Goal: Transaction & Acquisition: Purchase product/service

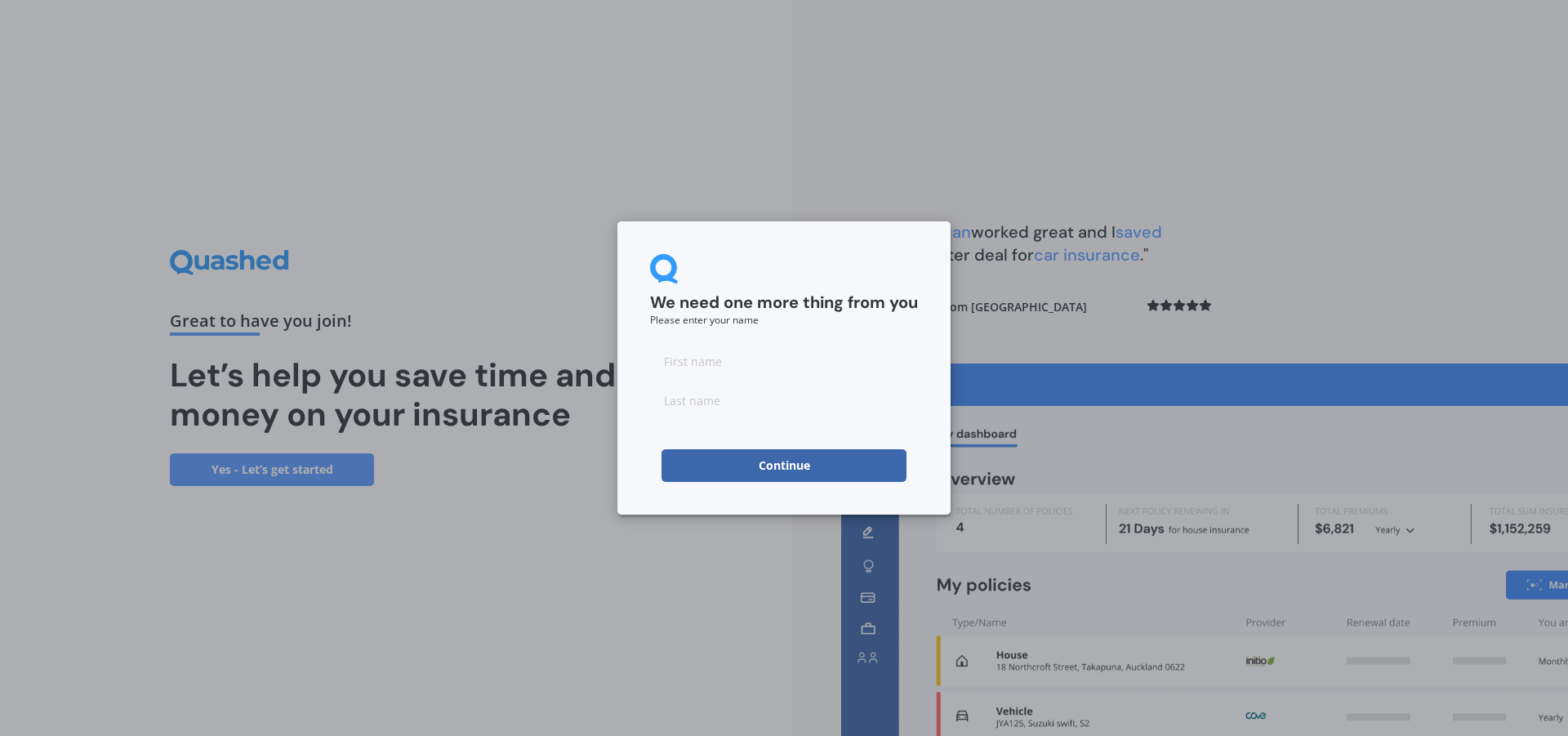
click at [779, 366] on input at bounding box center [784, 361] width 268 height 33
type input "m"
type input "[PERSON_NAME]"
click at [717, 405] on input at bounding box center [784, 400] width 268 height 33
type input "[PERSON_NAME]"
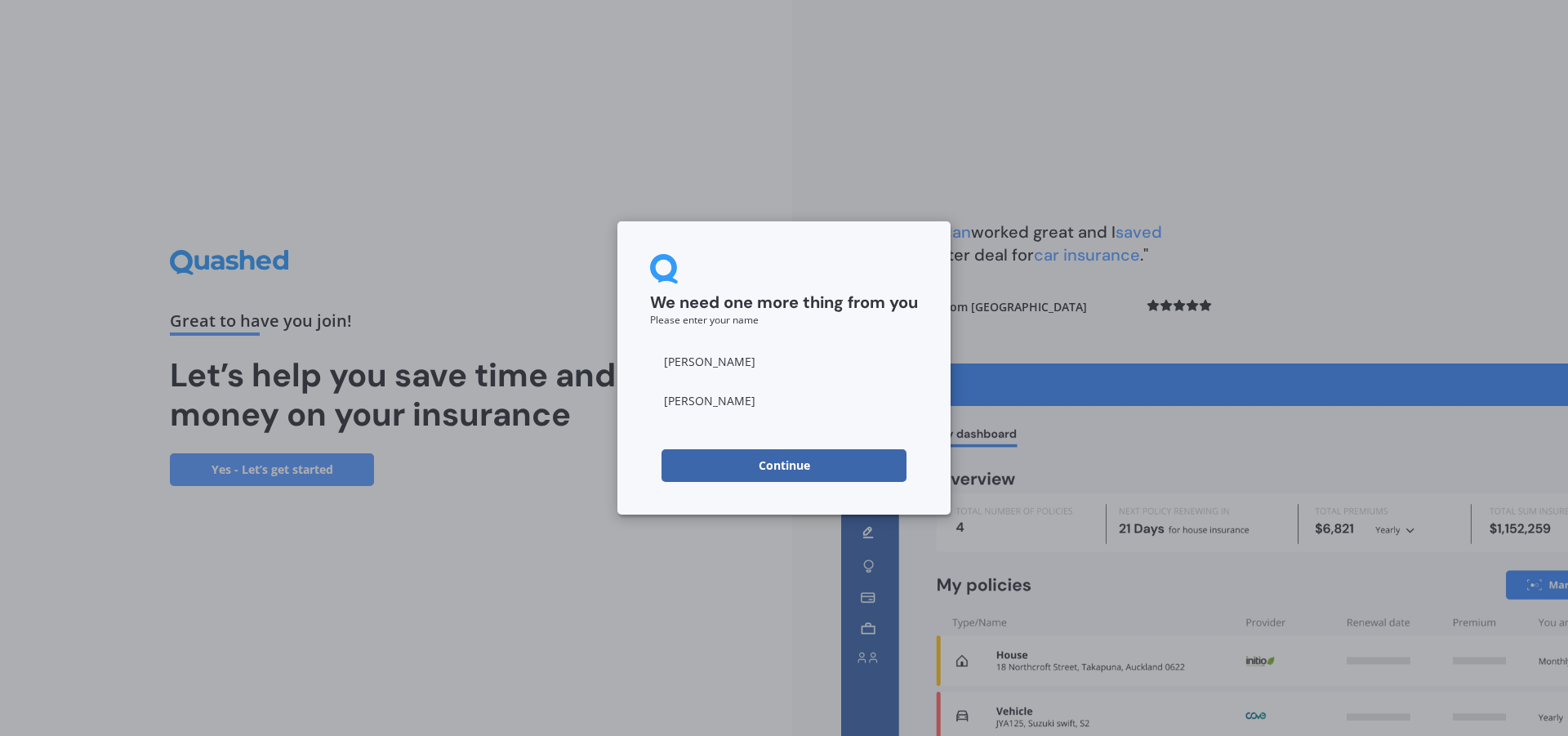
click button "Continue" at bounding box center [784, 466] width 245 height 33
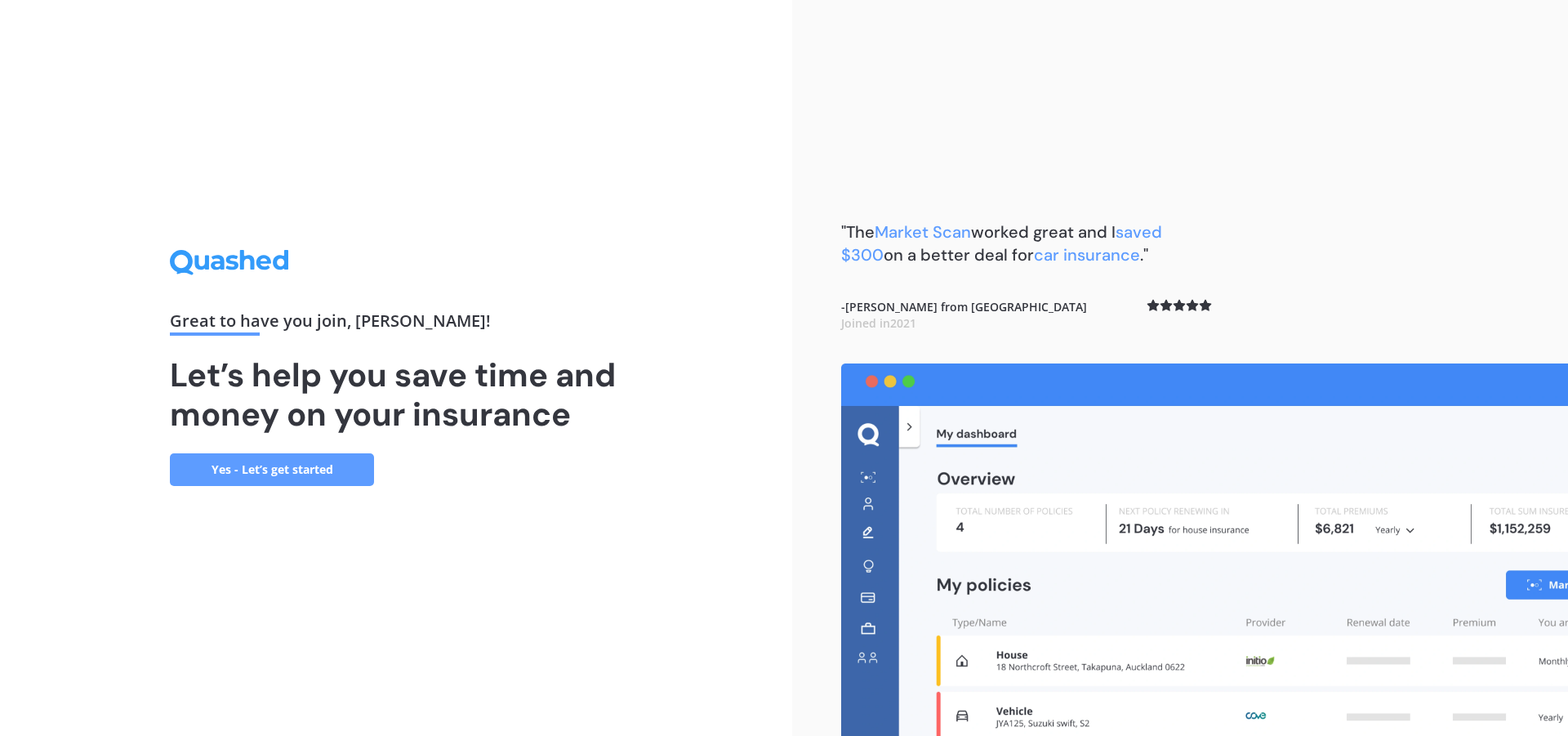
click at [306, 463] on link "Yes - Let’s get started" at bounding box center [272, 470] width 204 height 33
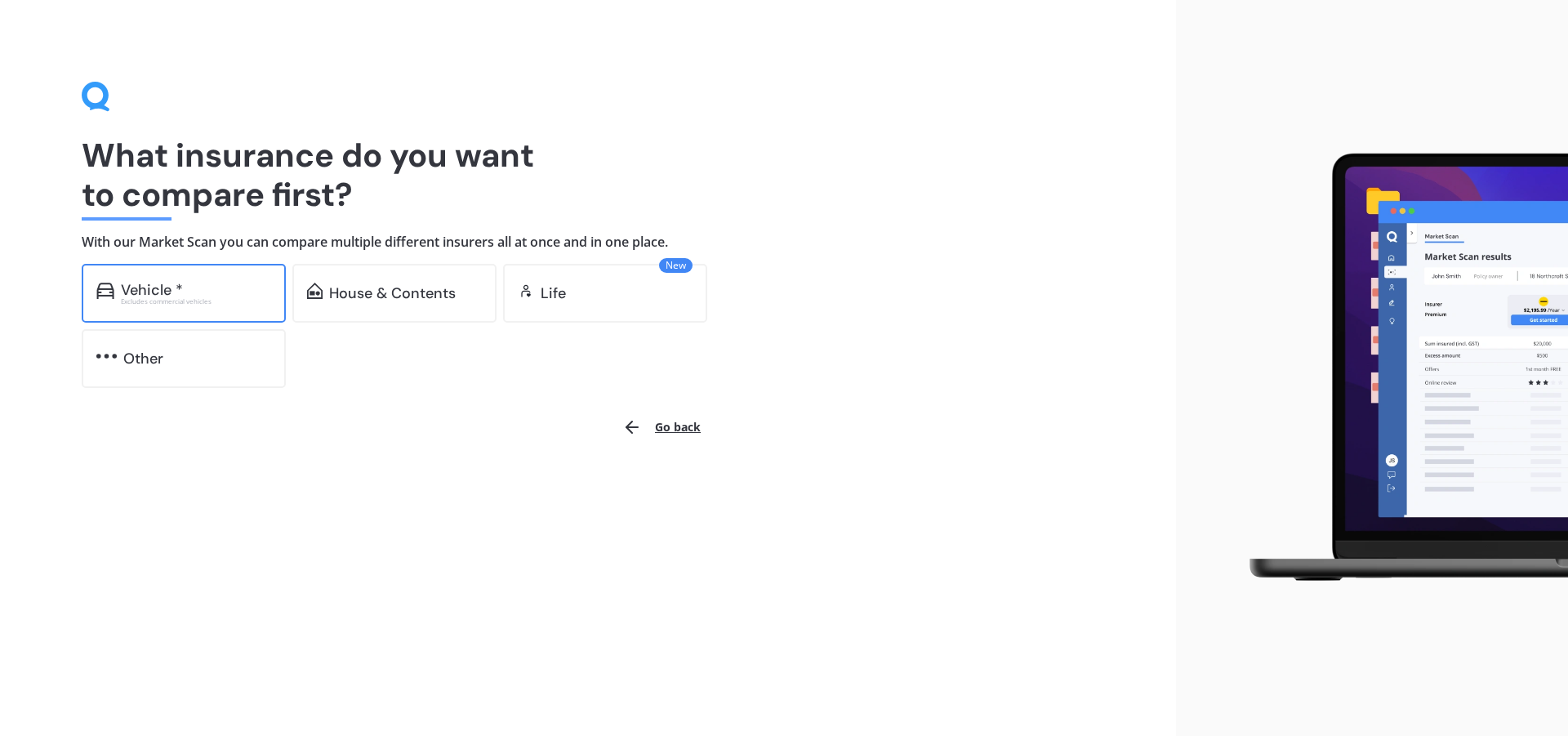
click at [260, 312] on div "Vehicle * Excludes commercial vehicles" at bounding box center [184, 293] width 204 height 58
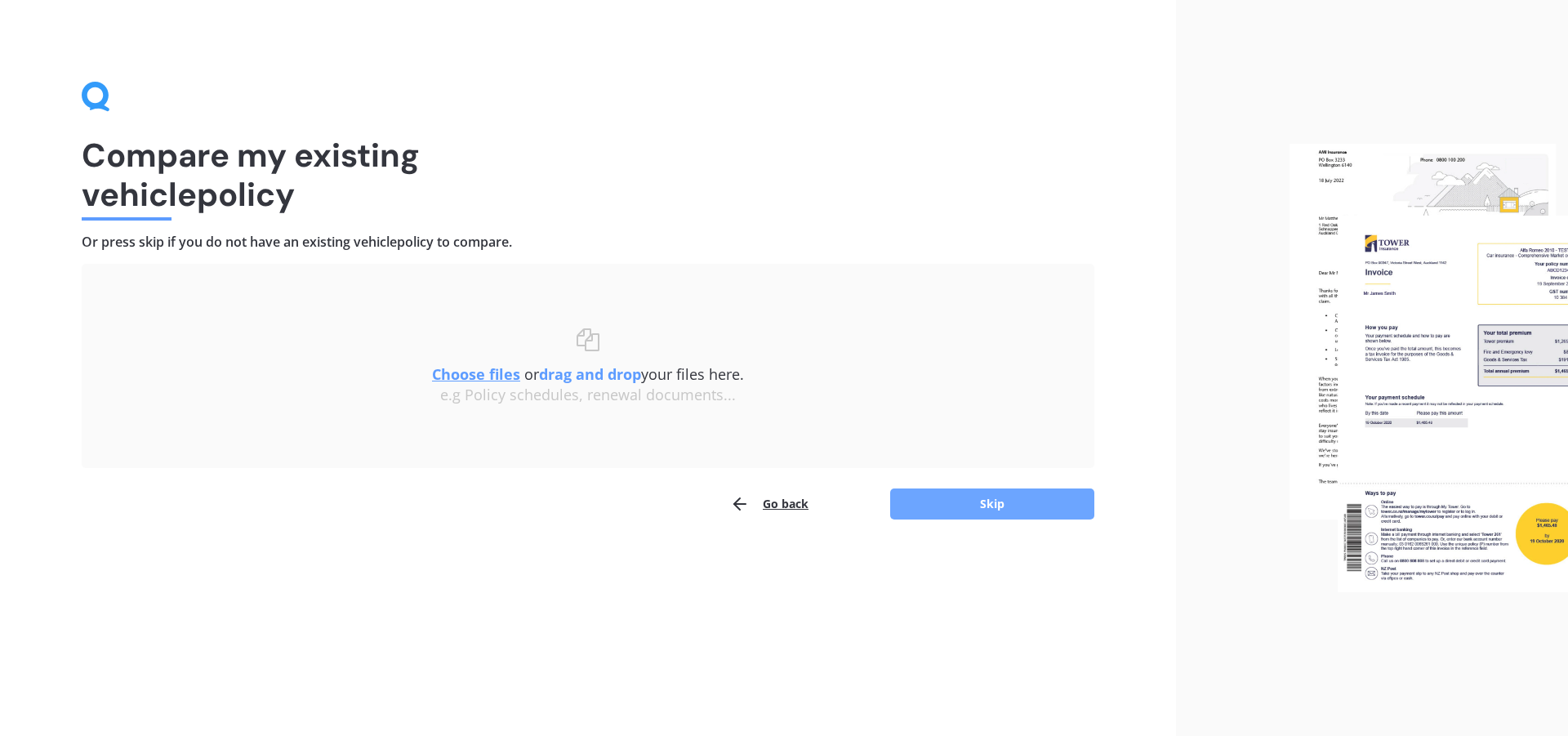
click at [961, 492] on button "Skip" at bounding box center [992, 504] width 204 height 31
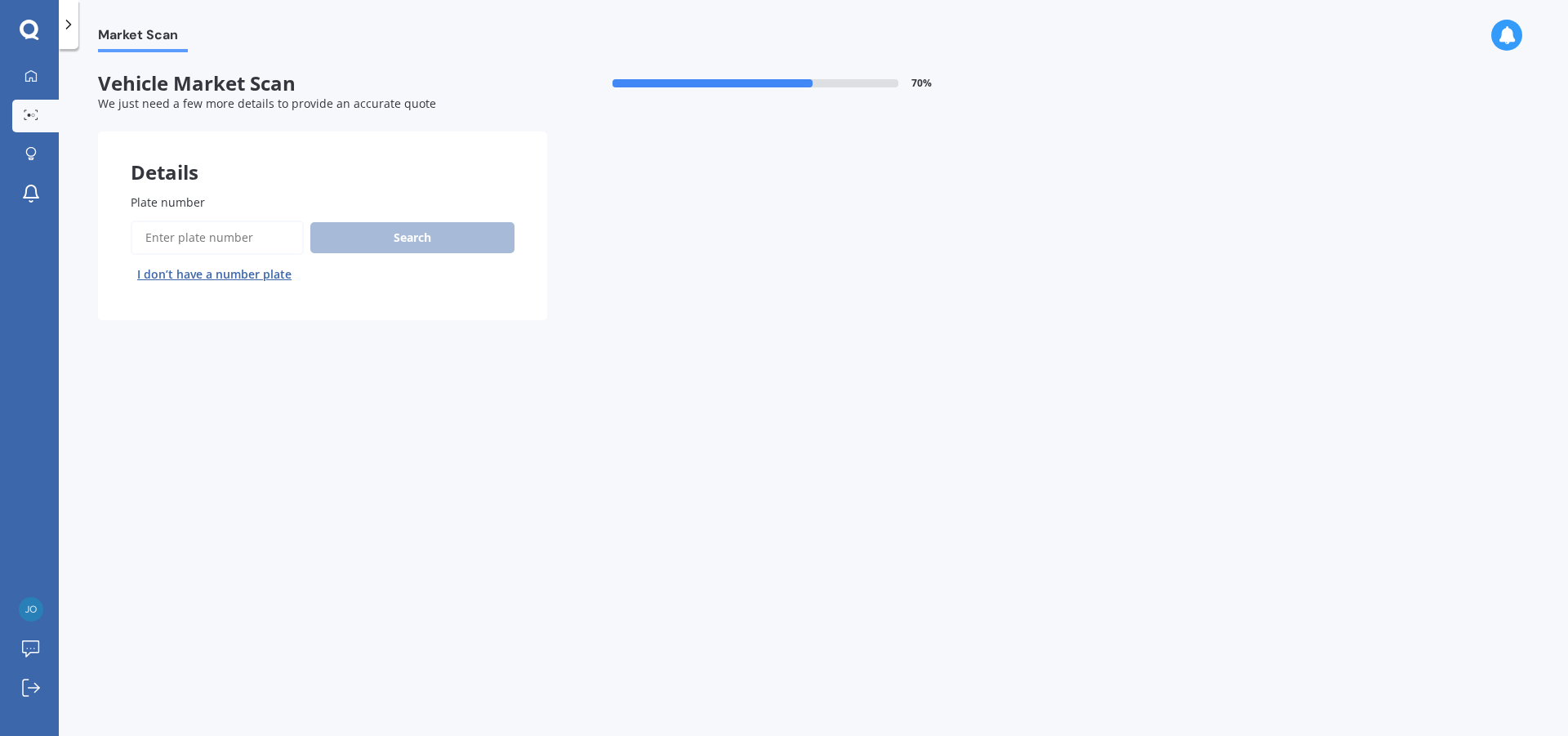
click at [274, 227] on input "Plate number" at bounding box center [217, 238] width 173 height 35
type input "DHR508"
click at [358, 233] on button "Search" at bounding box center [412, 238] width 204 height 31
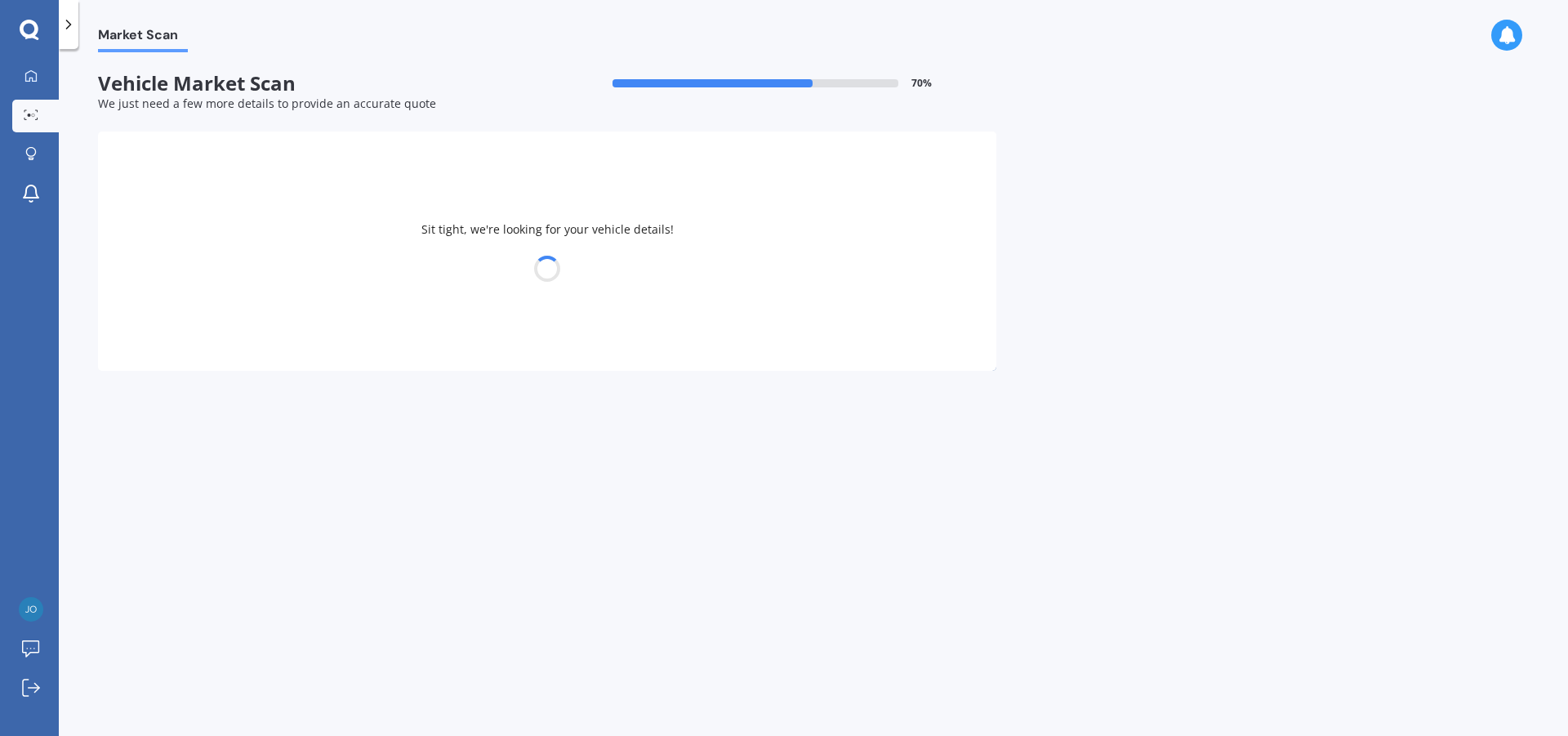
select select "SUBARU"
select select "LEGACY"
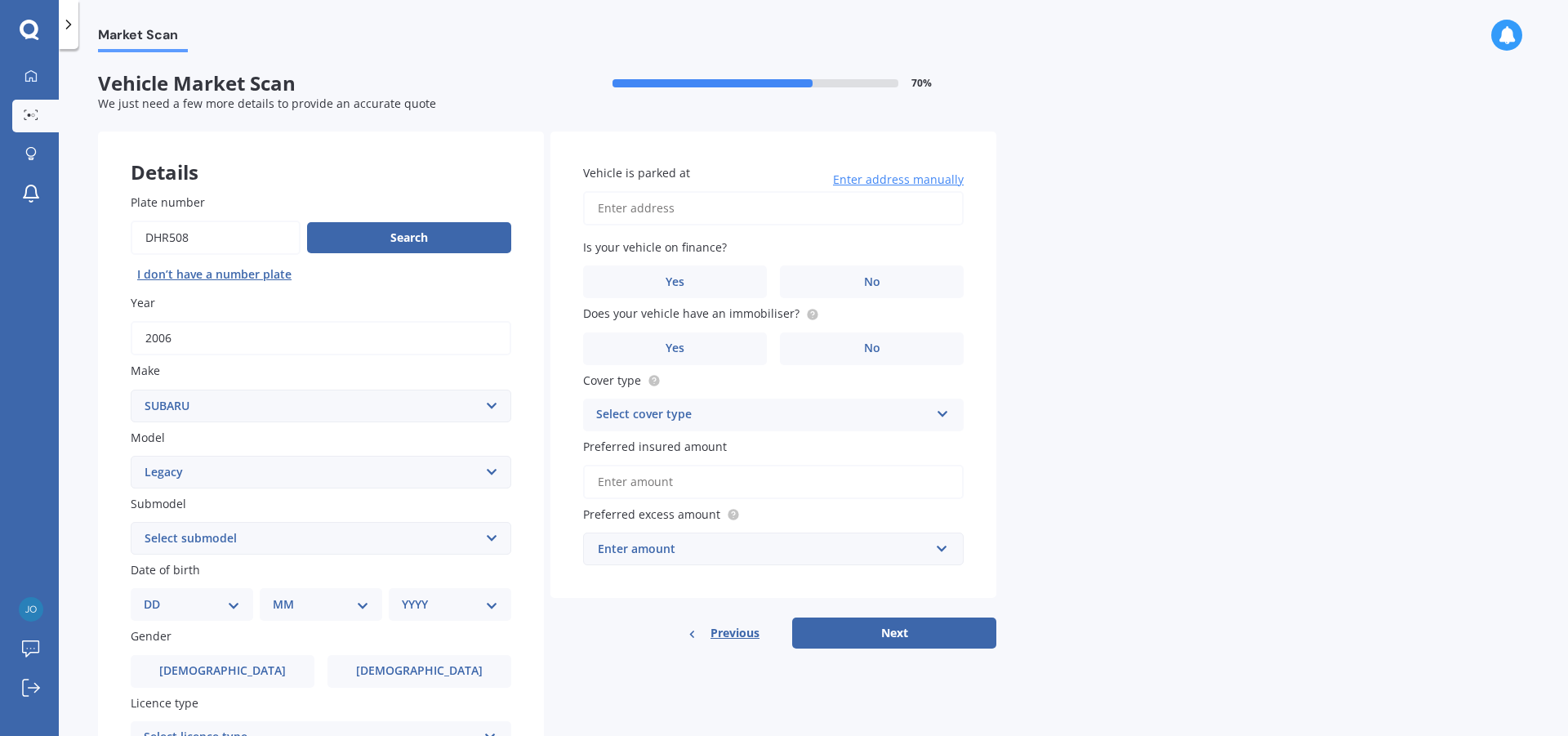
click at [462, 533] on select "Select submodel (All other non turbo) (All other turbo) 2.0i 2.0R 2.5i 2.5i Lux…" at bounding box center [320, 538] width 380 height 33
click at [1200, 176] on div "Market Scan Vehicle Market Scan 70 % We just need a few more details to provide…" at bounding box center [813, 395] width 1510 height 687
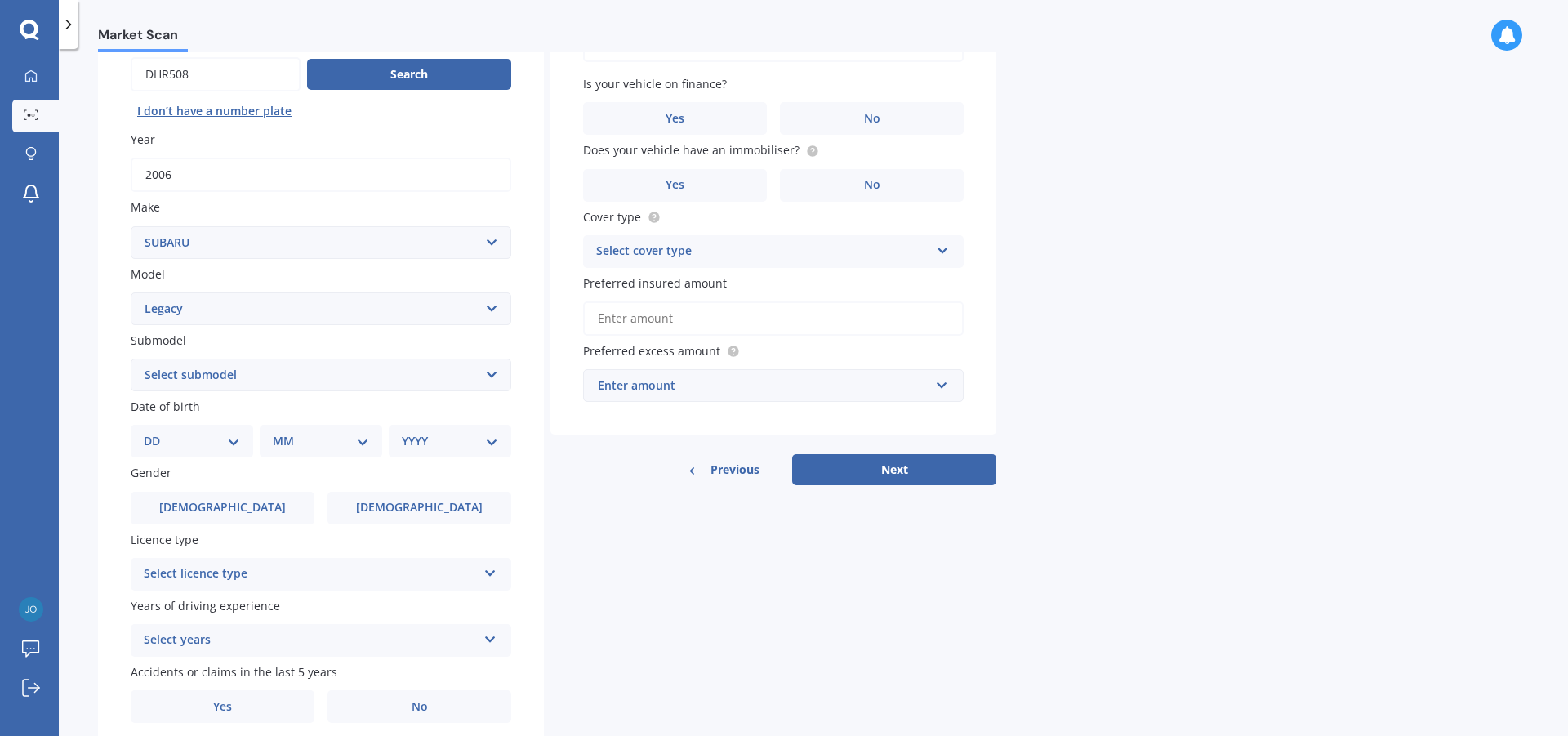
scroll to position [82, 0]
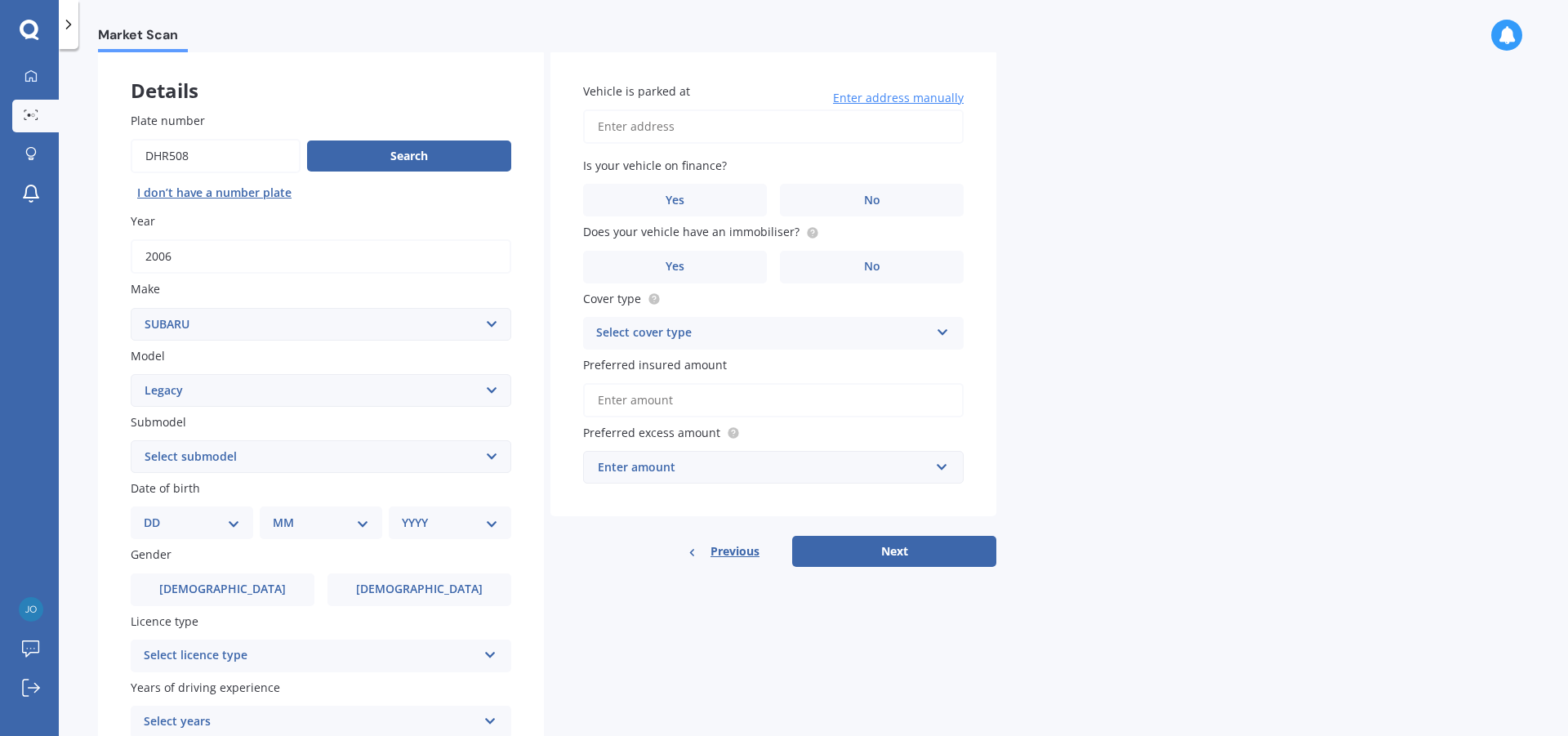
click at [224, 526] on select "DD 01 02 03 04 05 06 07 08 09 10 11 12 13 14 15 16 17 18 19 20 21 22 23 24 25 2…" at bounding box center [192, 523] width 97 height 18
select select "14"
click at [157, 513] on select "DD 01 02 03 04 05 06 07 08 09 10 11 12 13 14 15 16 17 18 19 20 21 22 23 24 25 2…" at bounding box center [192, 523] width 97 height 18
click at [327, 516] on select "MM 01 02 03 04 05 06 07 08 09 10 11 12" at bounding box center [324, 523] width 90 height 18
select select "04"
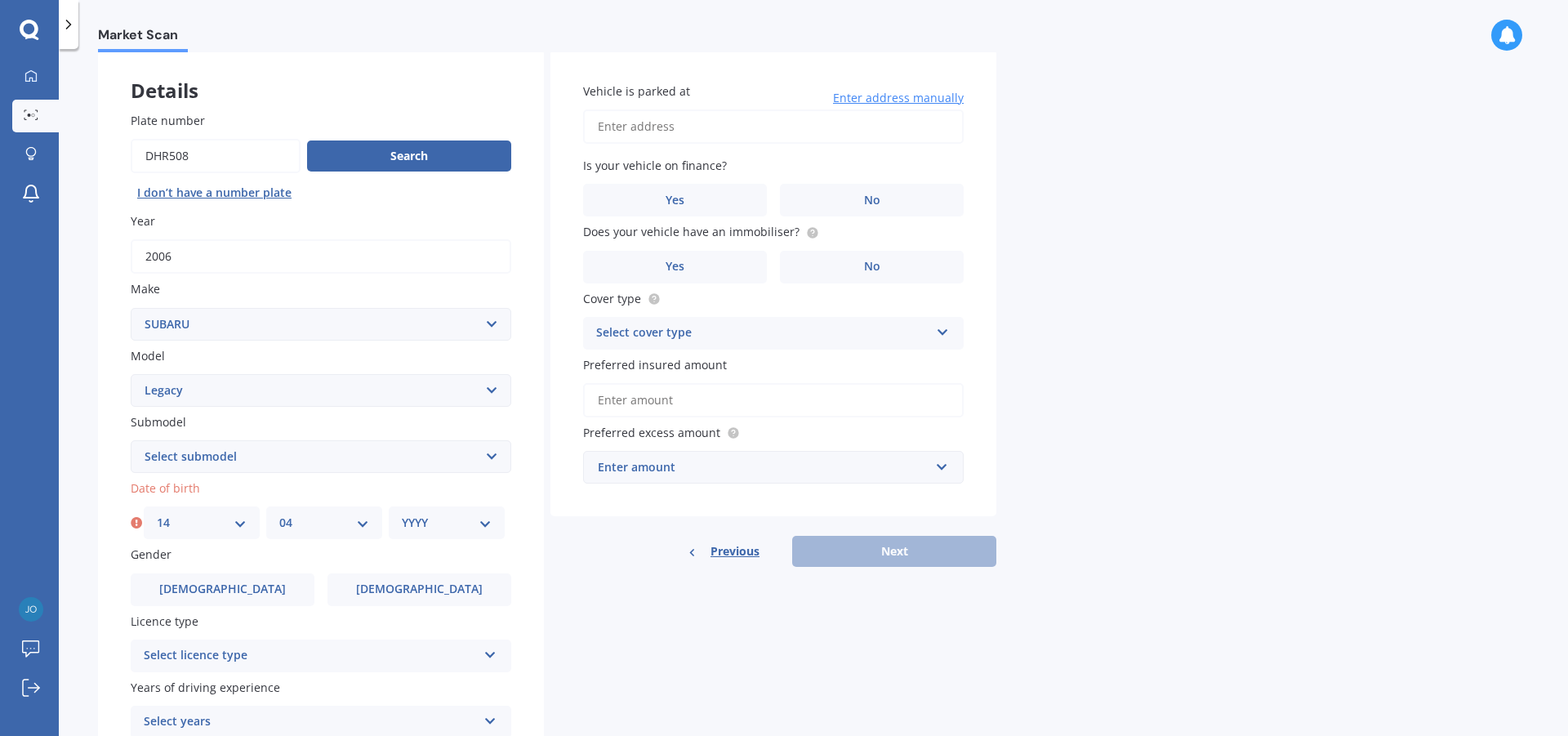
click at [279, 513] on select "MM 01 02 03 04 05 06 07 08 09 10 11 12" at bounding box center [324, 523] width 90 height 18
click at [441, 527] on select "YYYY 2025 2024 2023 2022 2021 2020 2019 2018 2017 2016 2015 2014 2013 2012 2011…" at bounding box center [447, 523] width 90 height 18
select select "2007"
click at [402, 513] on select "YYYY 2025 2024 2023 2022 2021 2020 2019 2018 2017 2016 2015 2014 2013 2012 2011…" at bounding box center [447, 523] width 90 height 18
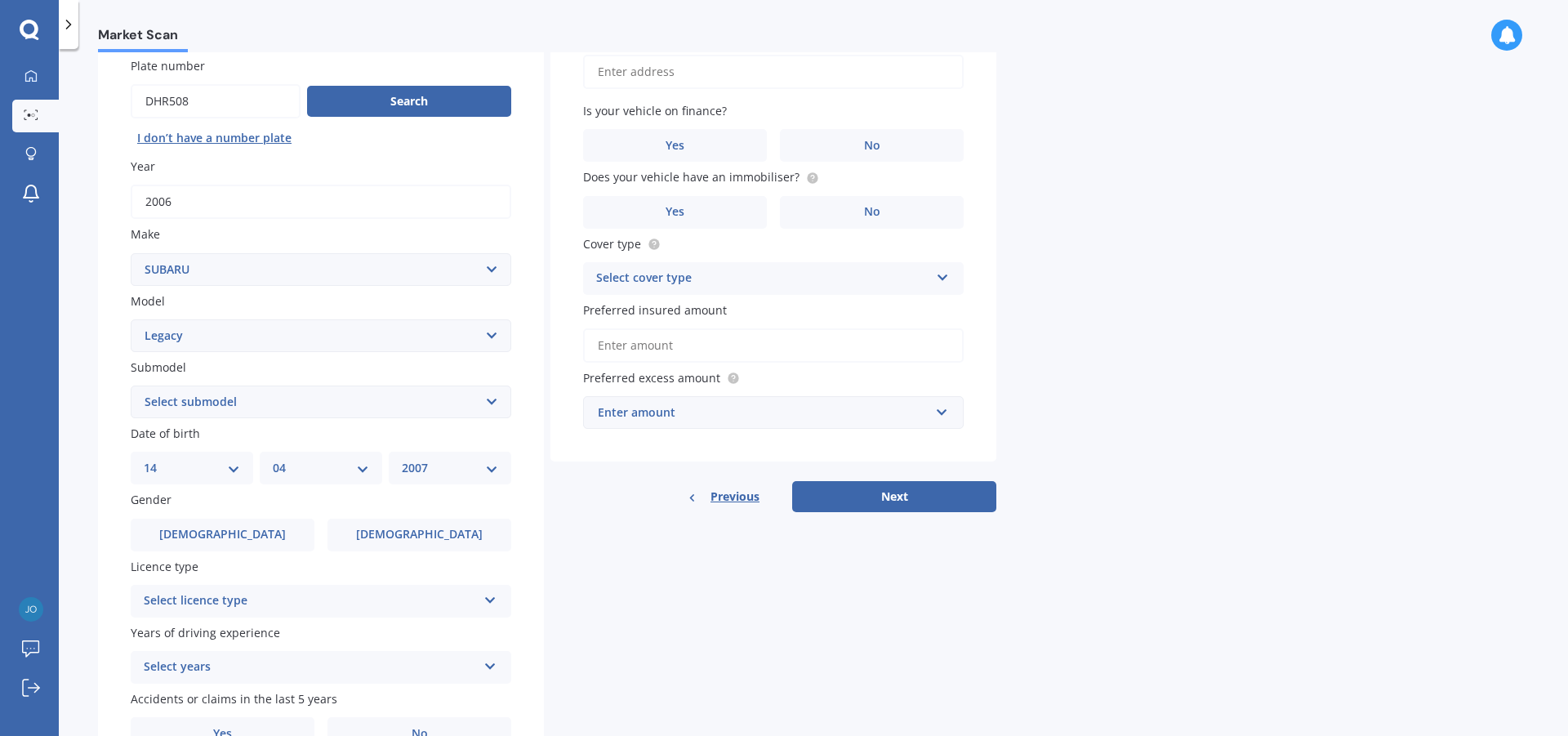
scroll to position [163, 0]
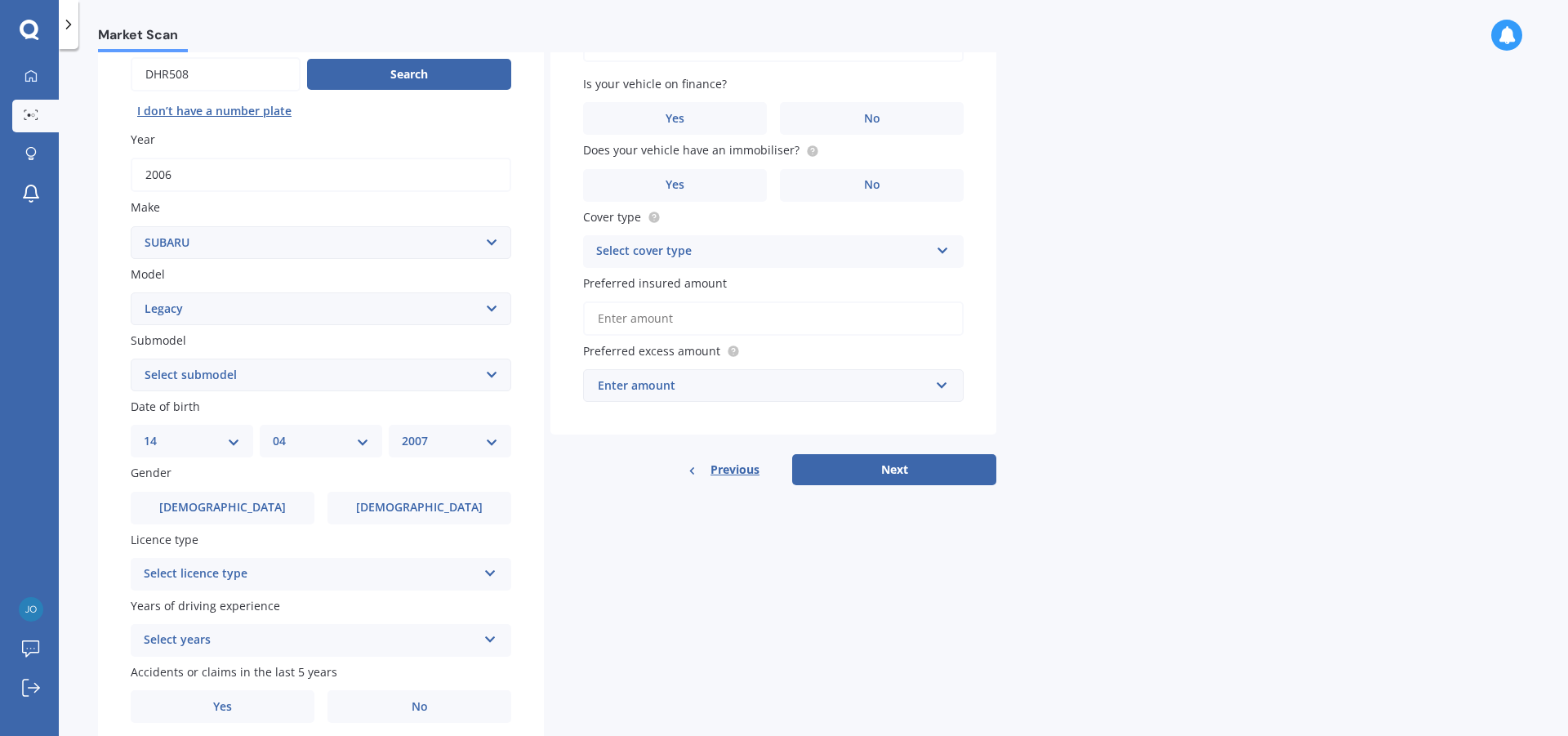
click at [432, 477] on label "Gender" at bounding box center [317, 472] width 374 height 17
click at [424, 503] on span "Female" at bounding box center [420, 507] width 130 height 14
click at [0, 0] on input "Female" at bounding box center [0, 0] width 0 height 0
click at [492, 565] on icon at bounding box center [490, 570] width 14 height 12
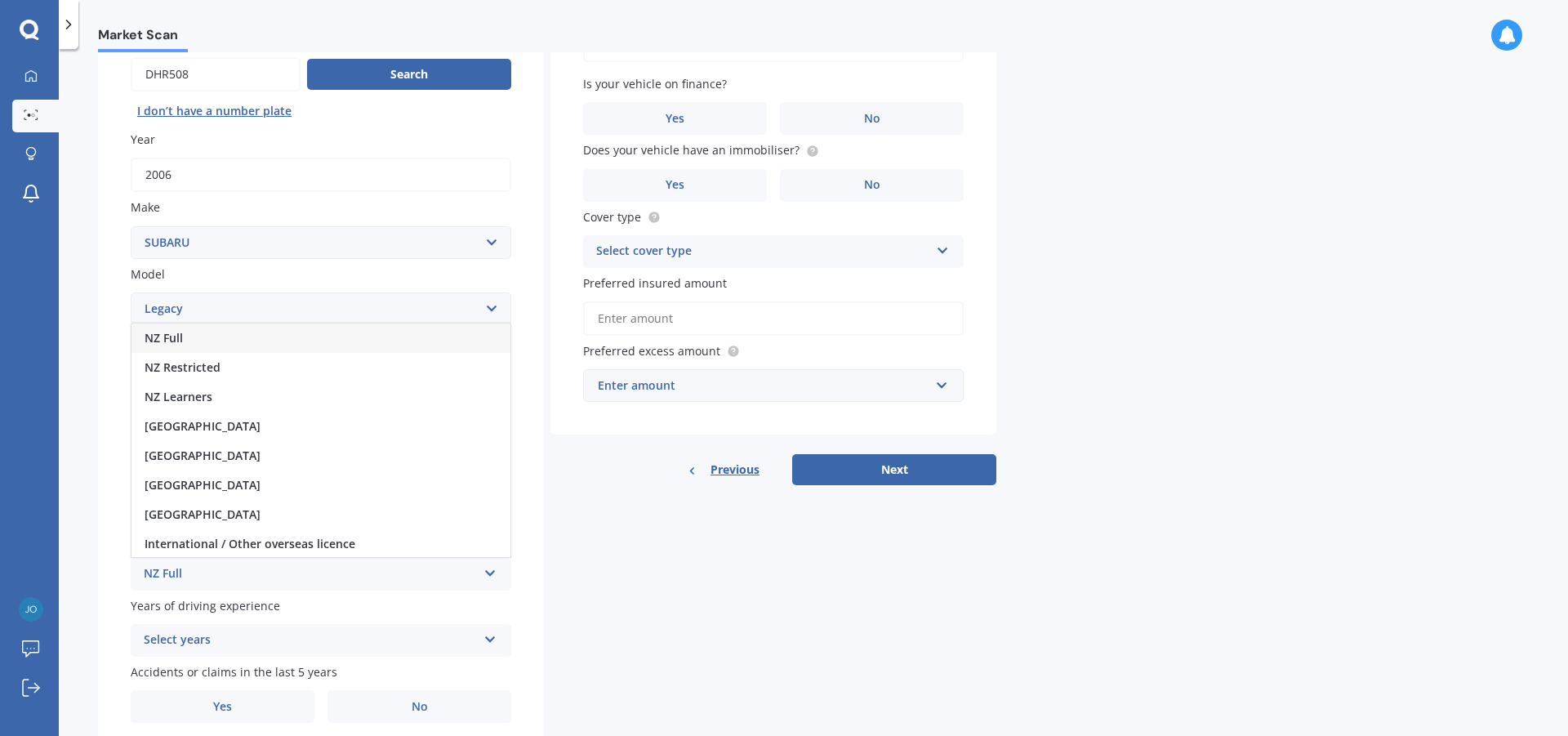
click at [445, 463] on div "United Kingdom" at bounding box center [321, 456] width 379 height 29
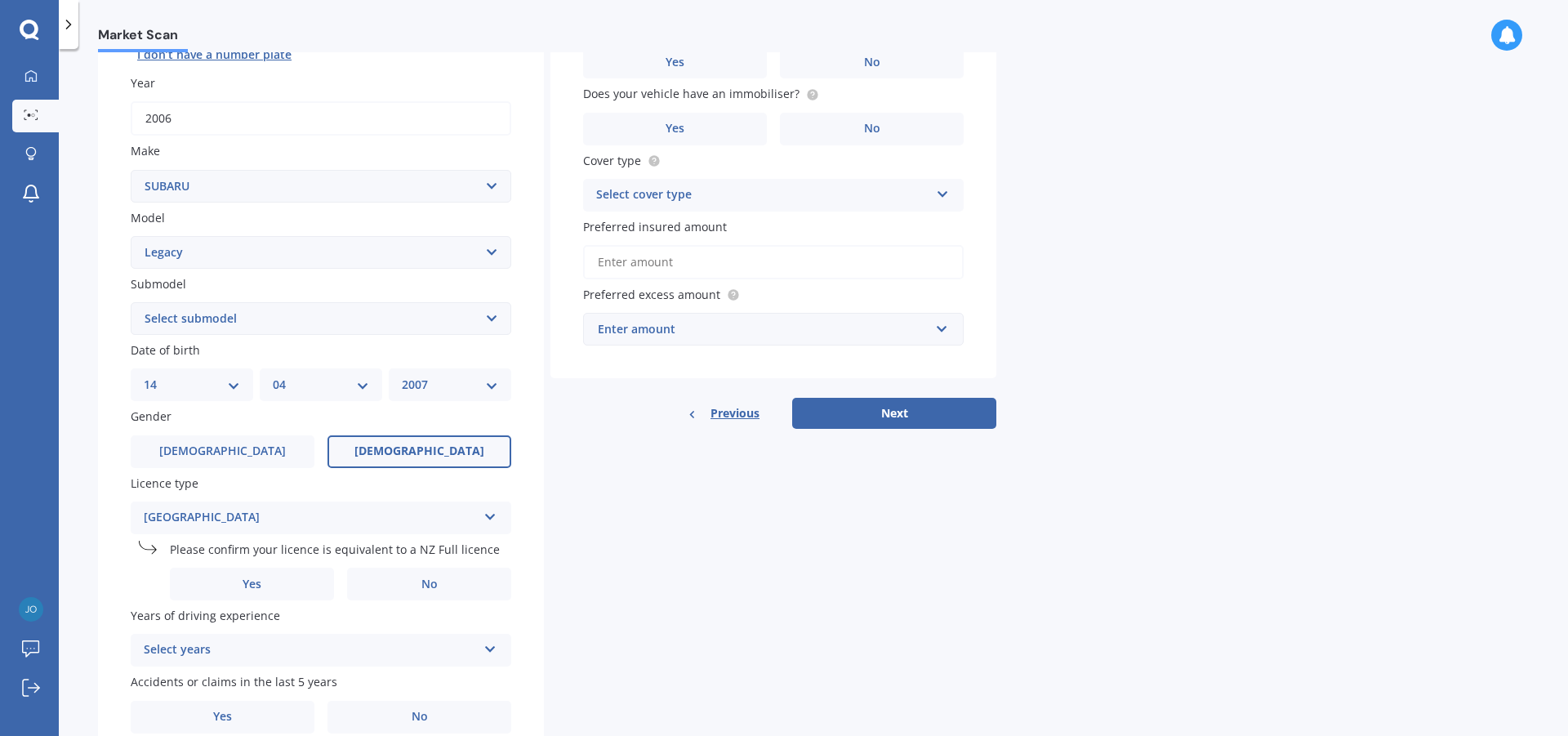
scroll to position [245, 0]
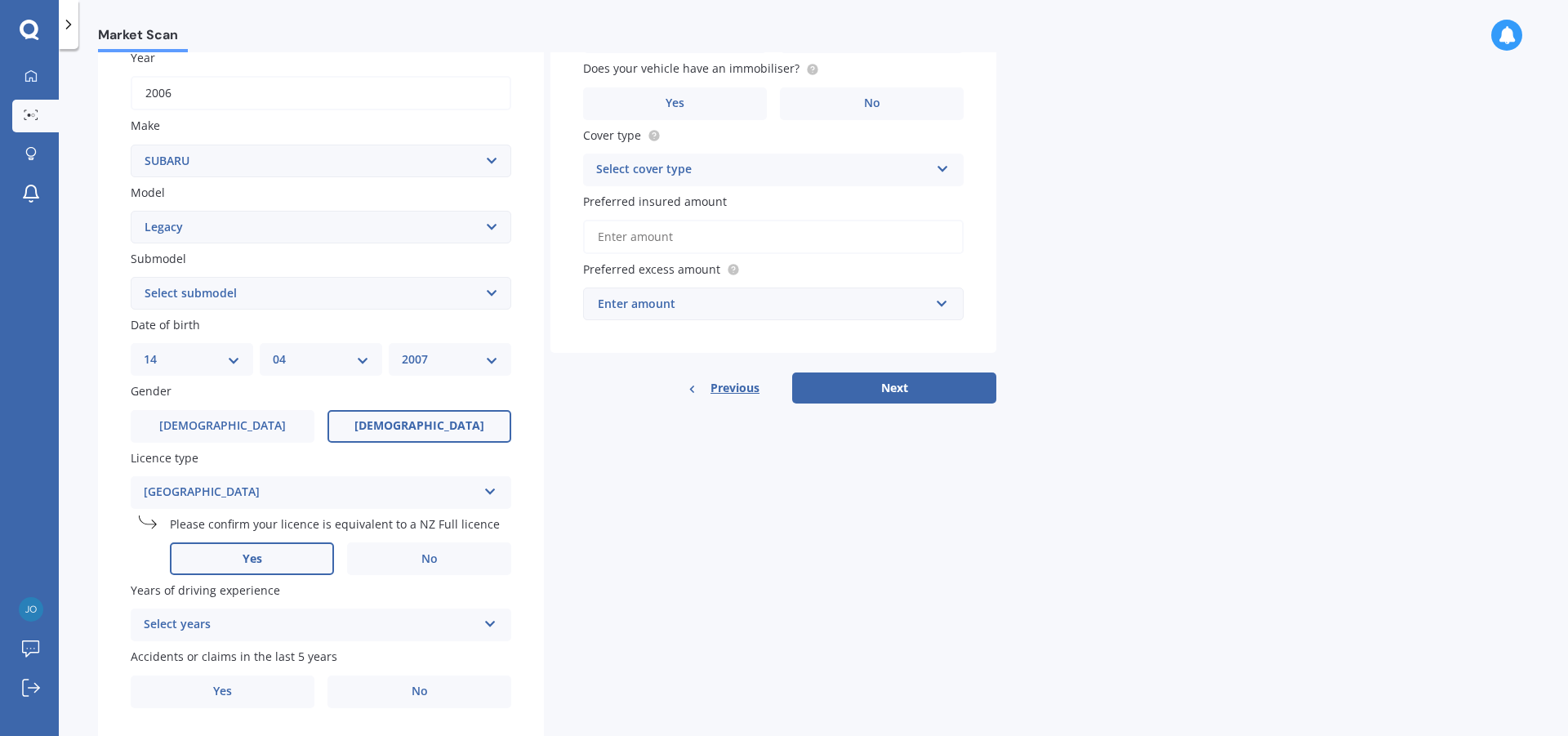
click at [311, 553] on label "Yes" at bounding box center [252, 559] width 164 height 33
click at [0, 0] on input "Yes" at bounding box center [0, 0] width 0 height 0
click at [307, 555] on label "Yes" at bounding box center [252, 559] width 164 height 33
click at [0, 0] on input "Yes" at bounding box center [0, 0] width 0 height 0
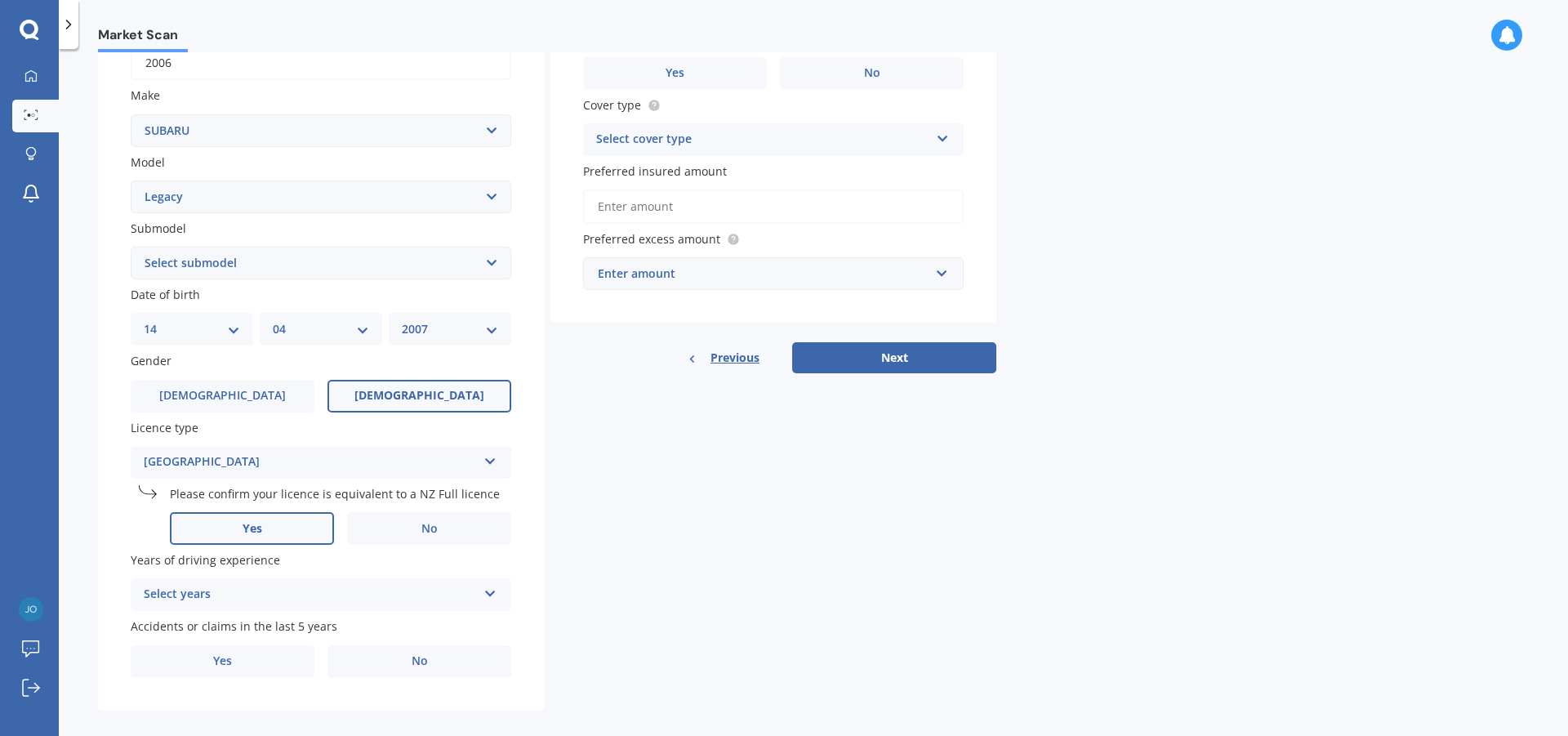
scroll to position [293, 0]
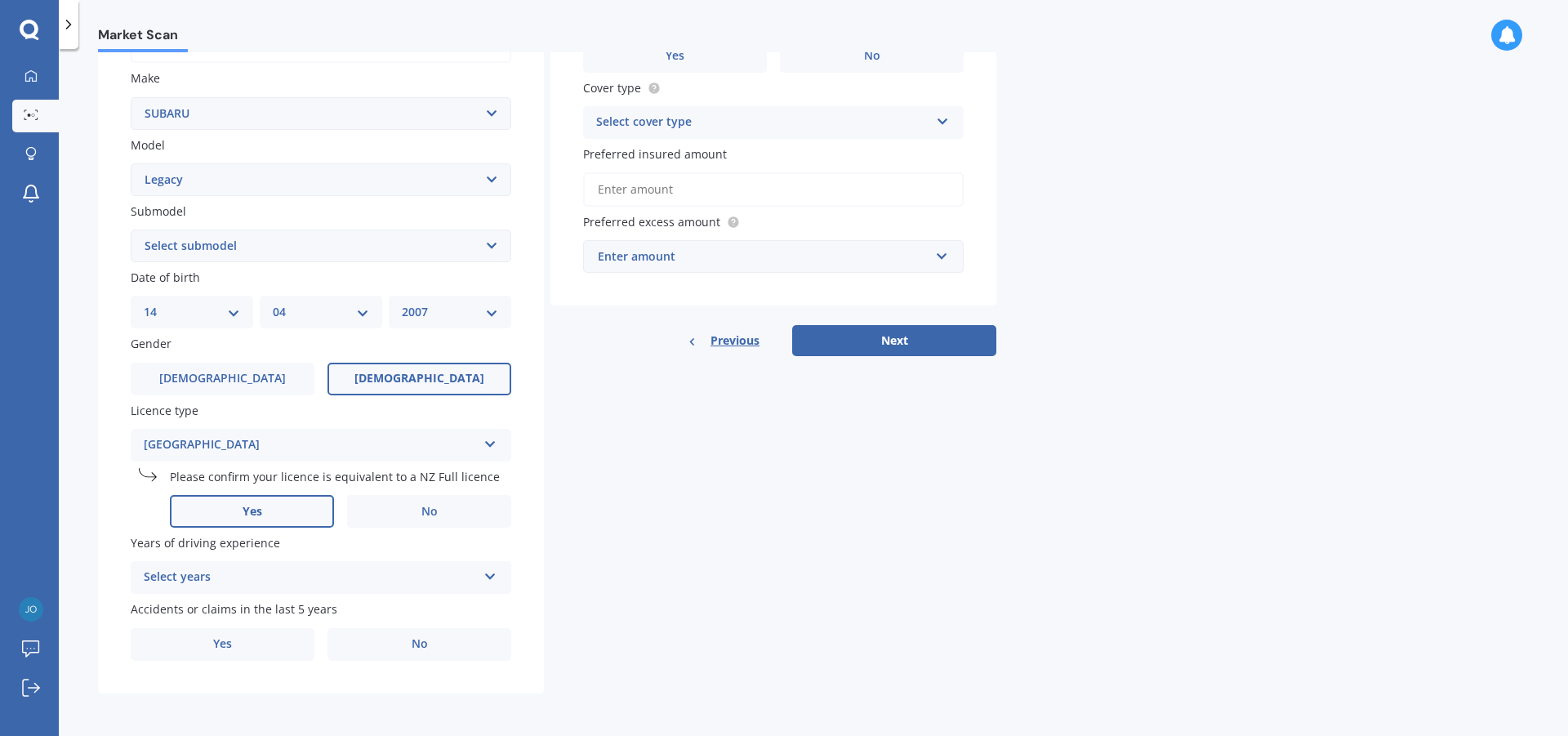
click at [481, 583] on div "Select years 5 or more years 4 years 3 years 2 years 1 year" at bounding box center [320, 577] width 380 height 33
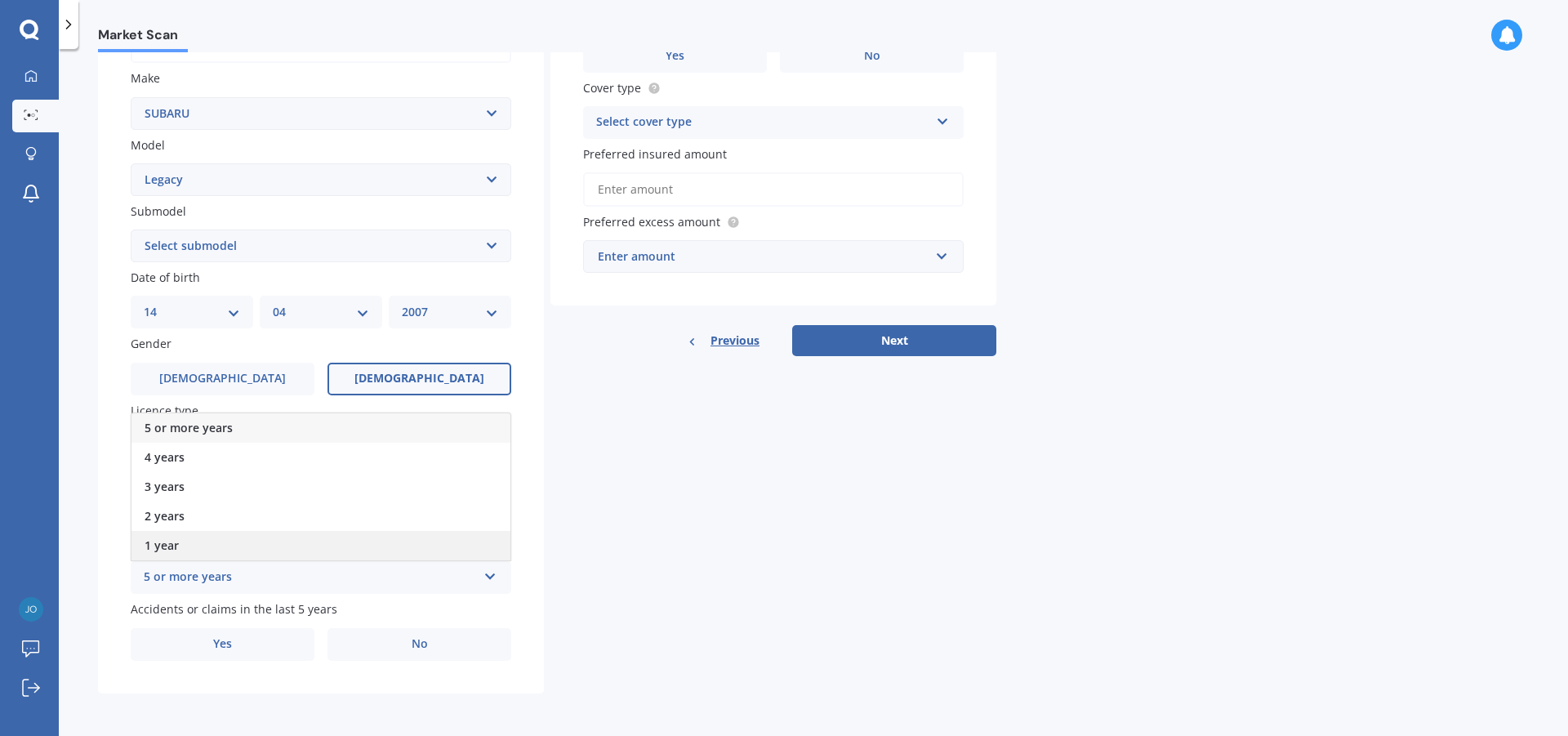
click at [454, 551] on div "1 year" at bounding box center [321, 545] width 379 height 29
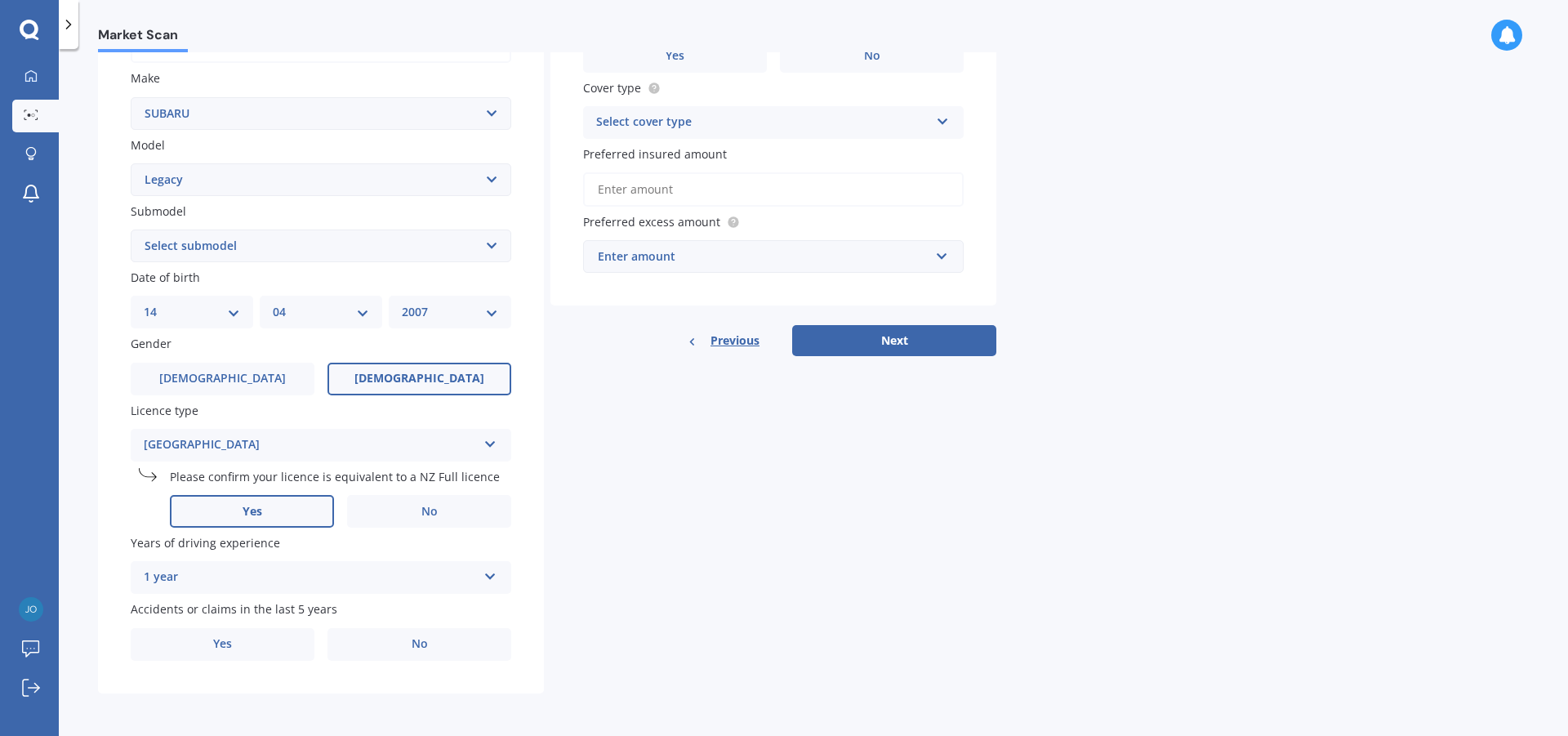
click at [735, 493] on div "Details Plate number Search I don’t have a number plate Year 2006 Make Select m…" at bounding box center [546, 266] width 898 height 855
click at [436, 643] on label "No" at bounding box center [419, 645] width 183 height 33
click at [0, 0] on input "No" at bounding box center [0, 0] width 0 height 0
click at [495, 567] on icon at bounding box center [490, 573] width 14 height 12
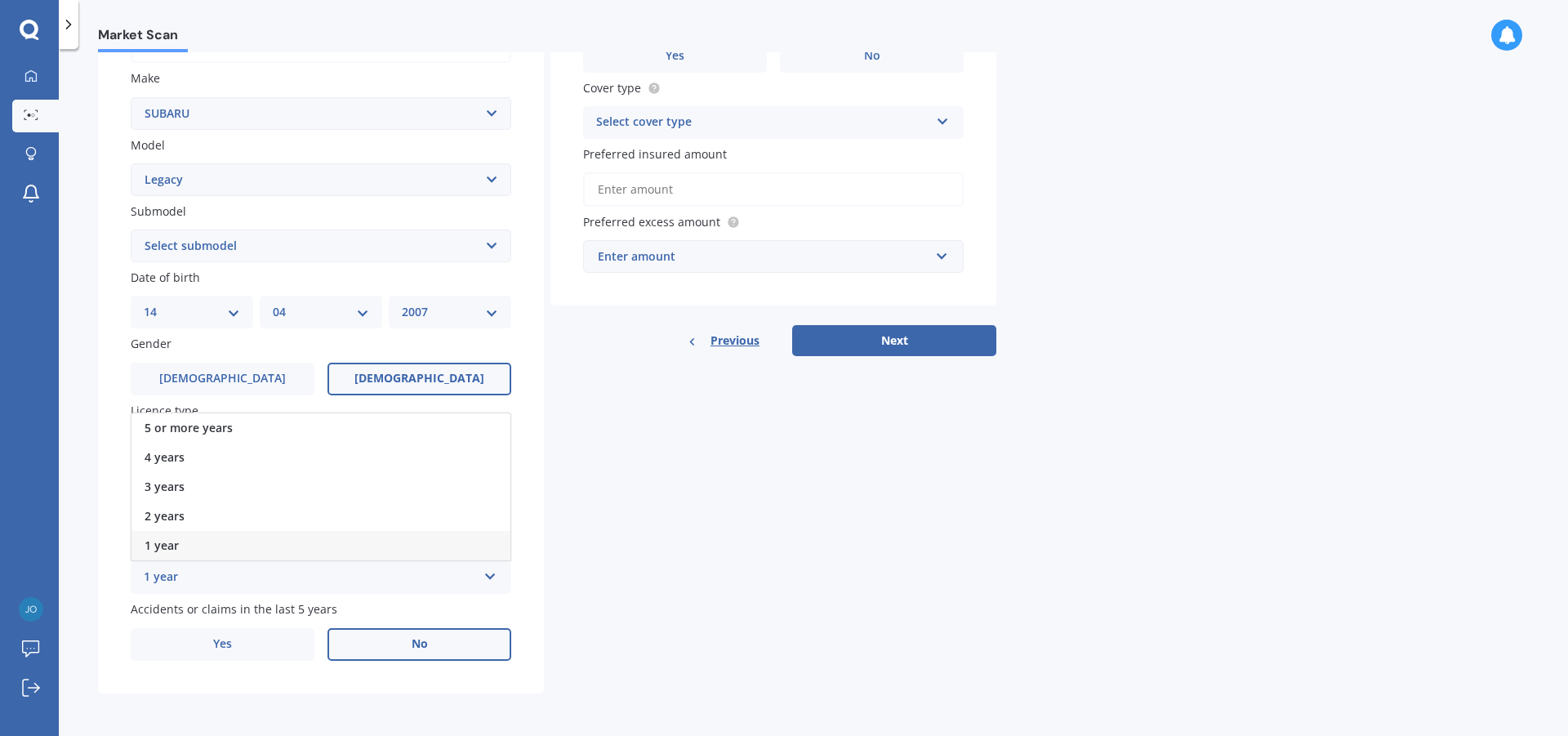
click at [419, 548] on div "1 year" at bounding box center [321, 545] width 379 height 29
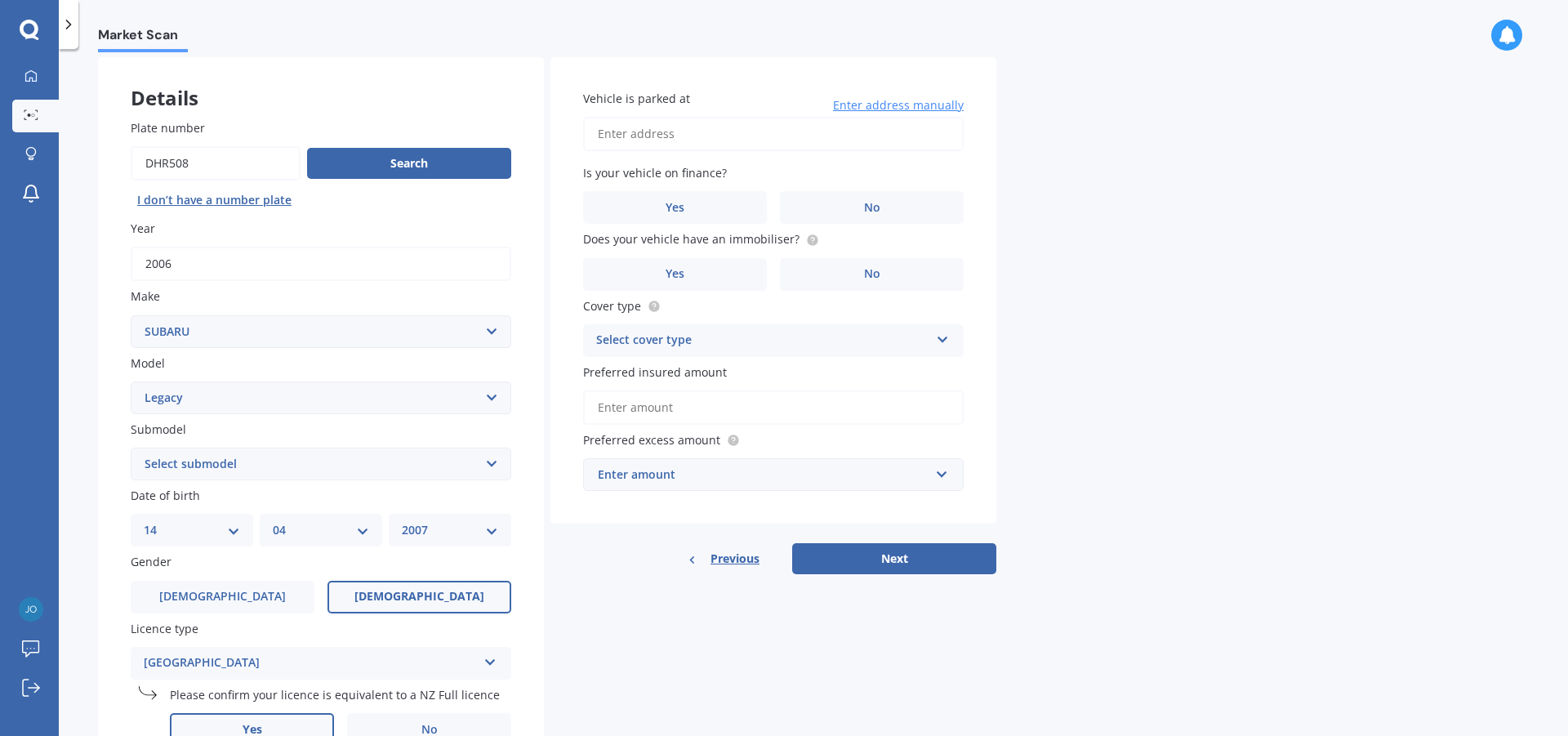
scroll to position [47, 0]
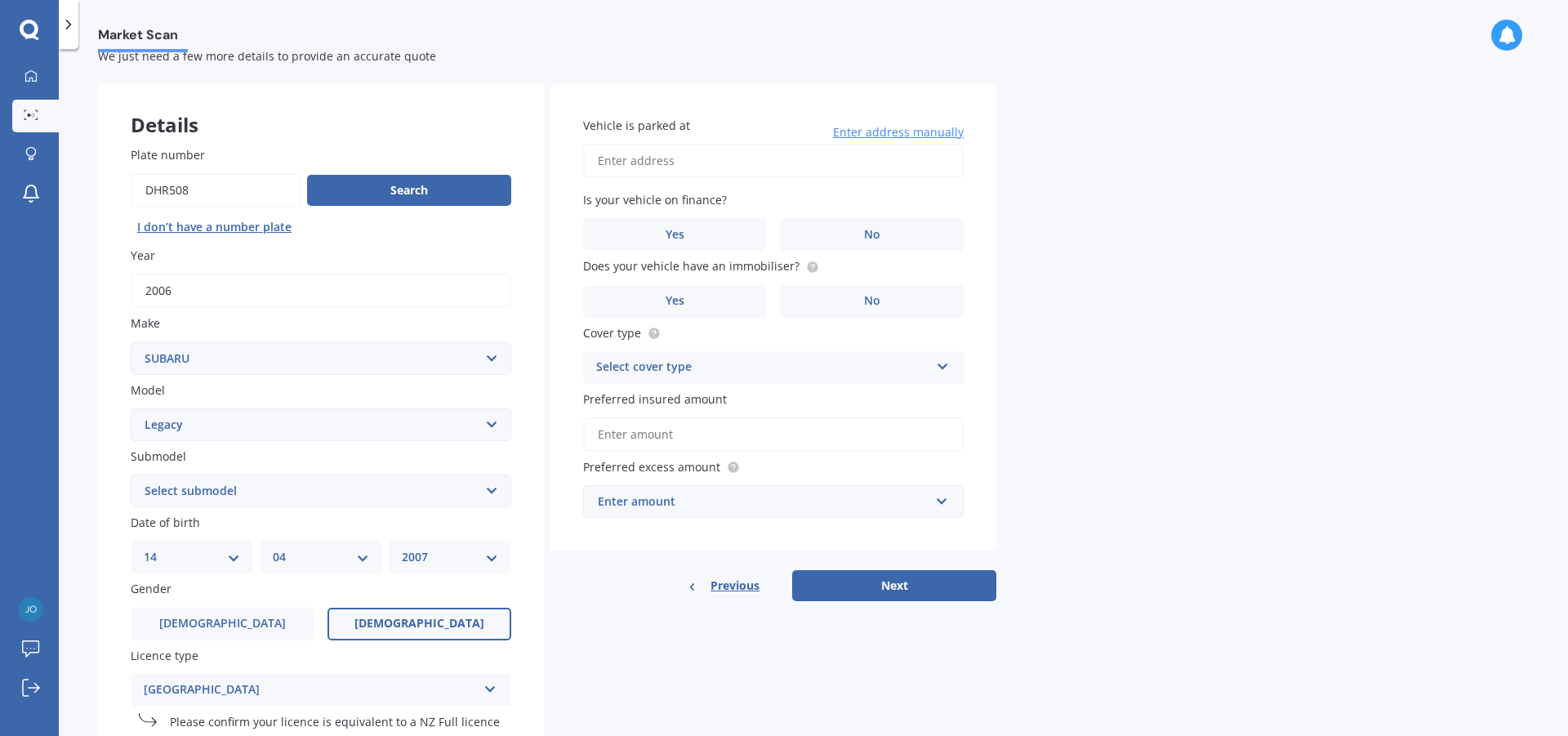
click at [786, 175] on input "Vehicle is parked at" at bounding box center [773, 161] width 380 height 35
type input "3 Iona Road, Havelock North 4130"
click at [939, 228] on label "No" at bounding box center [871, 234] width 183 height 33
click at [0, 0] on input "No" at bounding box center [0, 0] width 0 height 0
click at [932, 303] on label "No" at bounding box center [871, 302] width 183 height 33
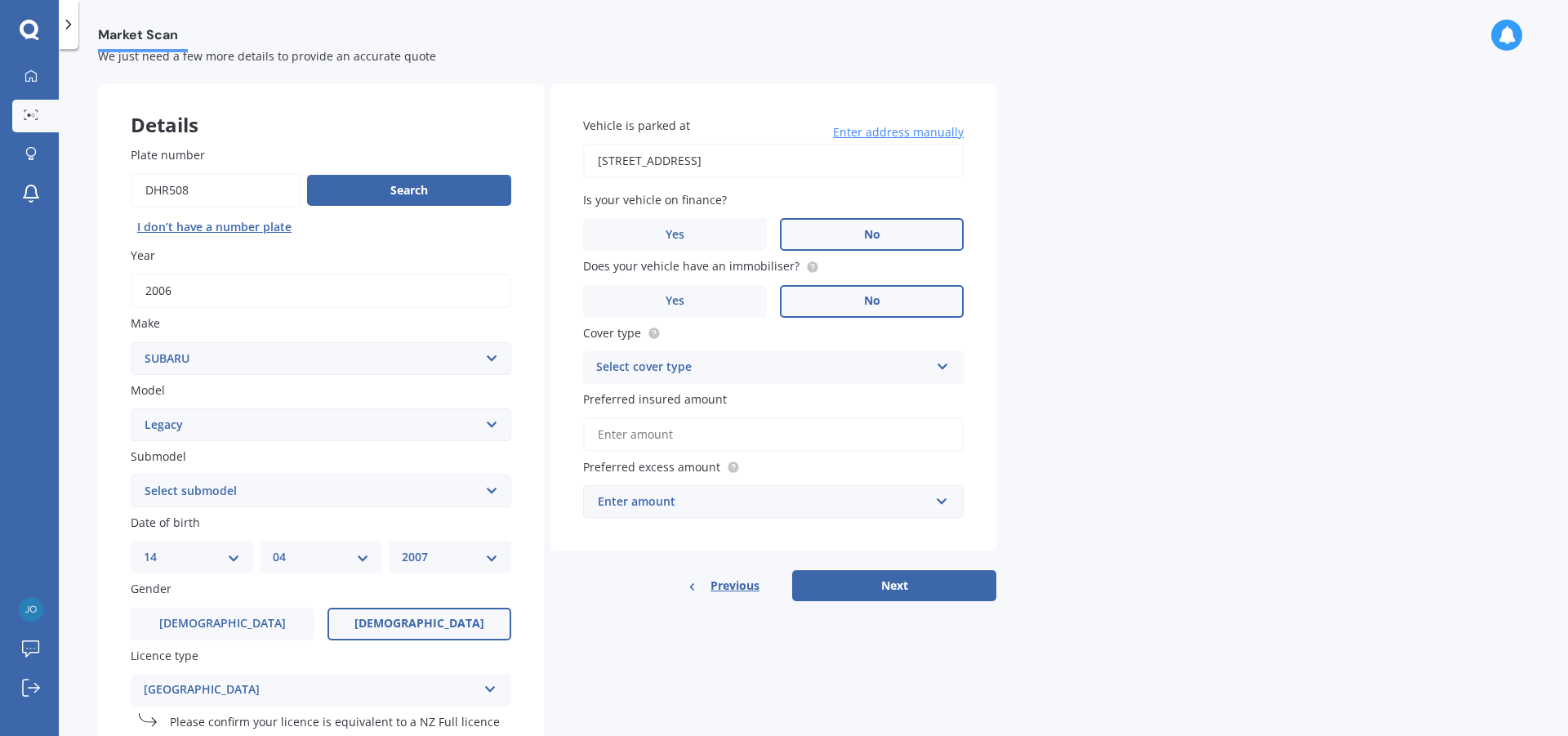
click at [0, 0] on input "No" at bounding box center [0, 0] width 0 height 0
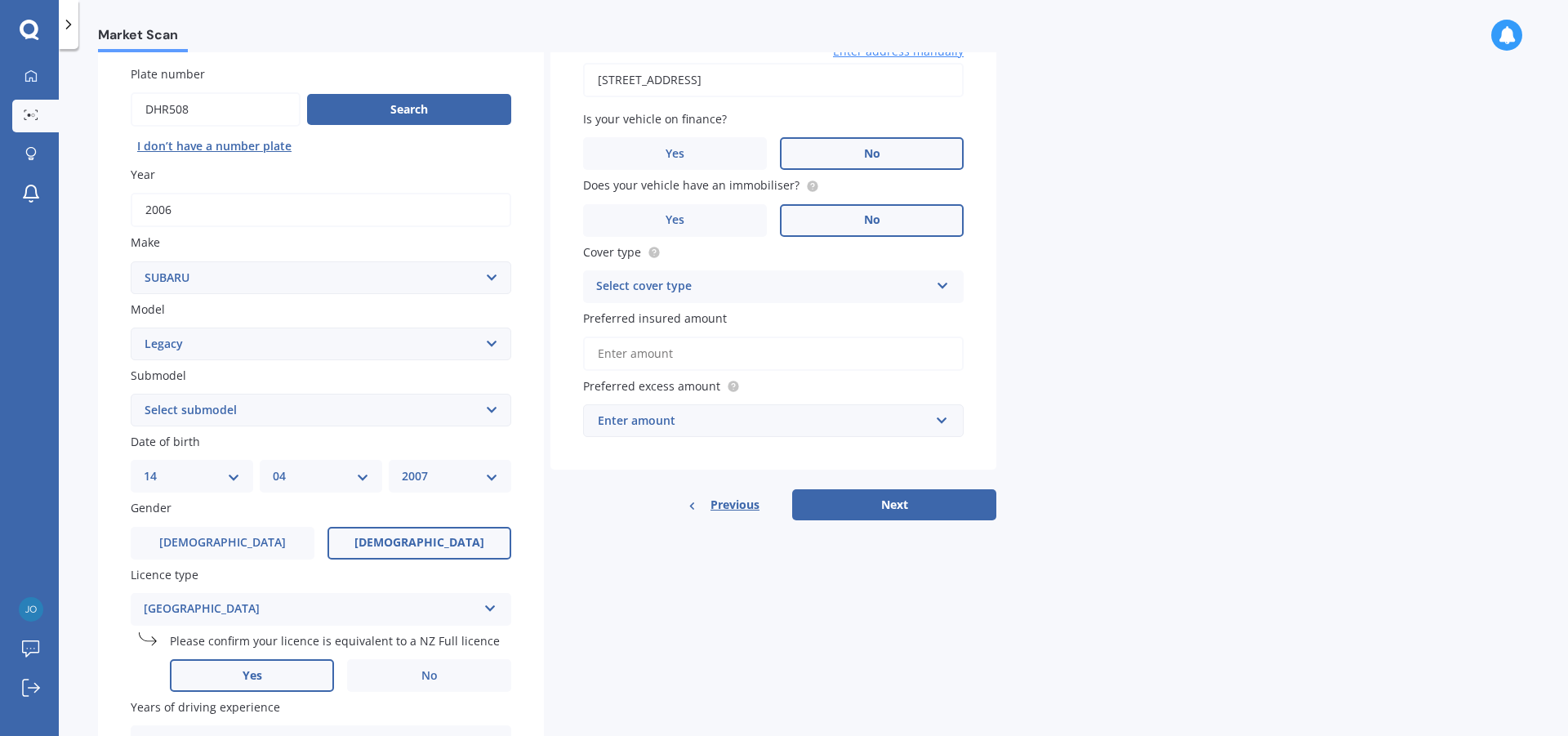
scroll to position [129, 0]
drag, startPoint x: 940, startPoint y: 264, endPoint x: 940, endPoint y: 278, distance: 14.0
click at [940, 265] on div "Cover type Select cover type Comprehensive Third Party, Fire & Theft Third Party" at bounding box center [773, 272] width 380 height 59
click at [936, 295] on div "Select cover type Comprehensive Third Party, Fire & Theft Third Party" at bounding box center [773, 286] width 380 height 33
click at [853, 311] on div "Comprehensive" at bounding box center [774, 317] width 379 height 29
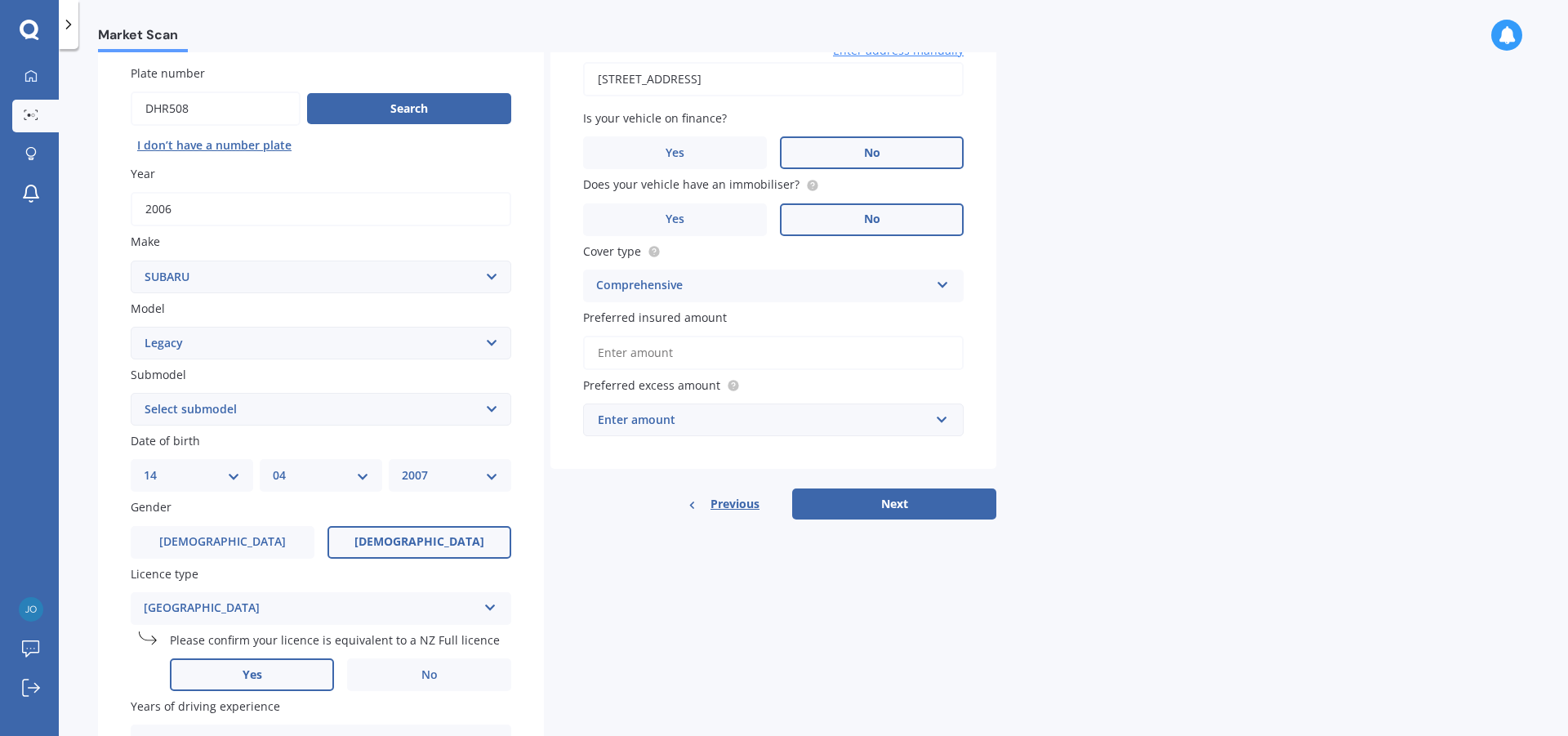
drag, startPoint x: 1179, startPoint y: 253, endPoint x: 1154, endPoint y: 281, distance: 37.5
click at [1179, 255] on div "Market Scan Vehicle Market Scan 70 % We just need a few more details to provide…" at bounding box center [813, 395] width 1510 height 687
click at [937, 422] on input "text" at bounding box center [767, 420] width 366 height 31
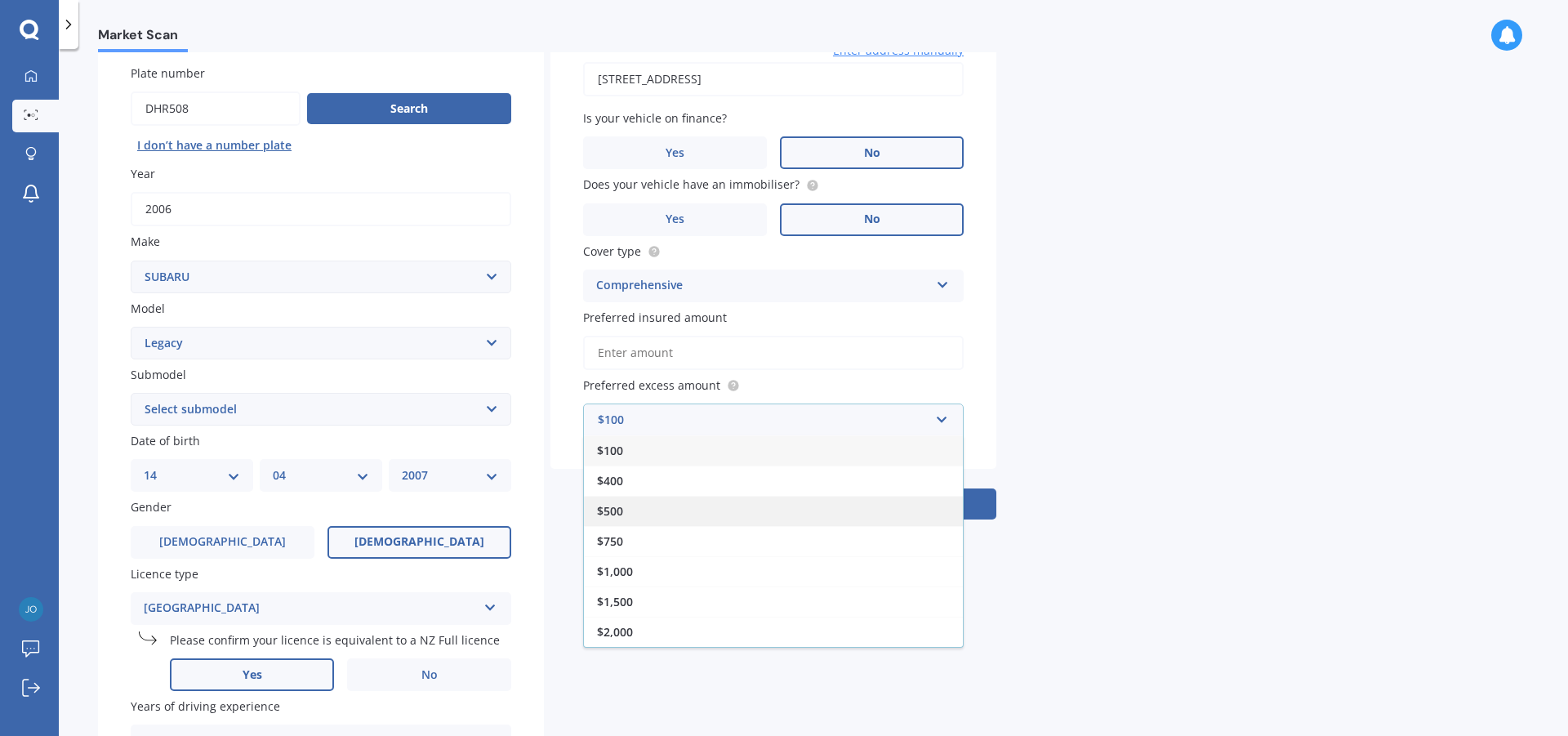
click at [747, 518] on div "$500" at bounding box center [774, 511] width 379 height 30
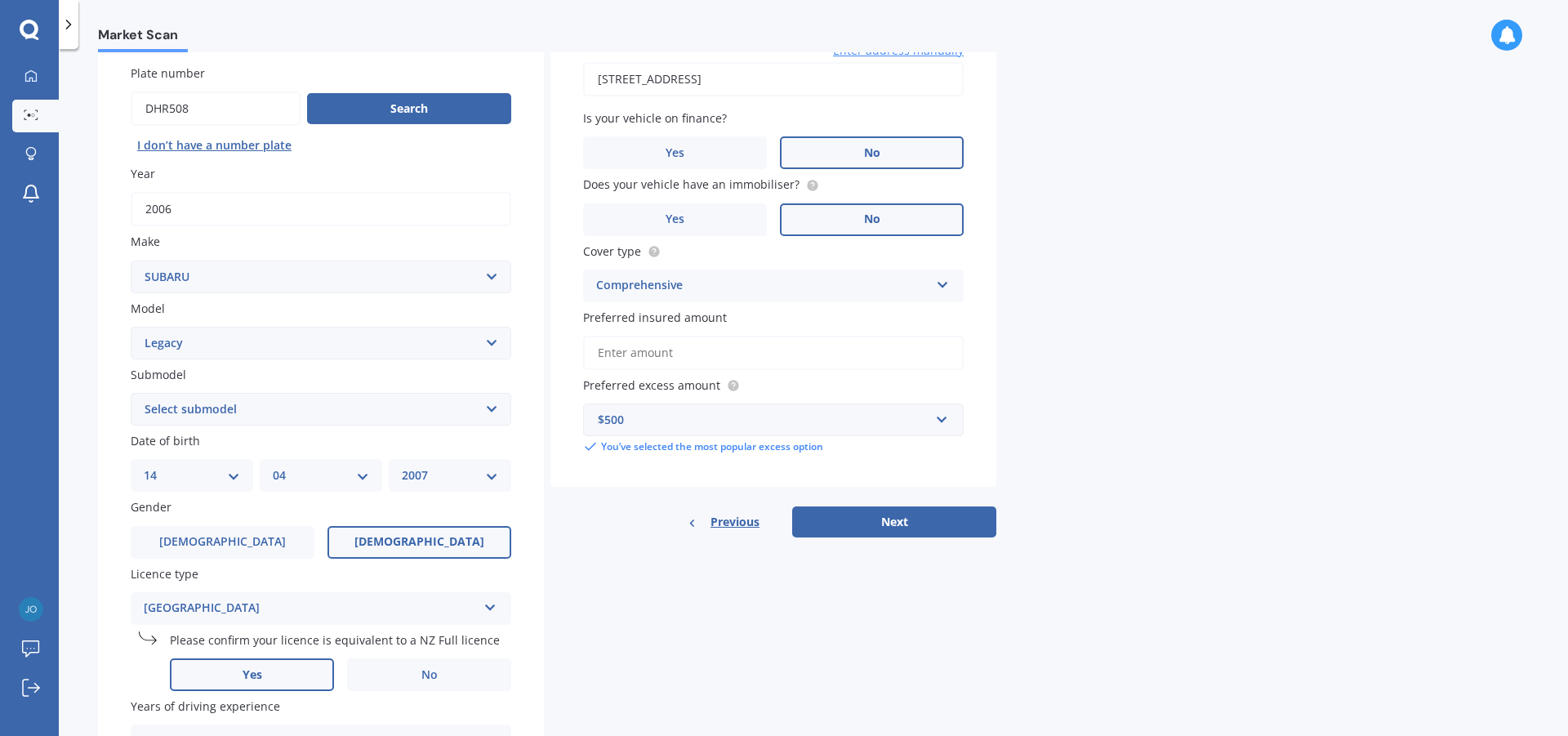
click at [492, 409] on select "Select submodel (All other non turbo) (All other turbo) 2.0i 2.0R 2.5i 2.5i Lux…" at bounding box center [320, 409] width 380 height 33
click at [633, 528] on div "Previous Next" at bounding box center [774, 522] width 446 height 31
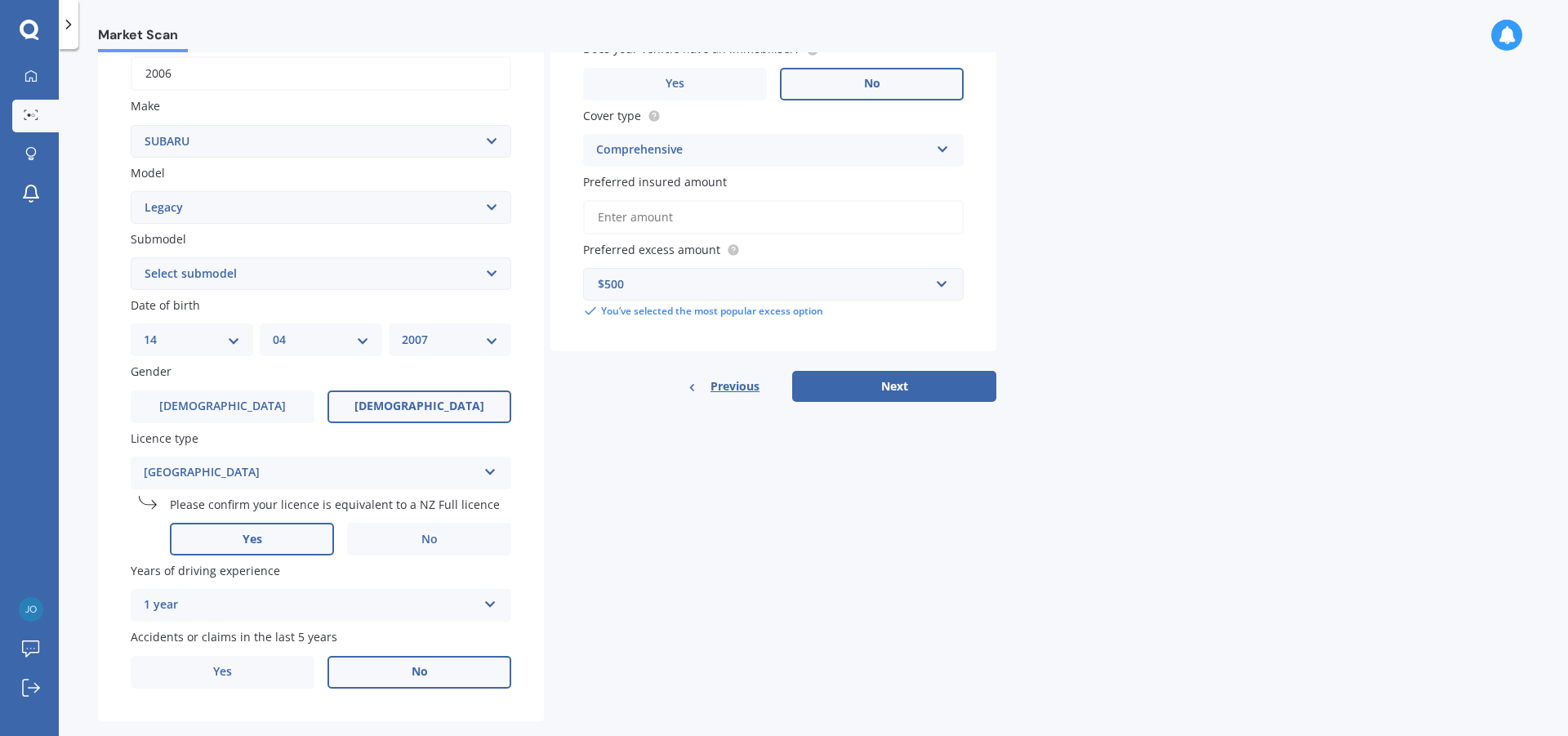
scroll to position [293, 0]
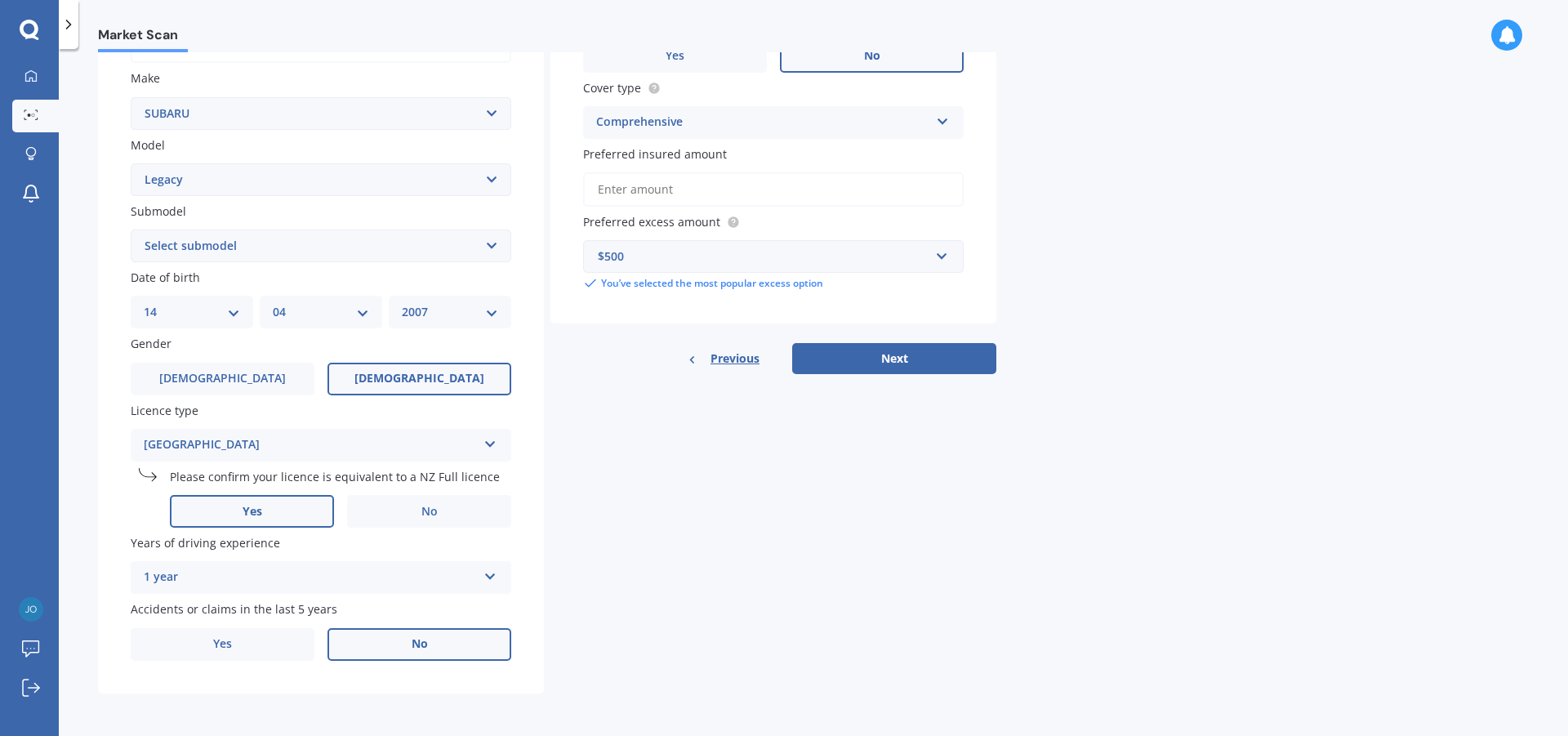
click at [983, 355] on button "Next" at bounding box center [895, 358] width 204 height 31
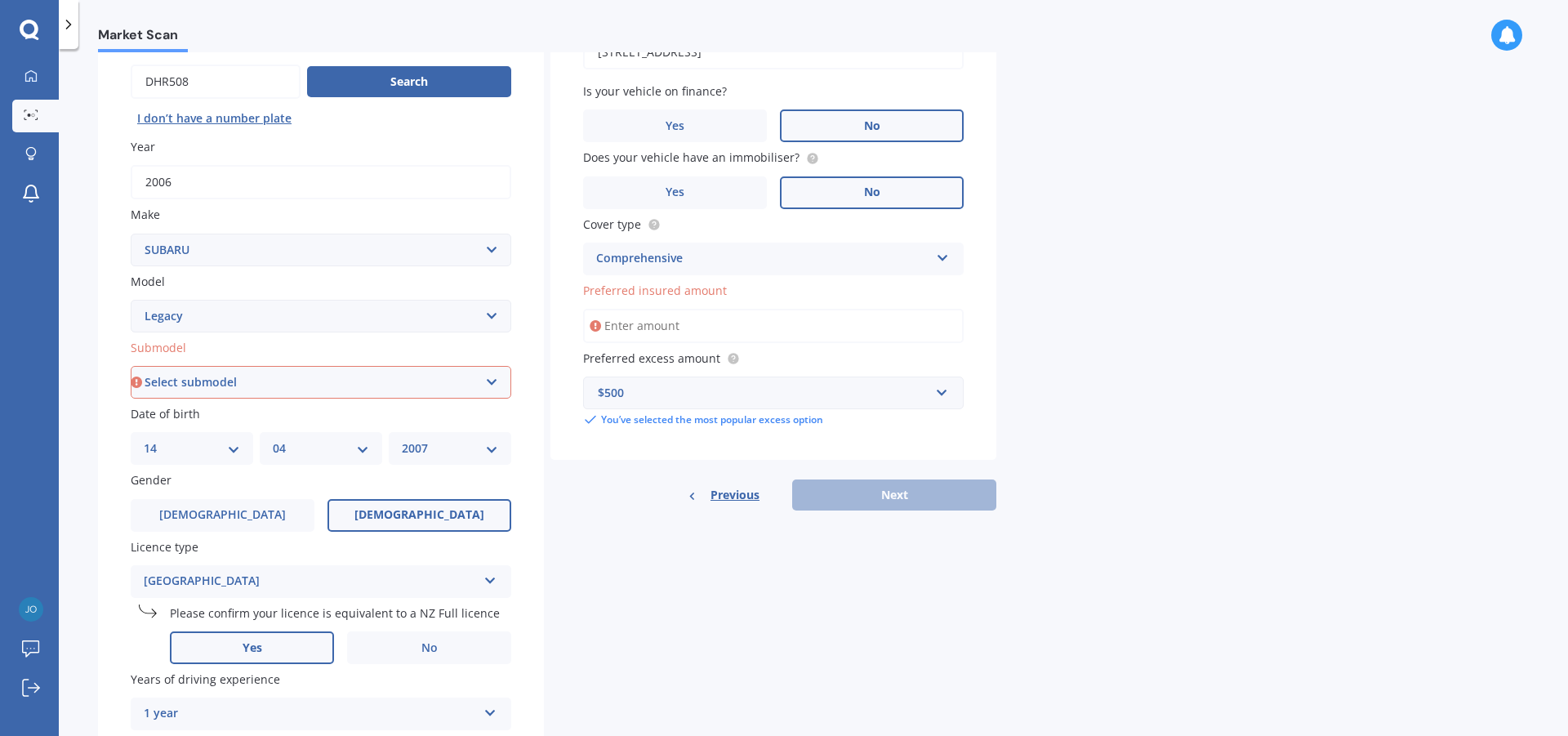
scroll to position [129, 0]
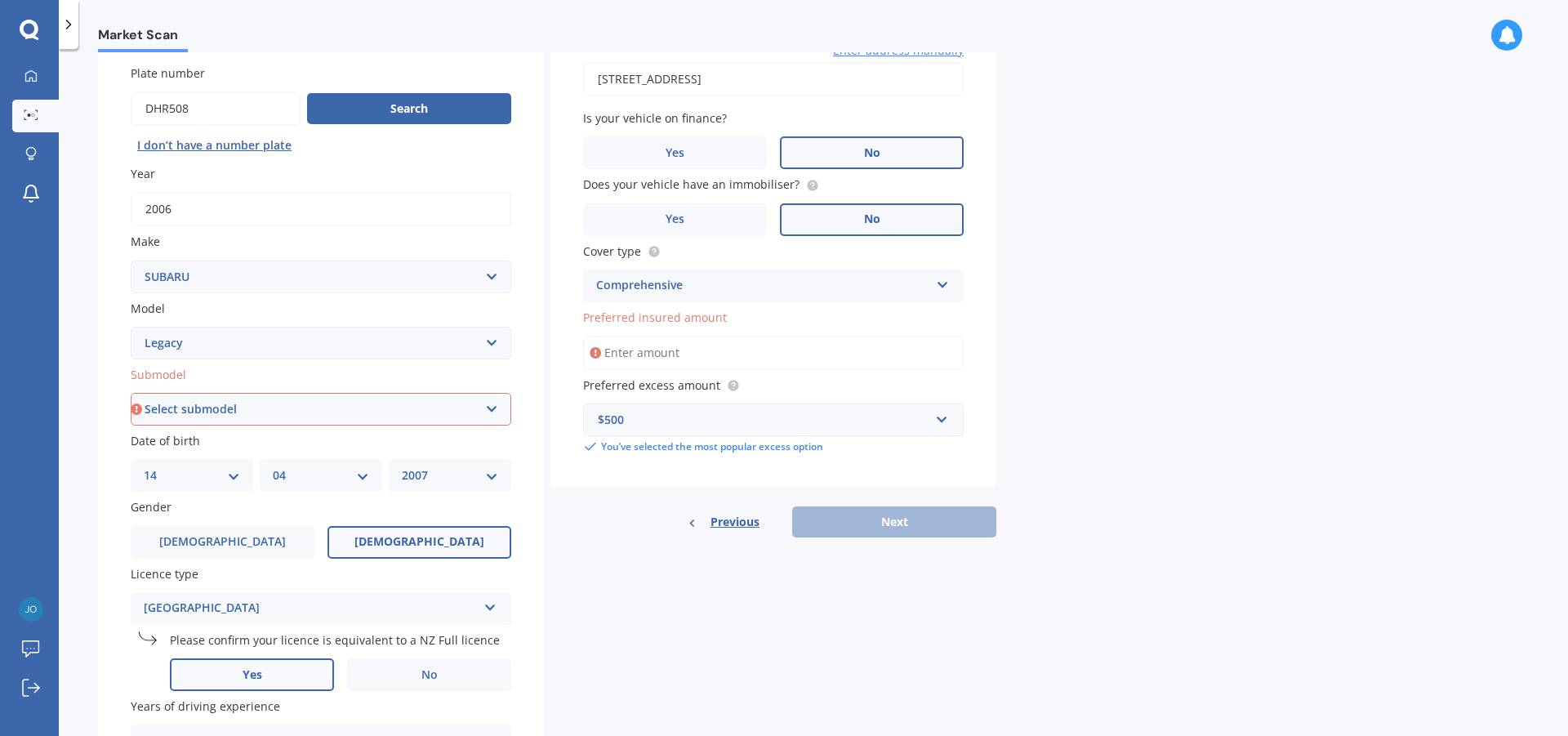
drag, startPoint x: 1490, startPoint y: 233, endPoint x: 1452, endPoint y: 253, distance: 42.9
click at [1476, 244] on div "Market Scan Vehicle Market Scan 70 % We just need a few more details to provide…" at bounding box center [813, 395] width 1510 height 687
click at [594, 351] on icon at bounding box center [596, 353] width 12 height 16
click at [595, 351] on icon at bounding box center [596, 353] width 12 height 16
drag, startPoint x: 602, startPoint y: 348, endPoint x: 621, endPoint y: 354, distance: 19.9
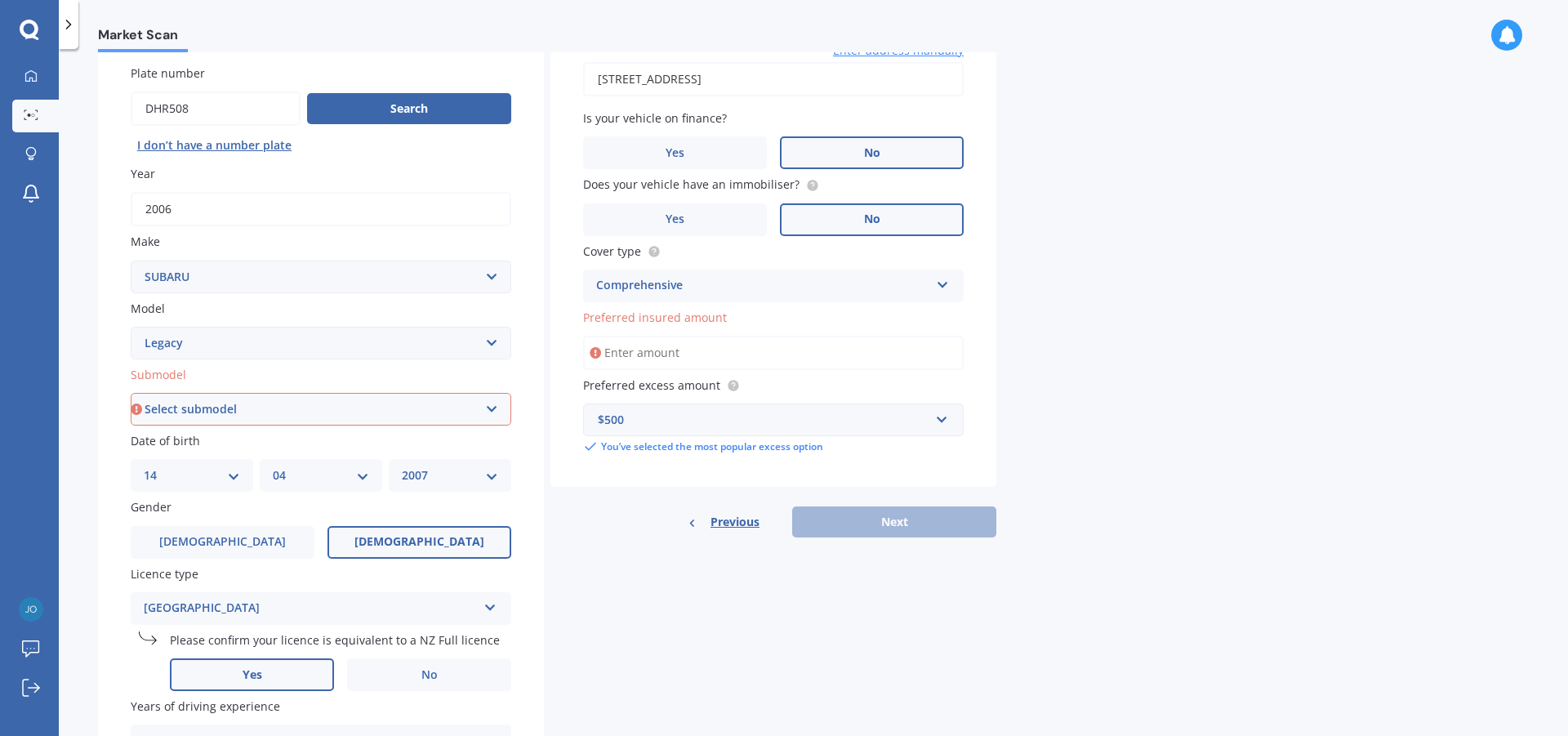
click at [606, 350] on input "Preferred insured amount" at bounding box center [773, 353] width 380 height 35
click at [453, 389] on div "Submodel Select submodel (All other non turbo) (All other turbo) 2.0i 2.0R 2.5i…" at bounding box center [320, 395] width 380 height 59
click at [467, 398] on select "Select submodel (All other non turbo) (All other turbo) 2.0i 2.0R 2.5i 2.5i Lux…" at bounding box center [320, 409] width 380 height 33
click at [419, 408] on select "Select submodel (All other non turbo) (All other turbo) 2.0i 2.0R 2.5i 2.5i Lux…" at bounding box center [320, 409] width 380 height 33
select select "2.5I"
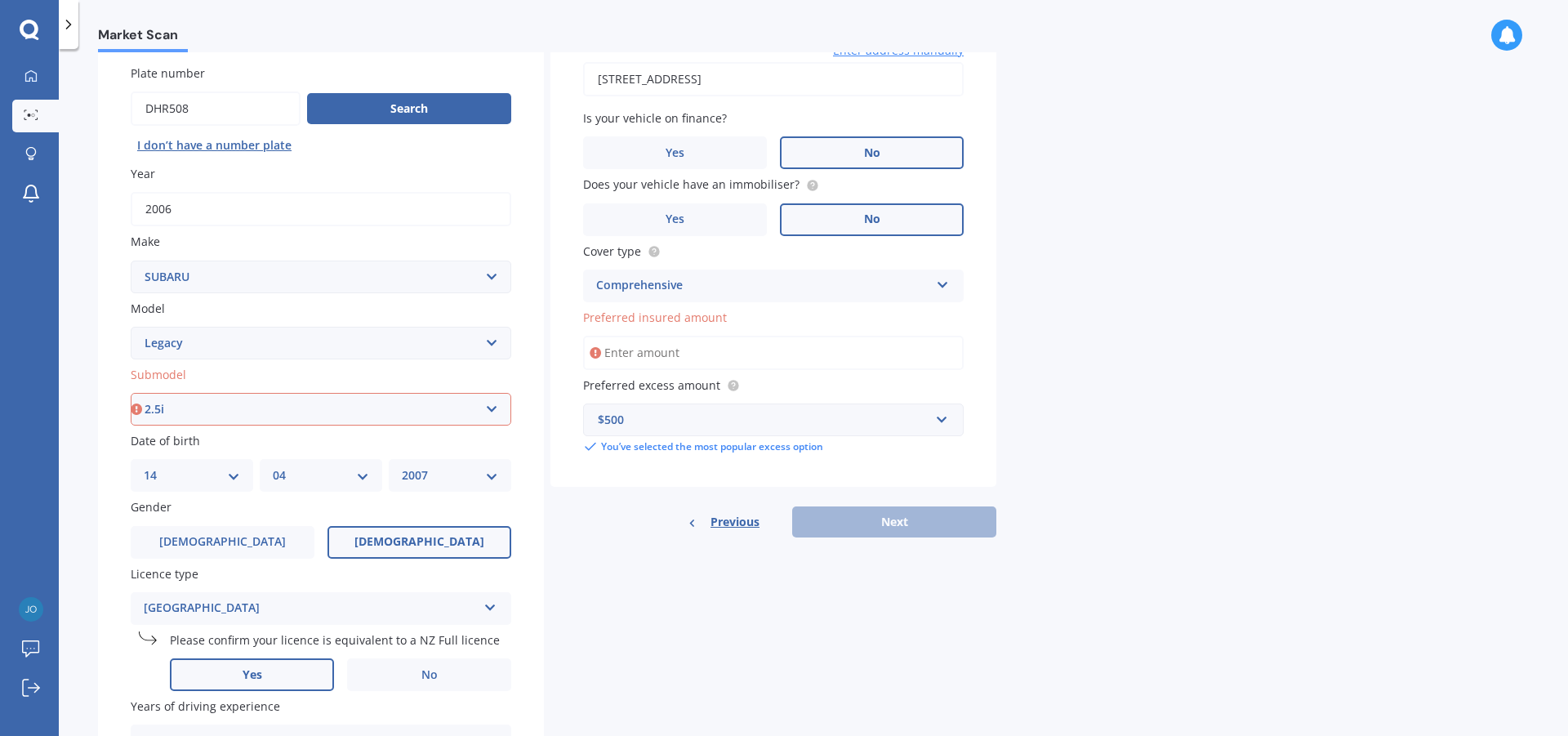
click at [130, 393] on select "Select submodel (All other non turbo) (All other turbo) 2.0i 2.0R 2.5i 2.5i Lux…" at bounding box center [320, 409] width 380 height 33
click at [918, 371] on div "Vehicle is parked at 3 Iona Road, Havelock North 4130 Enter address manually Is…" at bounding box center [774, 245] width 446 height 485
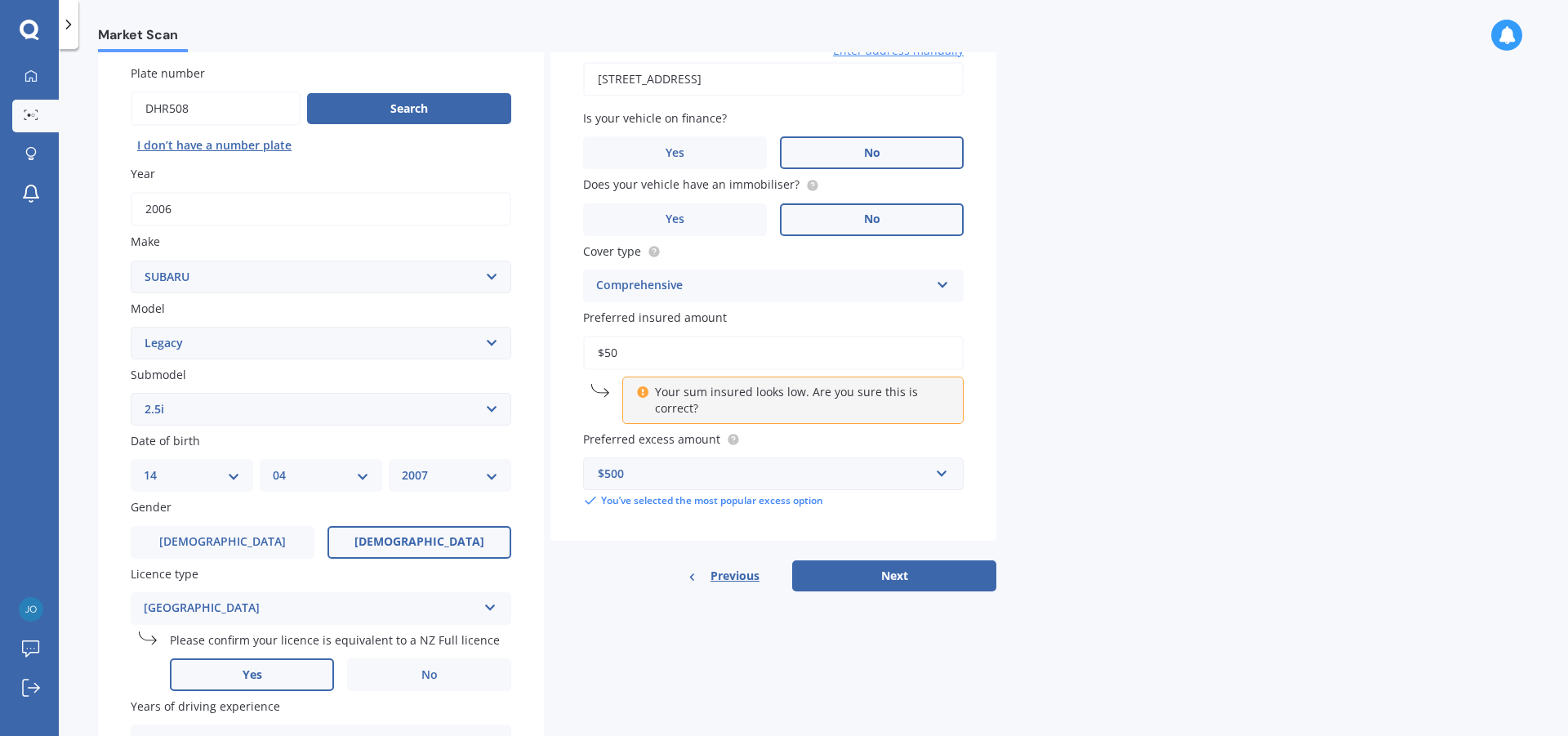
type input "$5"
type input "$1"
type input "$5"
type input "$7"
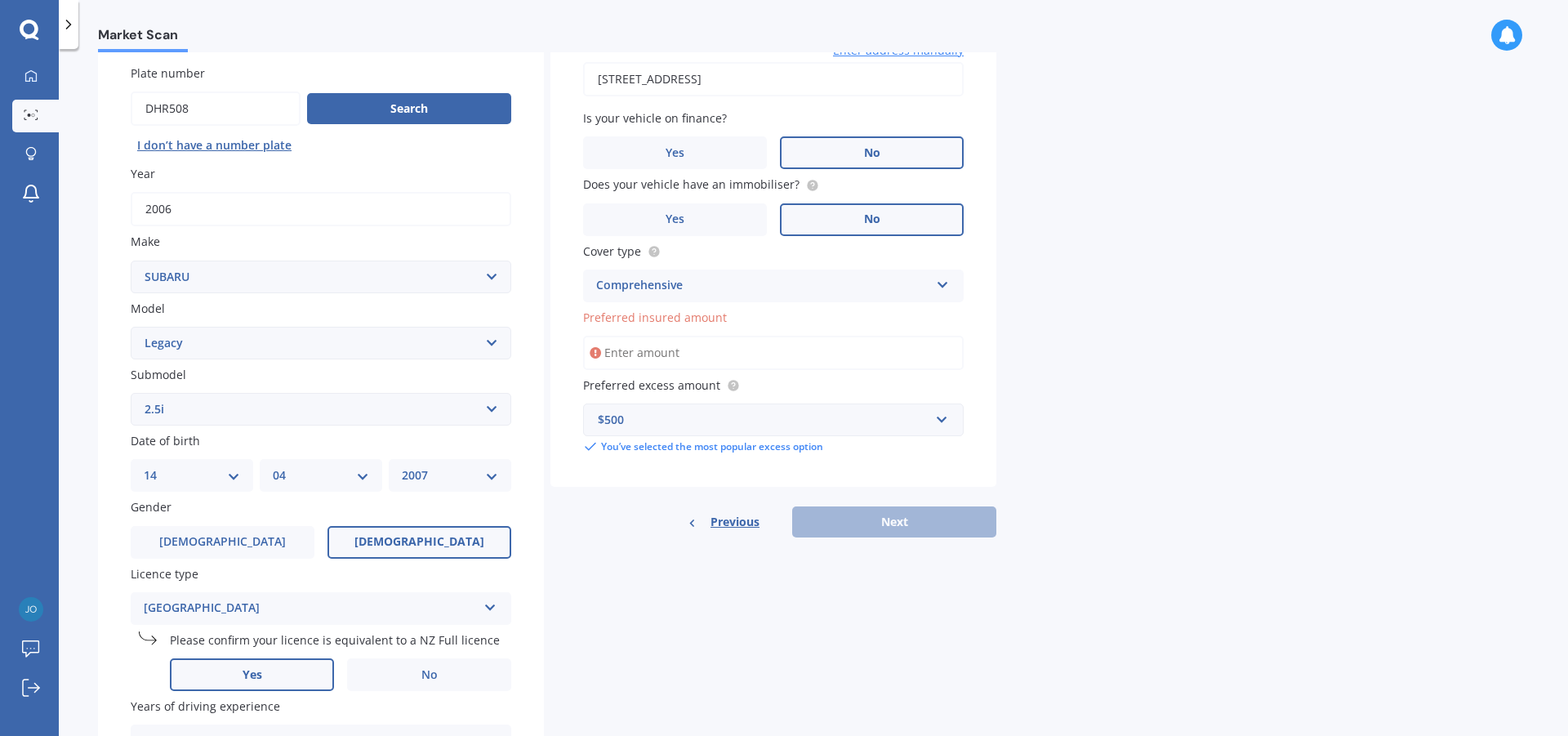
type input "$2"
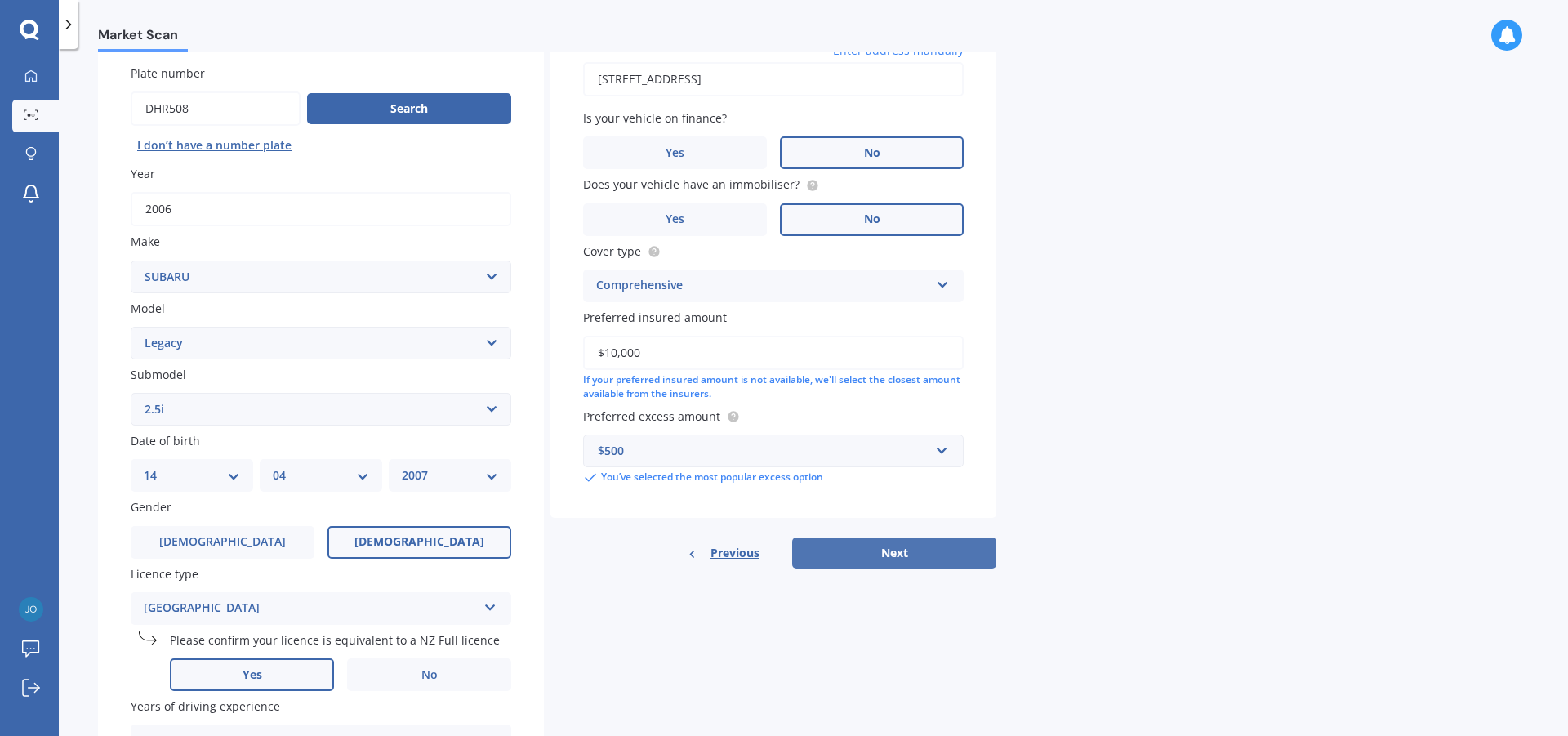
type input "$10,000"
drag, startPoint x: 916, startPoint y: 542, endPoint x: 921, endPoint y: 533, distance: 10.3
click at [919, 532] on div "Vehicle is parked at 3 Iona Road, Havelock North 4130 Enter address manually Is…" at bounding box center [774, 285] width 446 height 566
click at [979, 559] on button "Next" at bounding box center [895, 553] width 204 height 31
select select "14"
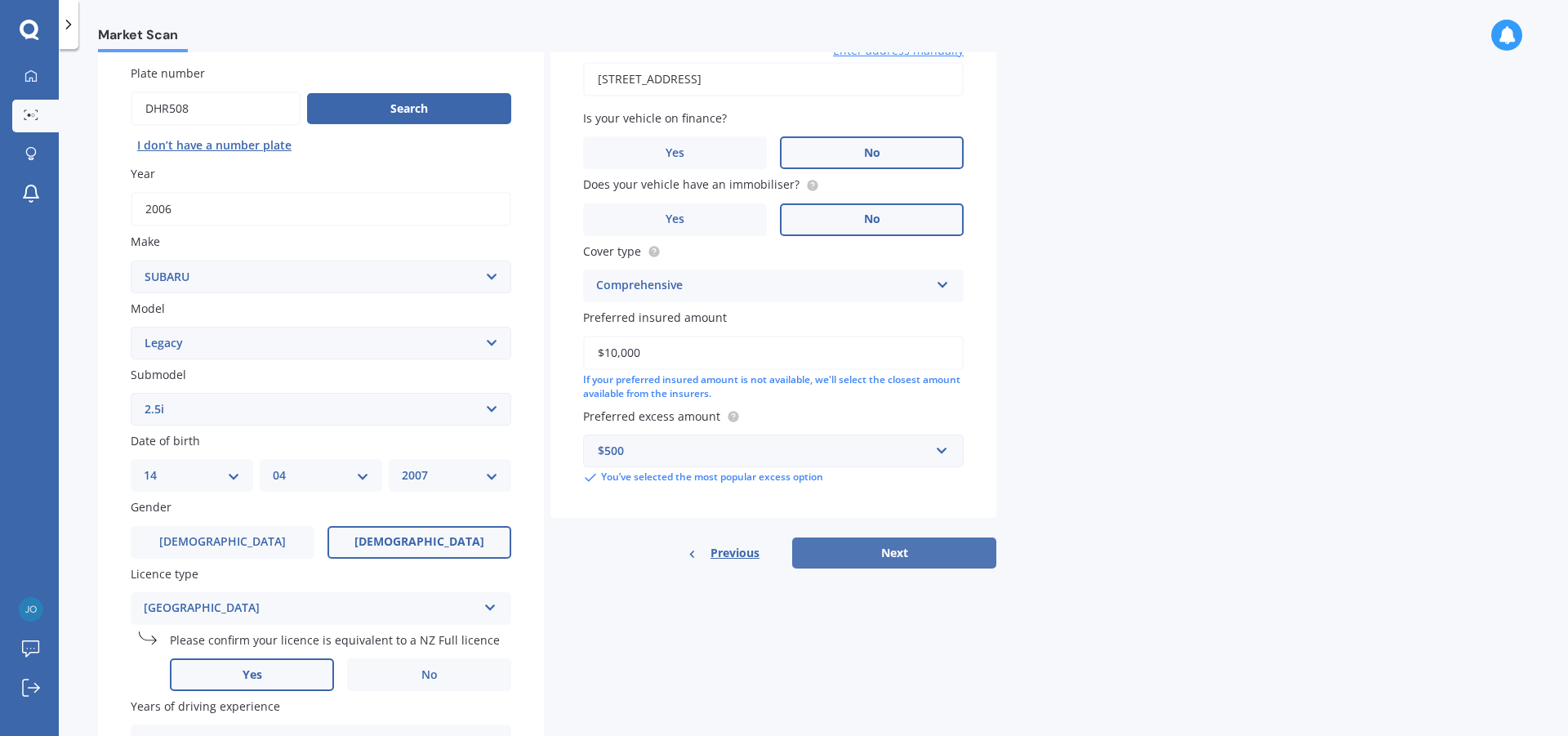
select select "04"
select select "2007"
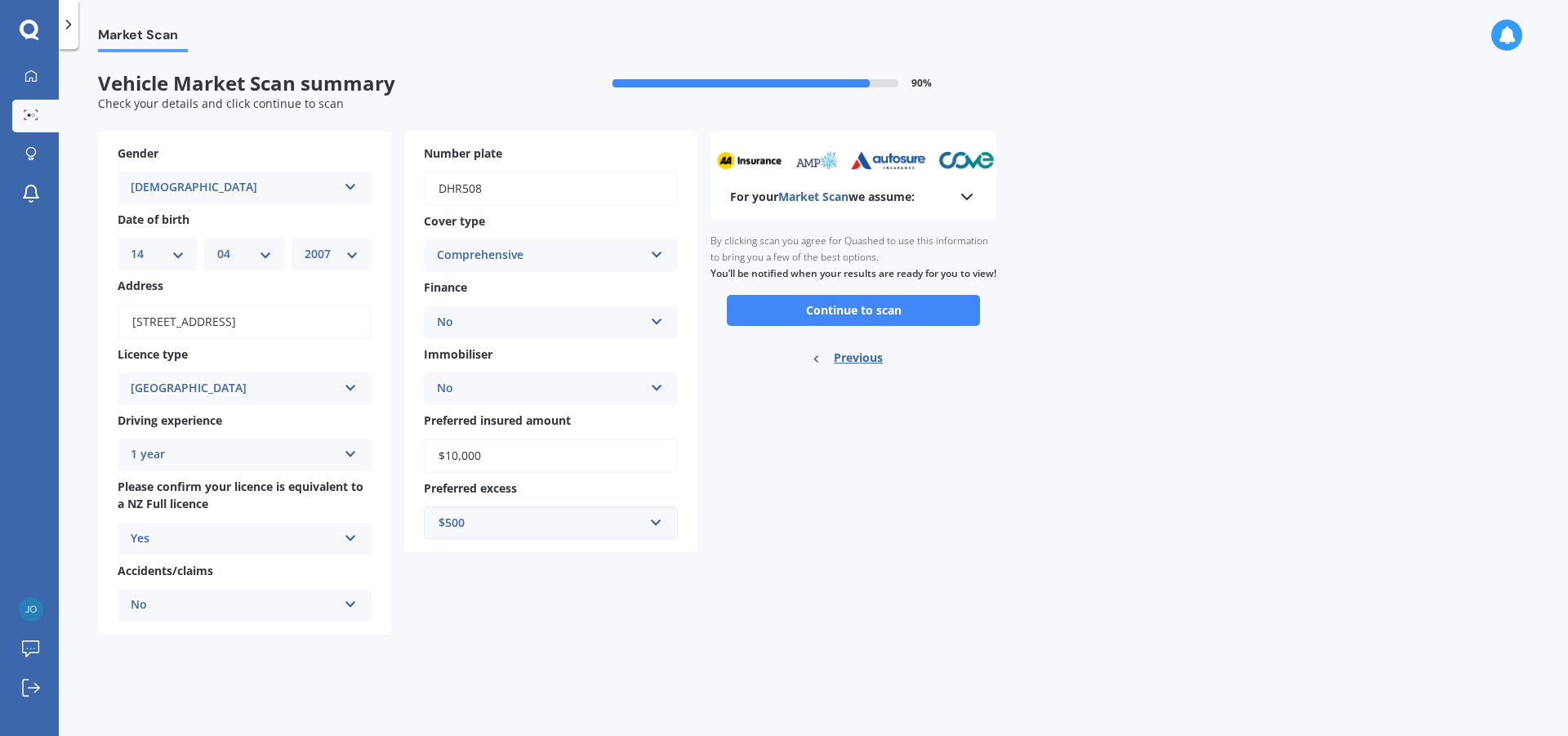
scroll to position [0, 0]
click at [567, 422] on span "Preferred insured amount" at bounding box center [497, 420] width 147 height 16
click at [567, 439] on input "$10,000" at bounding box center [551, 456] width 254 height 35
click at [1060, 427] on div "Market Scan Vehicle Market Scan summary 90 % Check your details and click conti…" at bounding box center [813, 395] width 1510 height 687
click at [965, 316] on button "Continue to scan" at bounding box center [854, 310] width 254 height 31
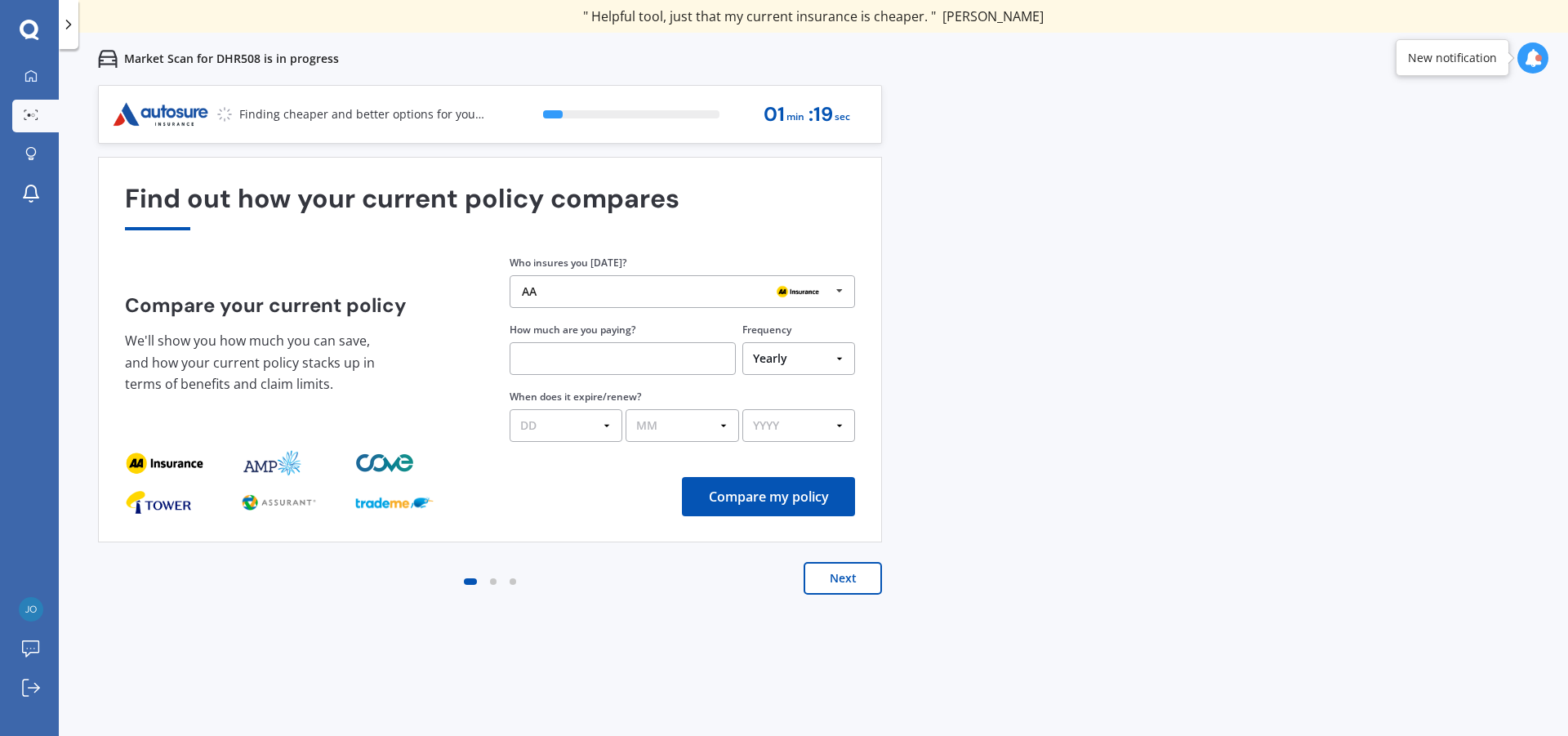
click at [844, 290] on icon at bounding box center [839, 291] width 25 height 30
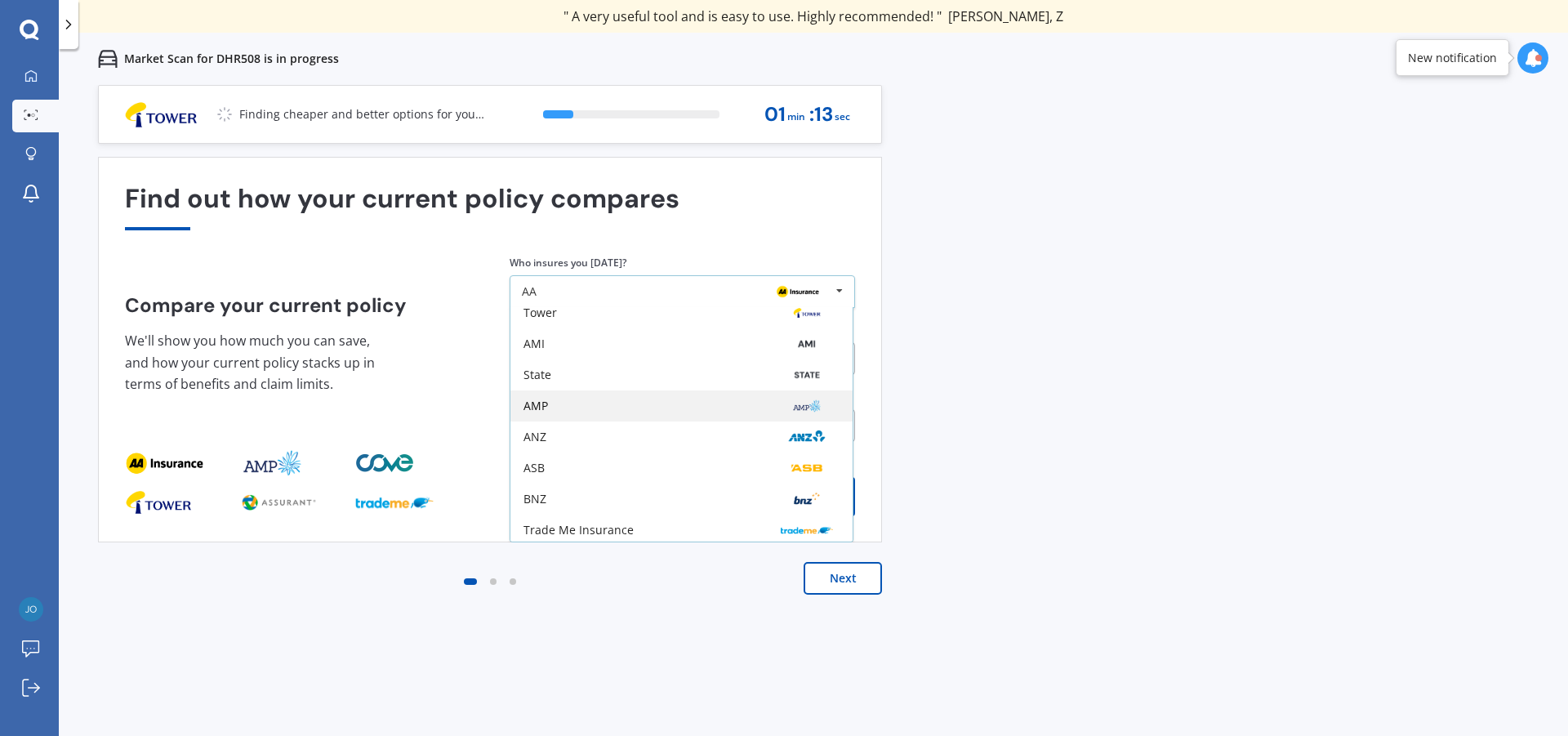
scroll to position [107, 0]
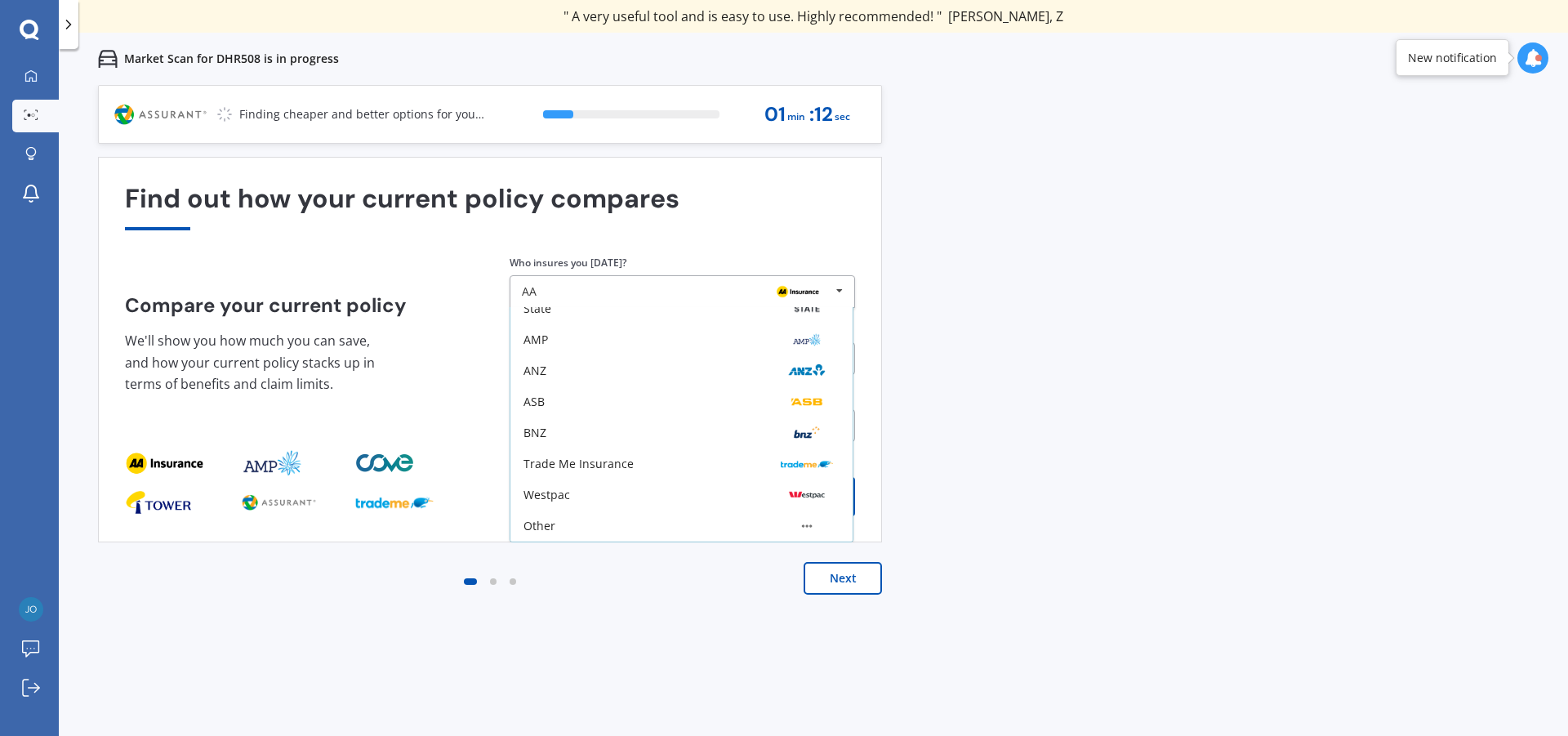
click at [1125, 313] on div "Previous 60,000+ Kiwis have signed up to shop and save on insurance with us " H…" at bounding box center [813, 452] width 1510 height 736
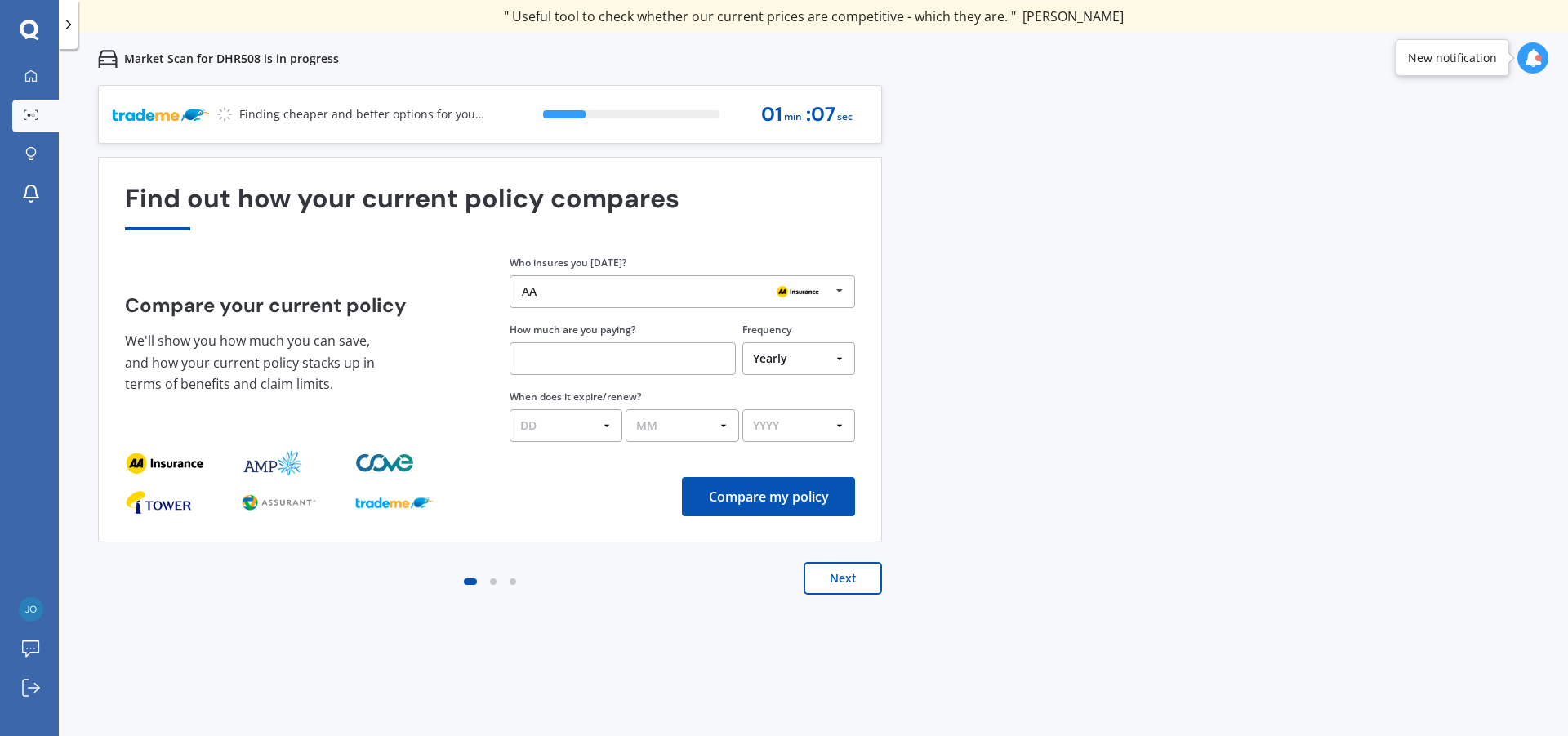
click at [493, 583] on div at bounding box center [493, 581] width 6 height 6
click at [520, 585] on div at bounding box center [513, 581] width 19 height 19
click at [682, 362] on input "text" at bounding box center [623, 358] width 226 height 33
click at [817, 353] on select "Yearly Six-Monthly Quarterly Monthly Fortnightly Weekly One-Off" at bounding box center [799, 358] width 113 height 33
select select "Fortnightly"
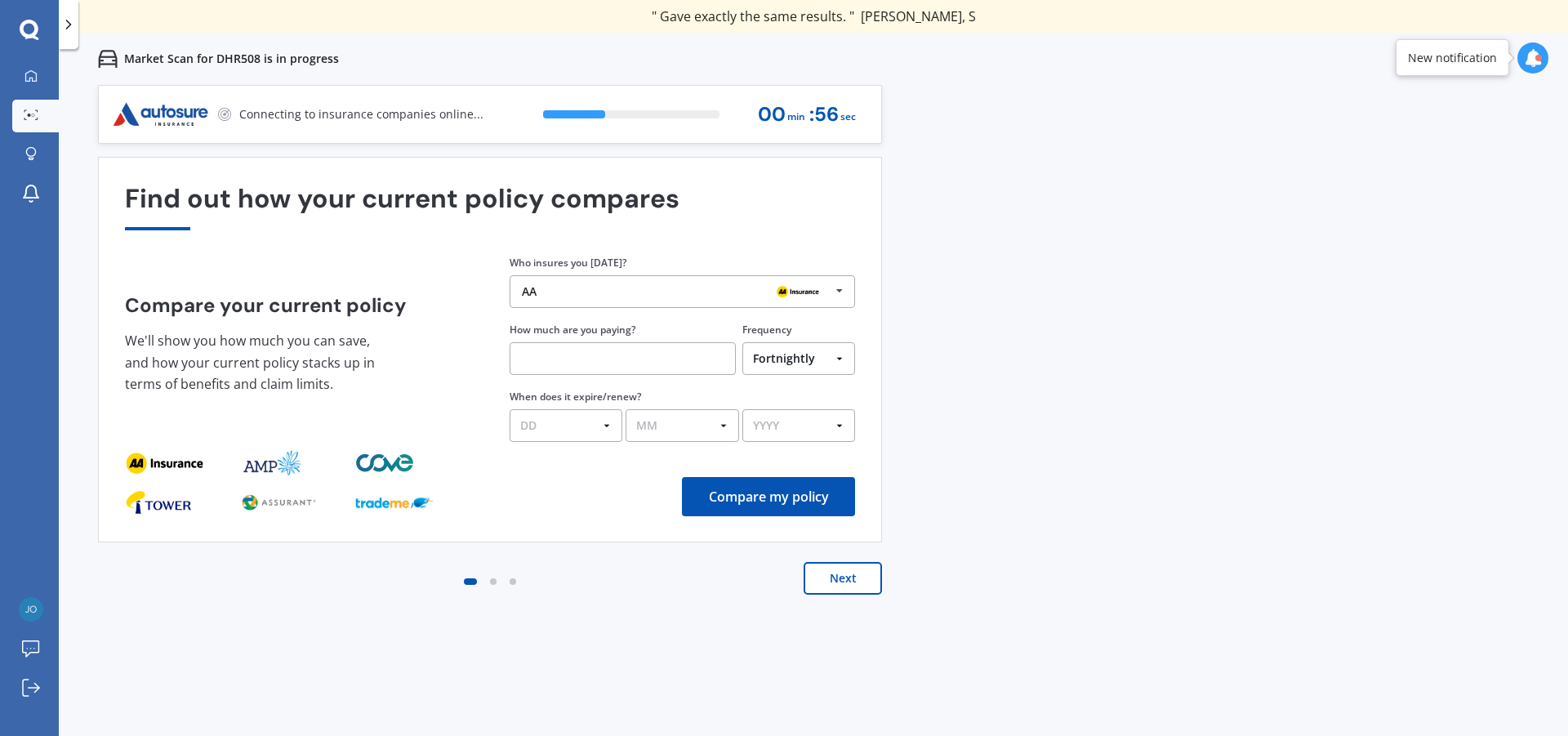
click at [742, 342] on select "Yearly Six-Monthly Quarterly Monthly Fortnightly Weekly One-Off" at bounding box center [799, 358] width 113 height 33
click at [598, 362] on input "text" at bounding box center [623, 358] width 226 height 33
type input "$64.00"
click at [607, 421] on select "DD 01 02 03 04 05 06 07 08 09 10 11 12 13 14 15 16 17 18 19 20 21 22 23 24 25 2…" at bounding box center [566, 426] width 113 height 33
click at [510, 409] on select "DD 01 02 03 04 05 06 07 08 09 10 11 12 13 14 15 16 17 18 19 20 21 22 23 24 25 2…" at bounding box center [566, 426] width 113 height 33
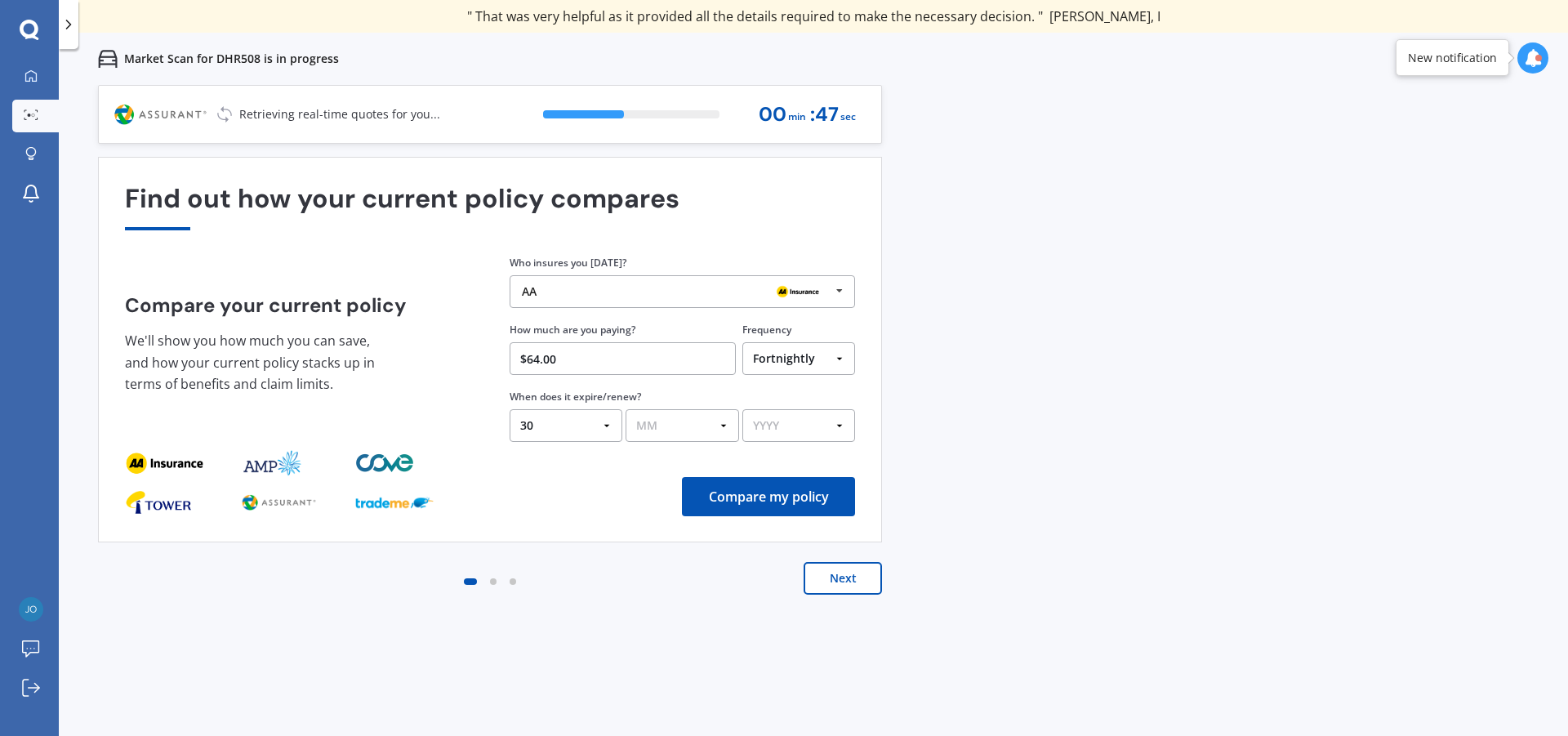
click at [576, 414] on select "DD 01 02 03 04 05 06 07 08 09 10 11 12 13 14 15 16 17 18 19 20 21 22 23 24 25 2…" at bounding box center [566, 426] width 113 height 33
select select "21"
click at [510, 409] on select "DD 01 02 03 04 05 06 07 08 09 10 11 12 13 14 15 16 17 18 19 20 21 22 23 24 25 2…" at bounding box center [566, 426] width 113 height 33
click at [668, 426] on select "MM 01 02 03 04 05 06 07 08 09 10 11 12" at bounding box center [682, 426] width 113 height 33
select select "08"
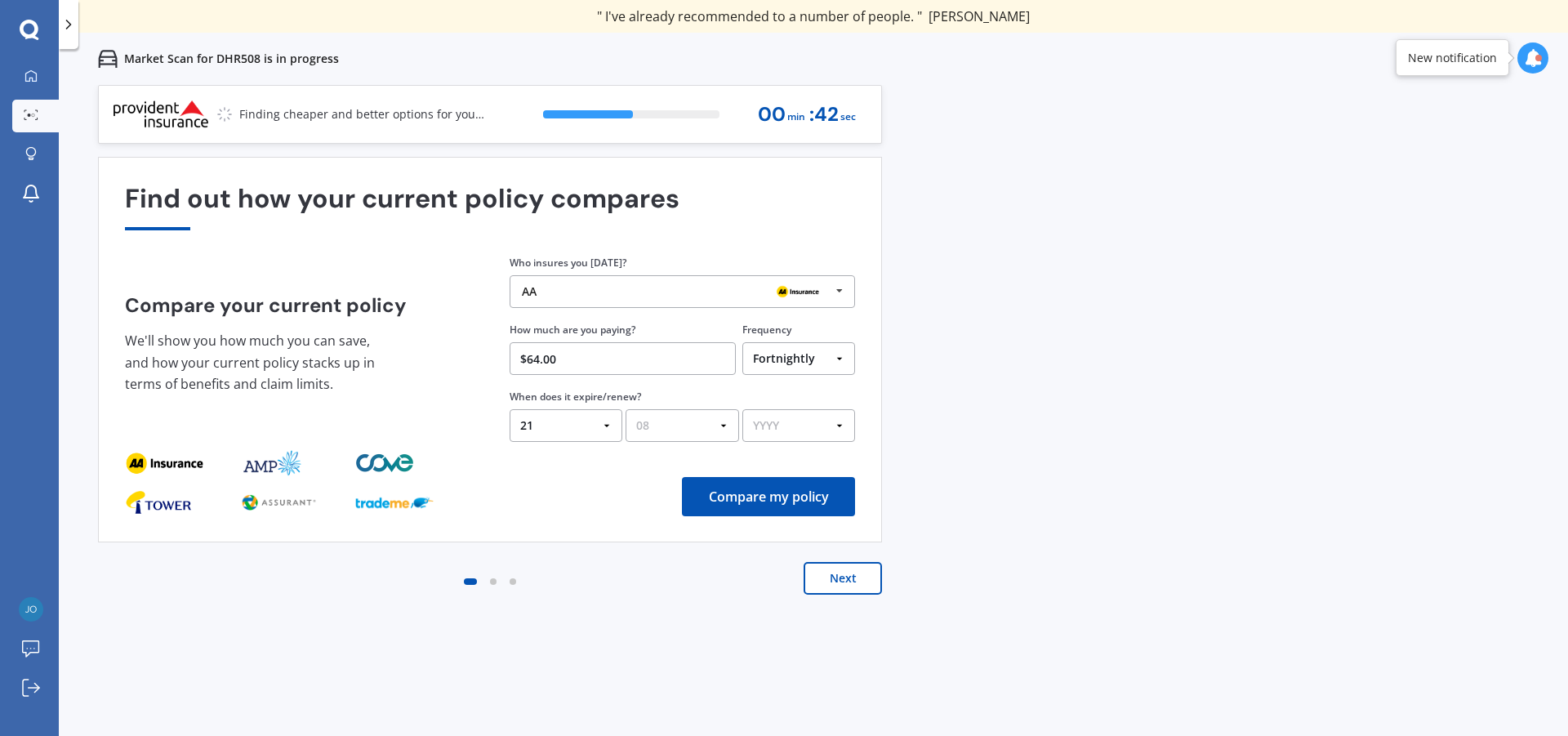
click at [626, 409] on select "MM 01 02 03 04 05 06 07 08 09 10 11 12" at bounding box center [682, 426] width 113 height 33
click at [815, 423] on select "YYYY 2026 2025 2024" at bounding box center [799, 426] width 113 height 33
select select "2025"
click at [742, 409] on select "YYYY 2026 2025 2024" at bounding box center [799, 426] width 113 height 33
click at [825, 503] on button "Compare my policy" at bounding box center [769, 496] width 173 height 39
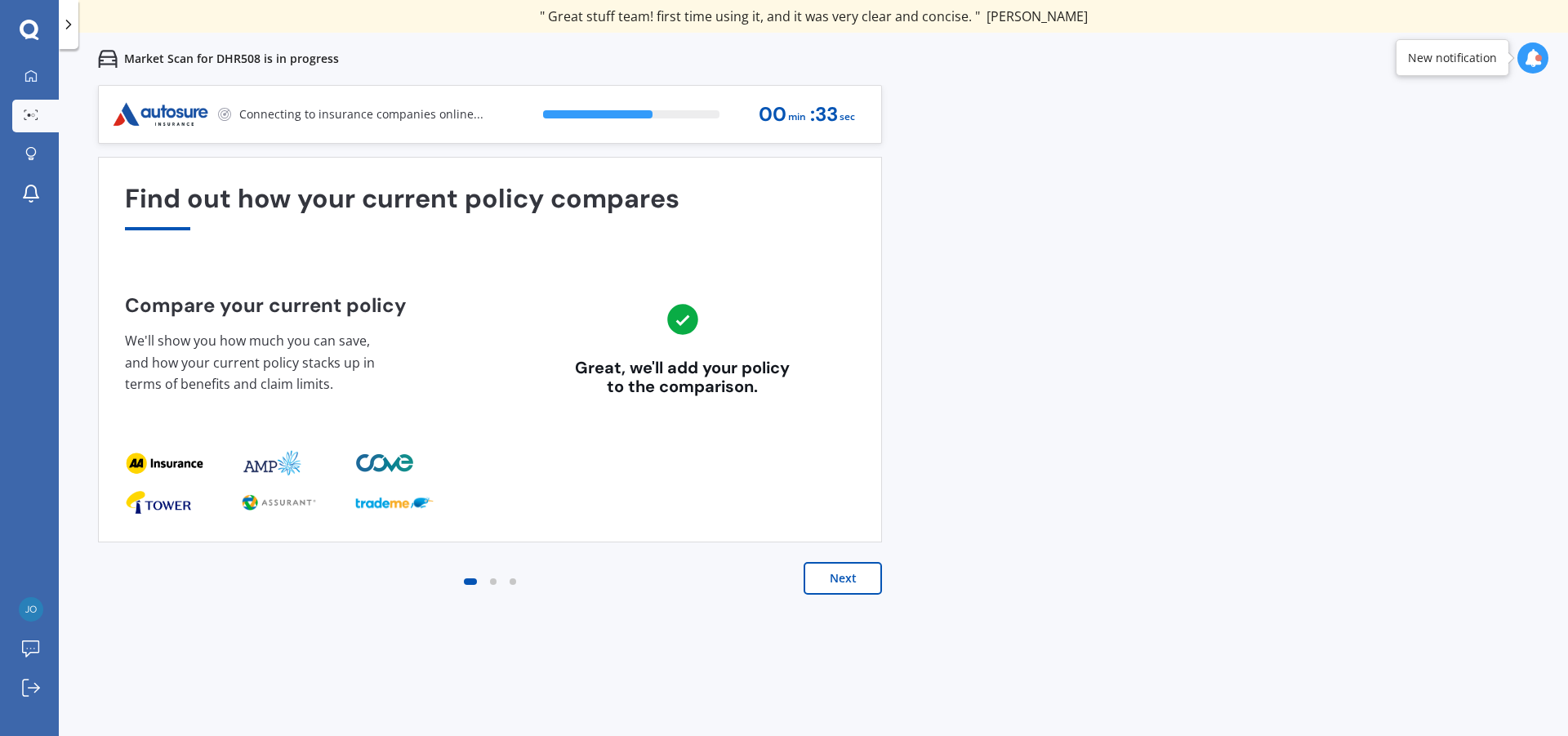
click at [841, 575] on button "Next" at bounding box center [843, 578] width 78 height 33
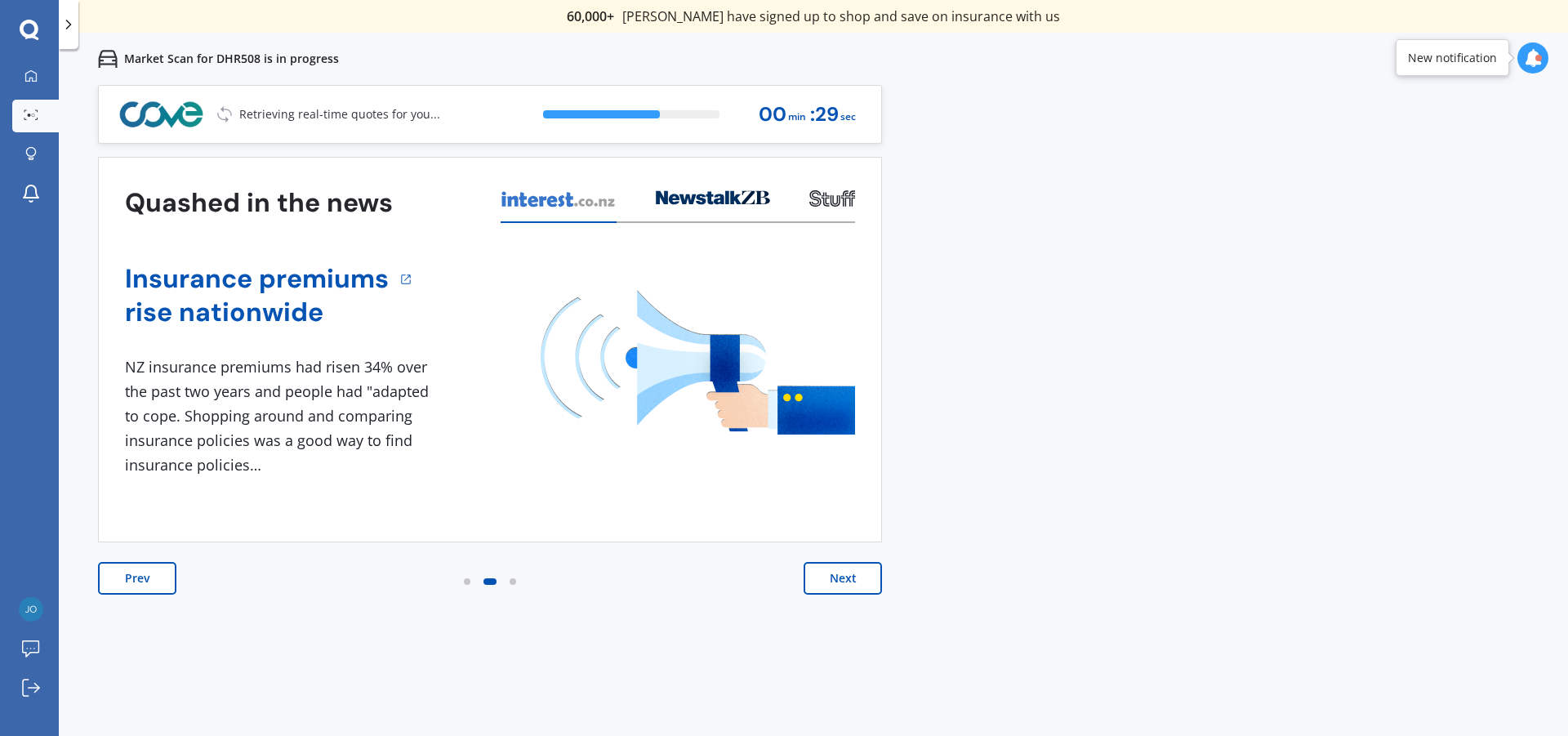
click at [826, 573] on button "Next" at bounding box center [843, 578] width 78 height 33
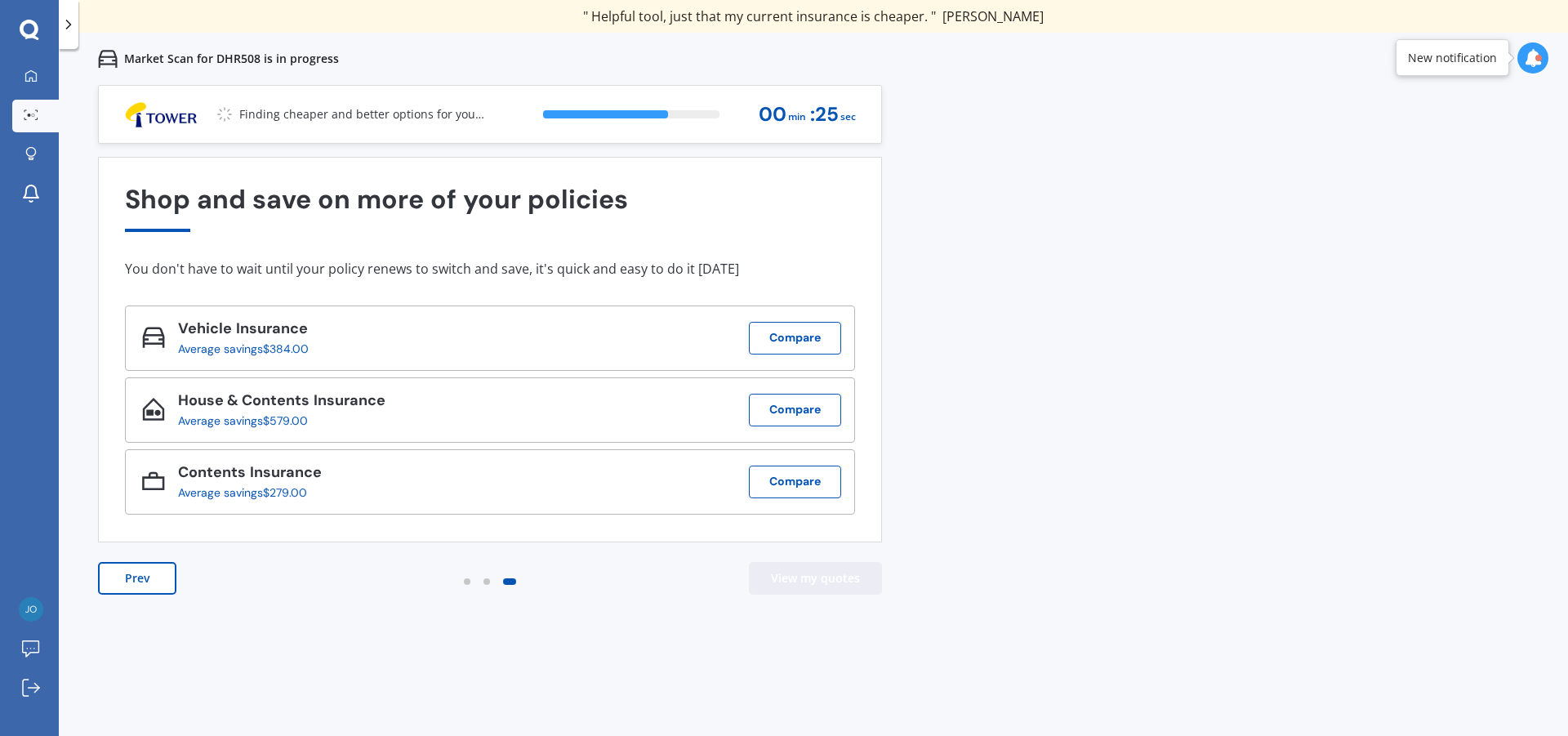
click at [804, 574] on button "View my quotes" at bounding box center [815, 578] width 133 height 33
click at [815, 578] on button "View my quotes" at bounding box center [815, 578] width 133 height 33
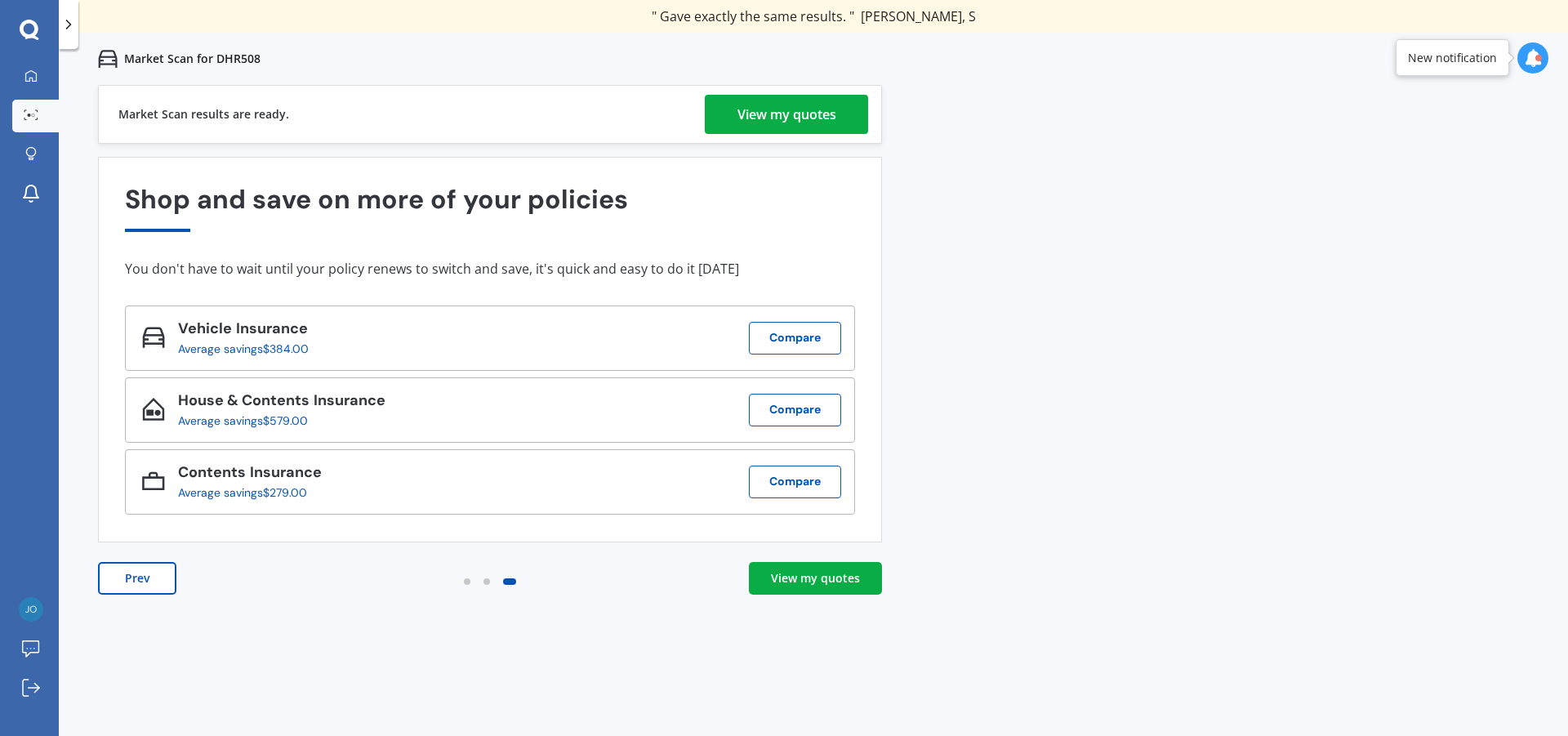
click at [831, 581] on div "View my quotes" at bounding box center [815, 578] width 89 height 16
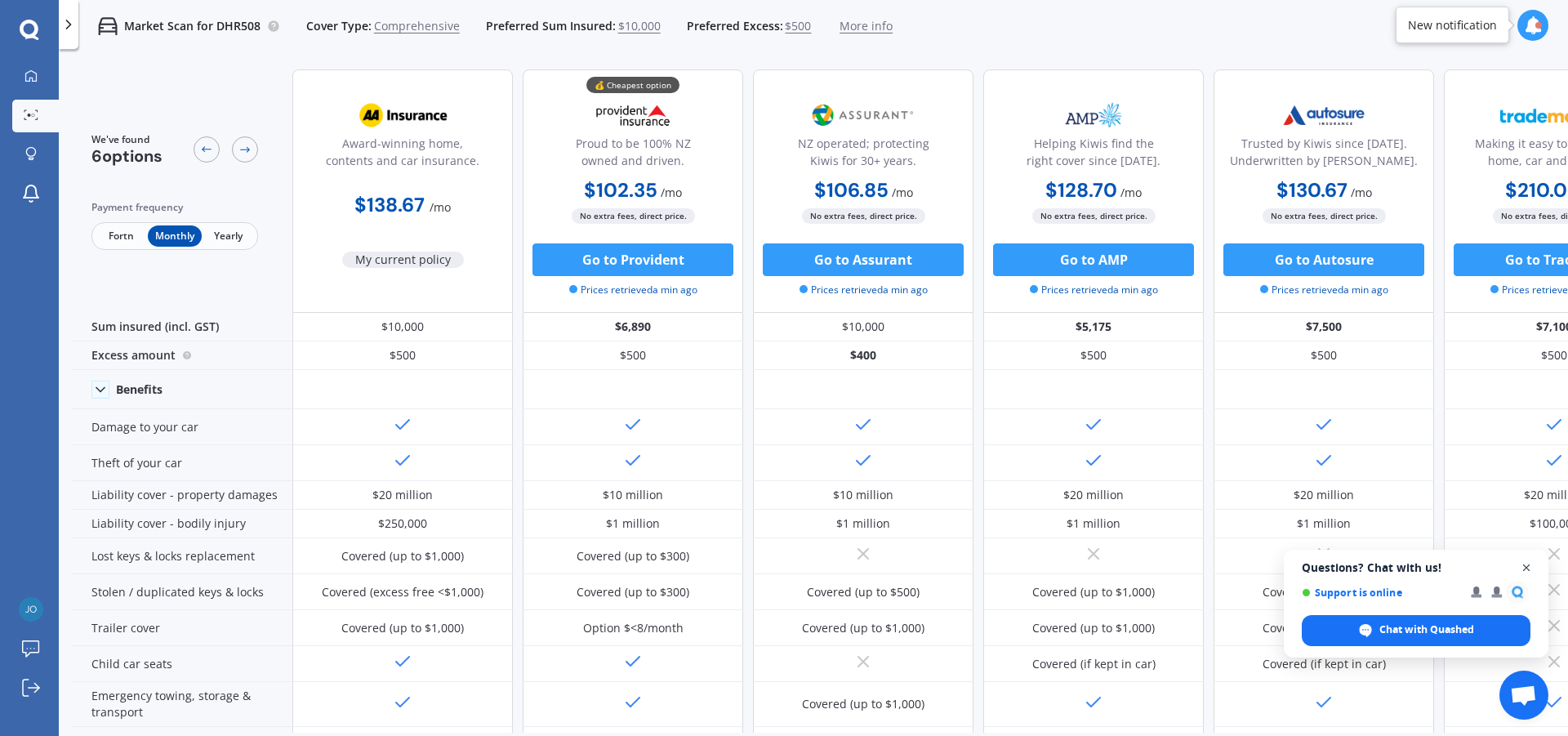
click at [1531, 565] on span "Open chat" at bounding box center [1527, 568] width 20 height 20
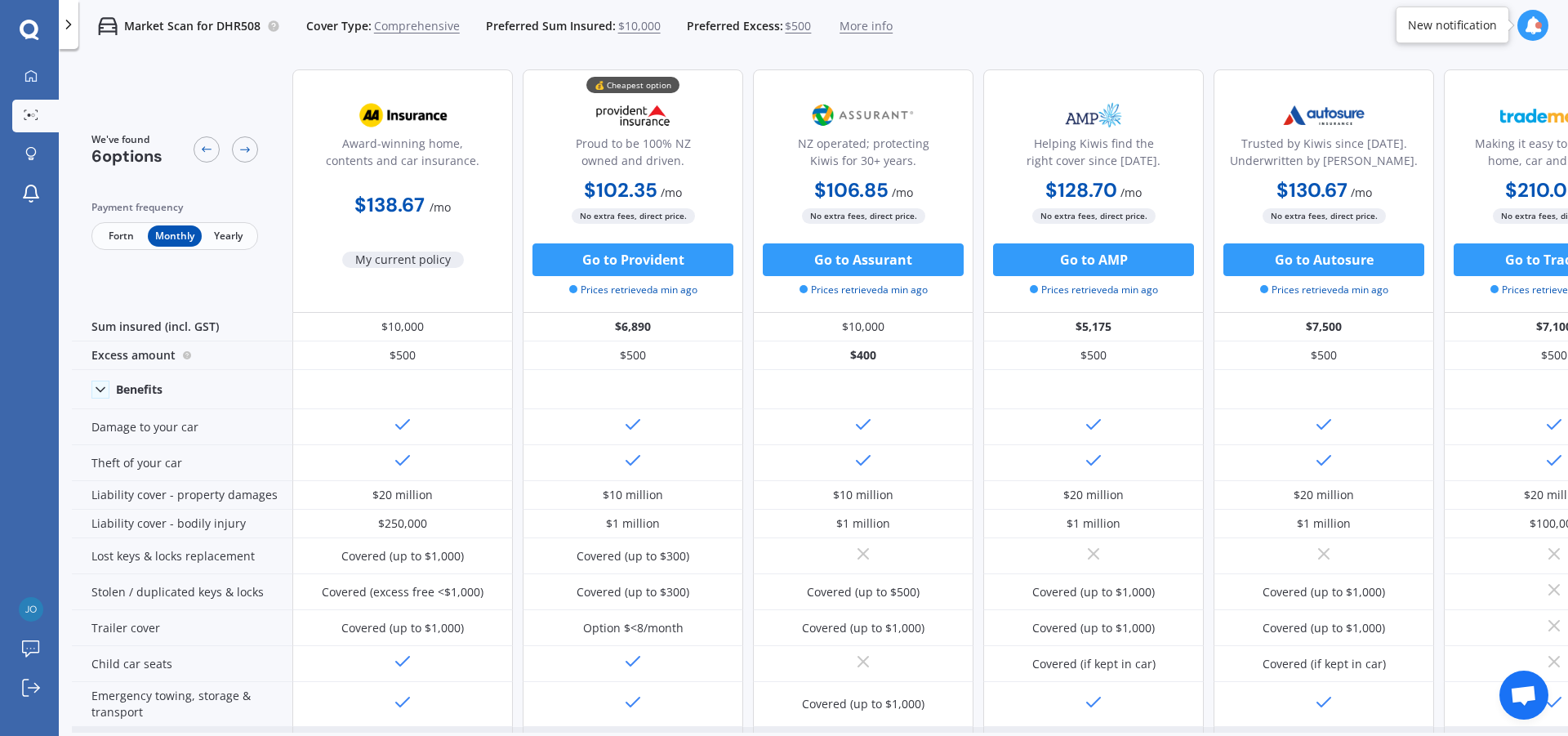
drag, startPoint x: 1192, startPoint y: 734, endPoint x: 1341, endPoint y: 708, distance: 151.3
click at [1345, 709] on div "We've found 6 options Payment frequency Fortn Monthly Yearly Award-winning home…" at bounding box center [820, 422] width 1497 height 731
click at [646, 250] on button "Go to Provident" at bounding box center [633, 260] width 201 height 33
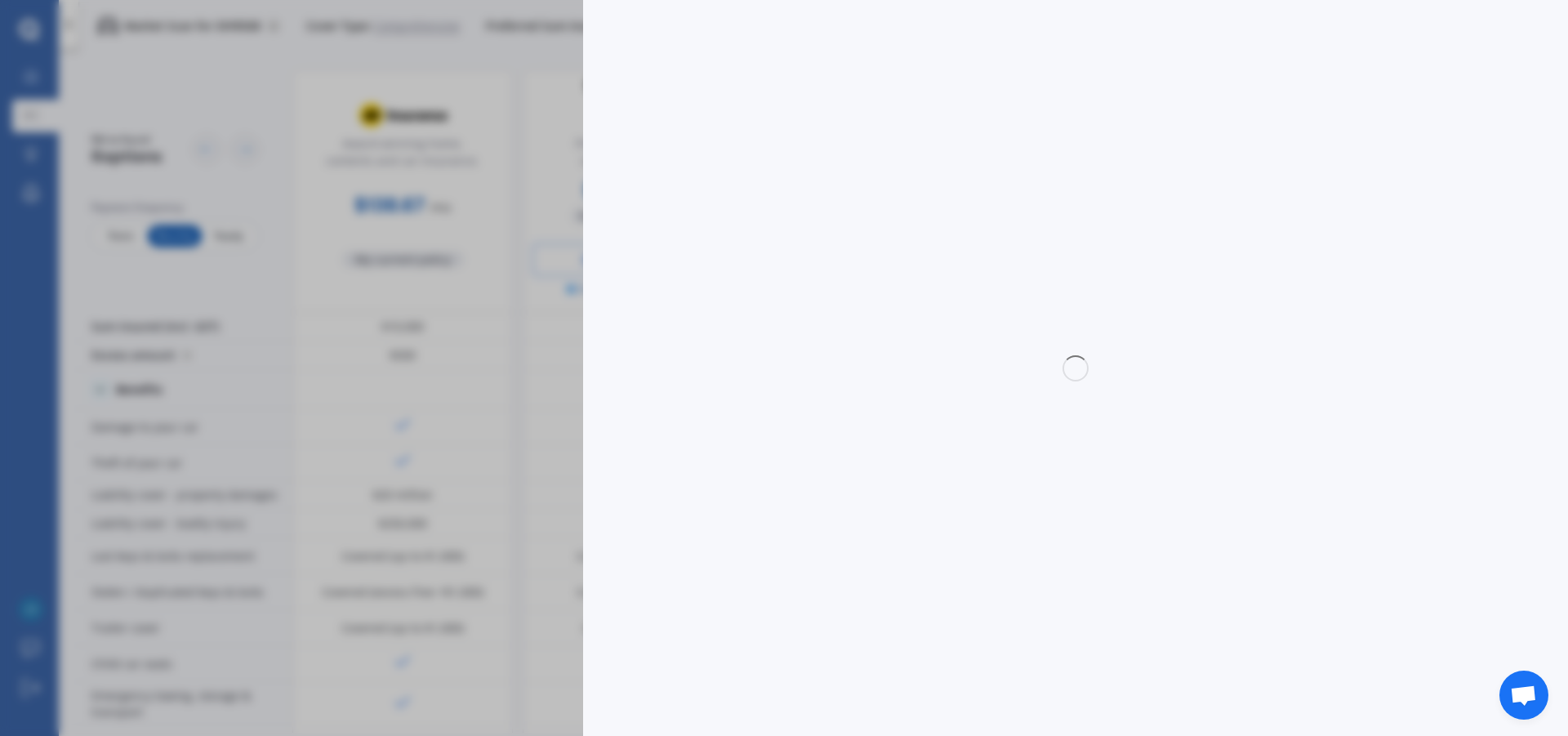
select select "Monthly"
select select "full"
select select "3 Iona Road, Havelock North 4130"
select select "SUBARU"
select select "LEGACY"
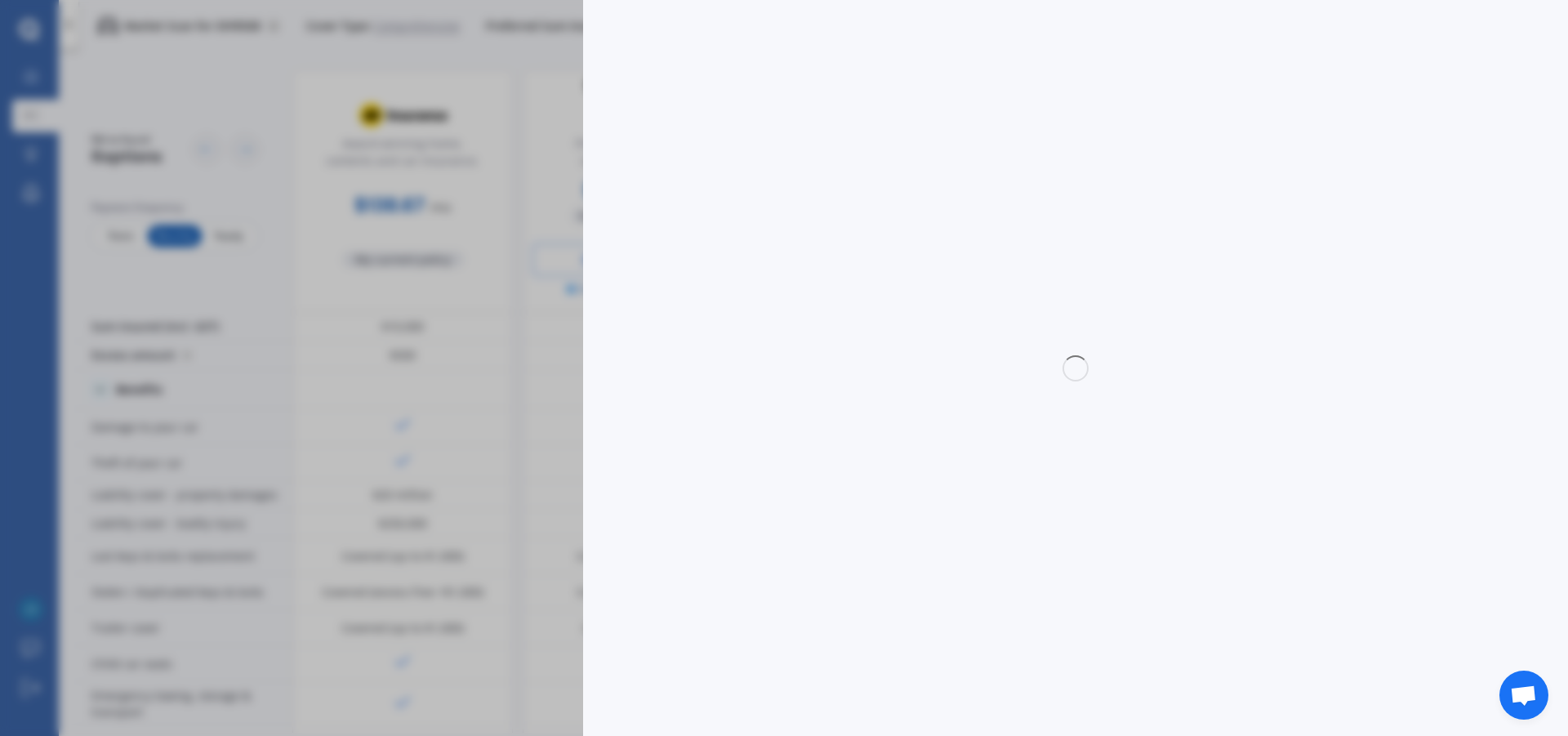
select select "NO"
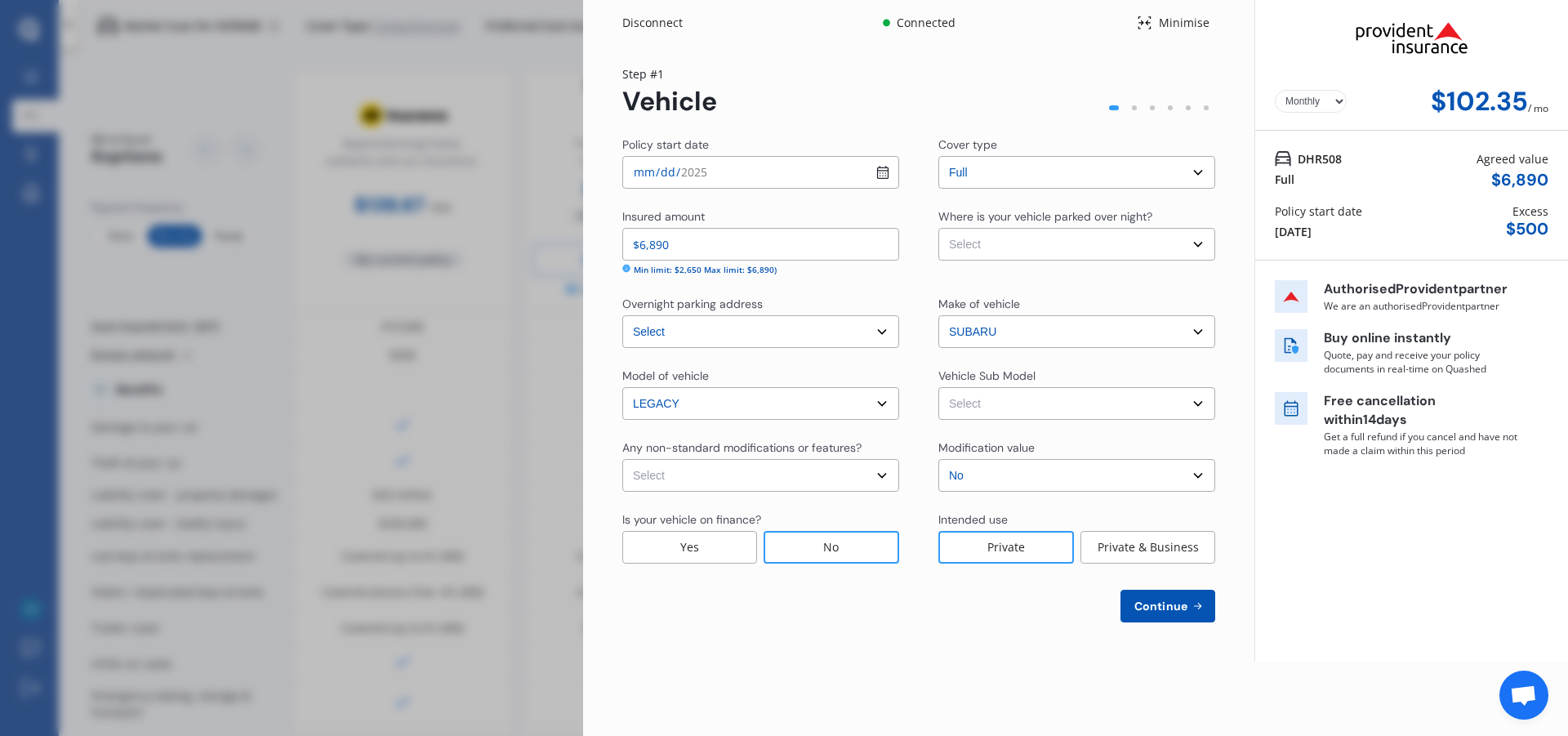
click at [1075, 249] on select "Select Garage (fully enclosed) Off Street Parking Other" at bounding box center [1077, 244] width 277 height 33
select select "OFF-STREET"
click at [939, 228] on select "Select Garage (fully enclosed) Off Street Parking Other" at bounding box center [1077, 244] width 277 height 33
drag, startPoint x: 1128, startPoint y: 402, endPoint x: 1126, endPoint y: 394, distance: 8.2
click at [1129, 402] on select "Select Legacy 4GEN R Wagon 5dr Spts Auto 4sp AWD 2.0i MY06" at bounding box center [1077, 403] width 277 height 33
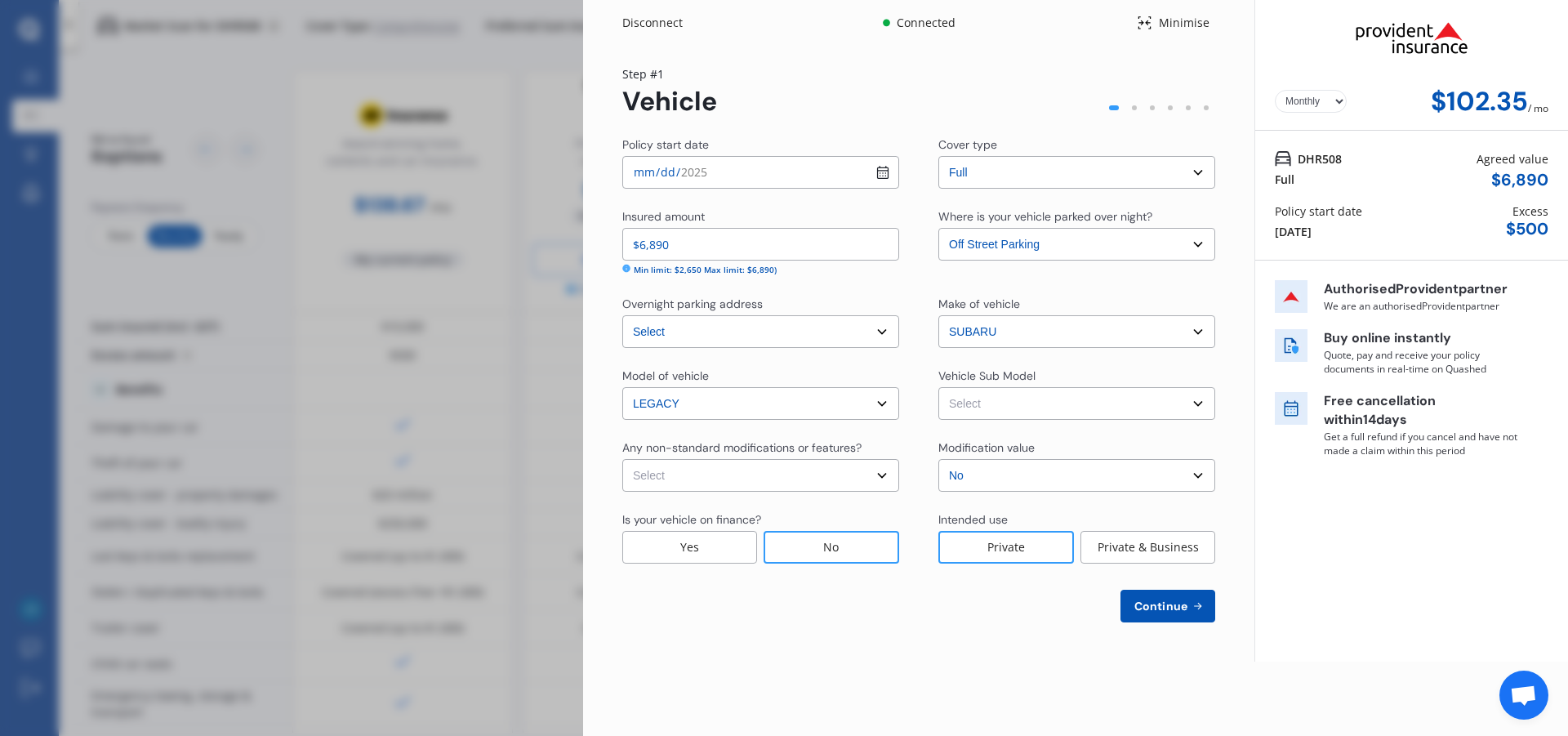
select select "NZVSUBA2006AEBC"
click at [939, 387] on select "Select Legacy 4GEN R Wagon 5dr Spts Auto 4sp AWD 2.0i MY06" at bounding box center [1077, 403] width 277 height 33
click at [883, 474] on select "Select None Nitrous Oxide System(NOS) Roll Cage Full Racing Harness" at bounding box center [761, 475] width 277 height 33
select select "none"
click at [622, 459] on select "Select None Nitrous Oxide System(NOS) Roll Cage Full Racing Harness" at bounding box center [761, 475] width 277 height 33
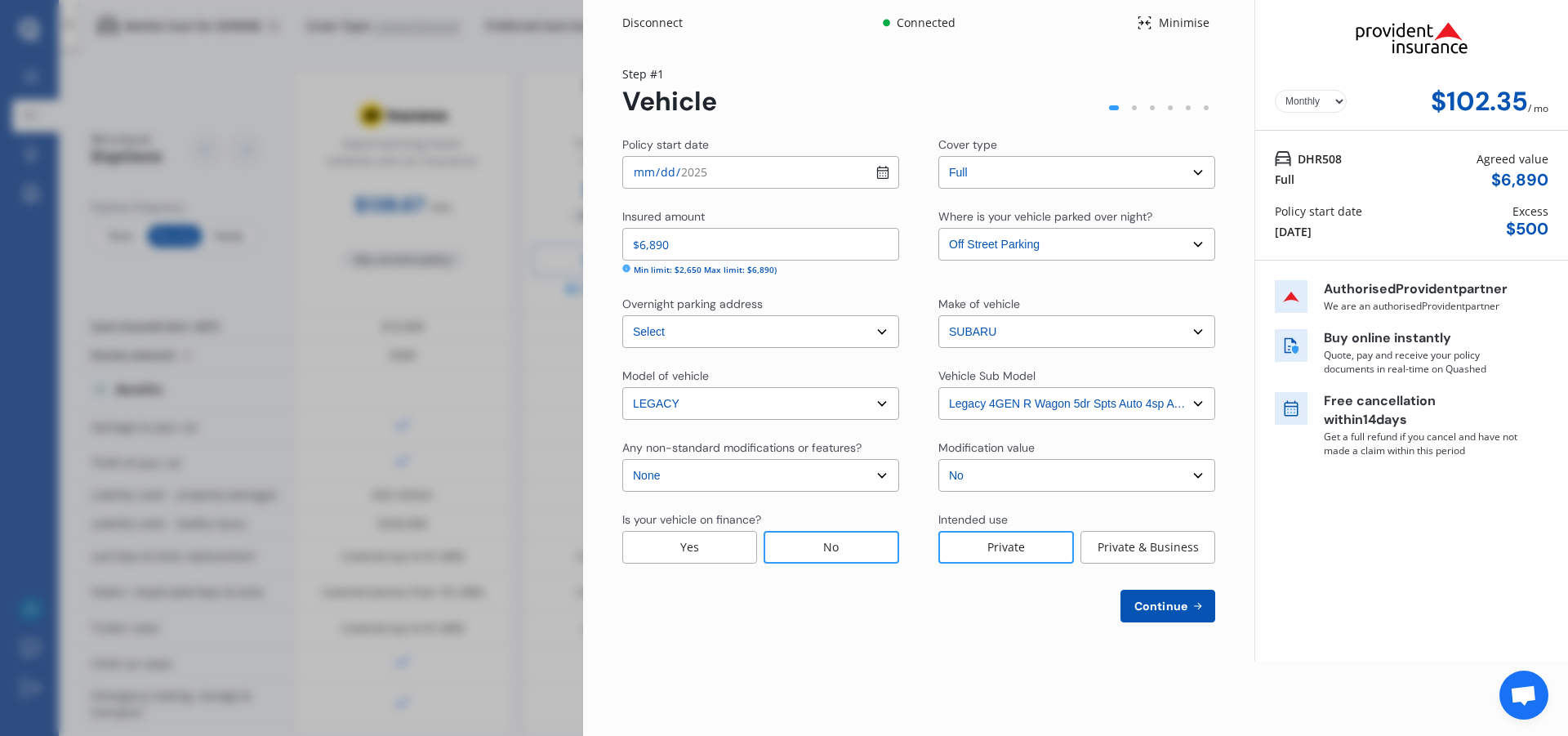
click at [1029, 472] on select "Select No Up to $4000 Up to $6000 Greater than $6000" at bounding box center [1077, 475] width 277 height 33
click at [939, 459] on select "Select No Up to $4000 Up to $6000 Greater than $6000" at bounding box center [1077, 475] width 277 height 33
click at [1158, 614] on button "Continue" at bounding box center [1168, 606] width 95 height 33
select select "14"
select select "04"
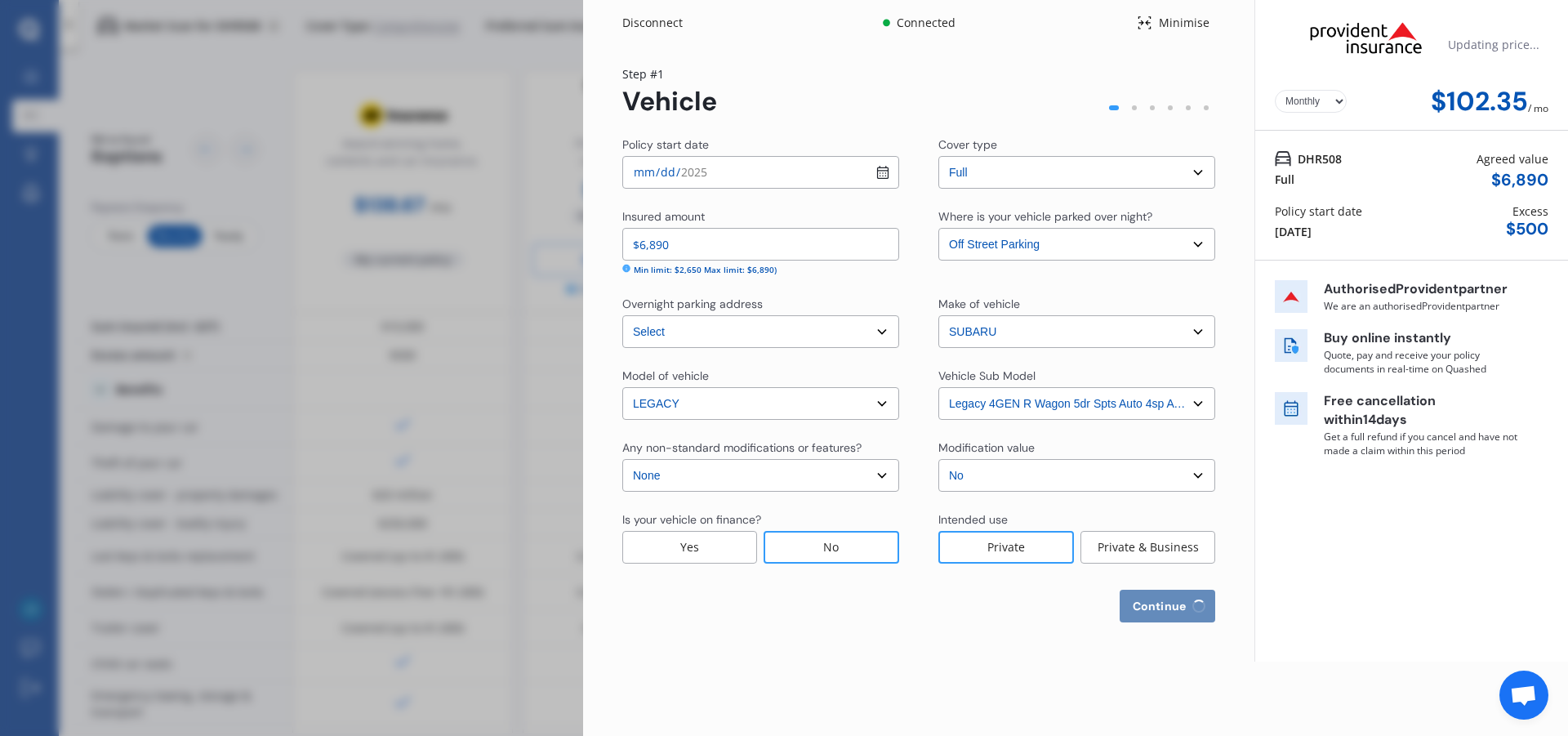
select select "2007"
select select "NZ_FULL"
select select "0"
select select "25"
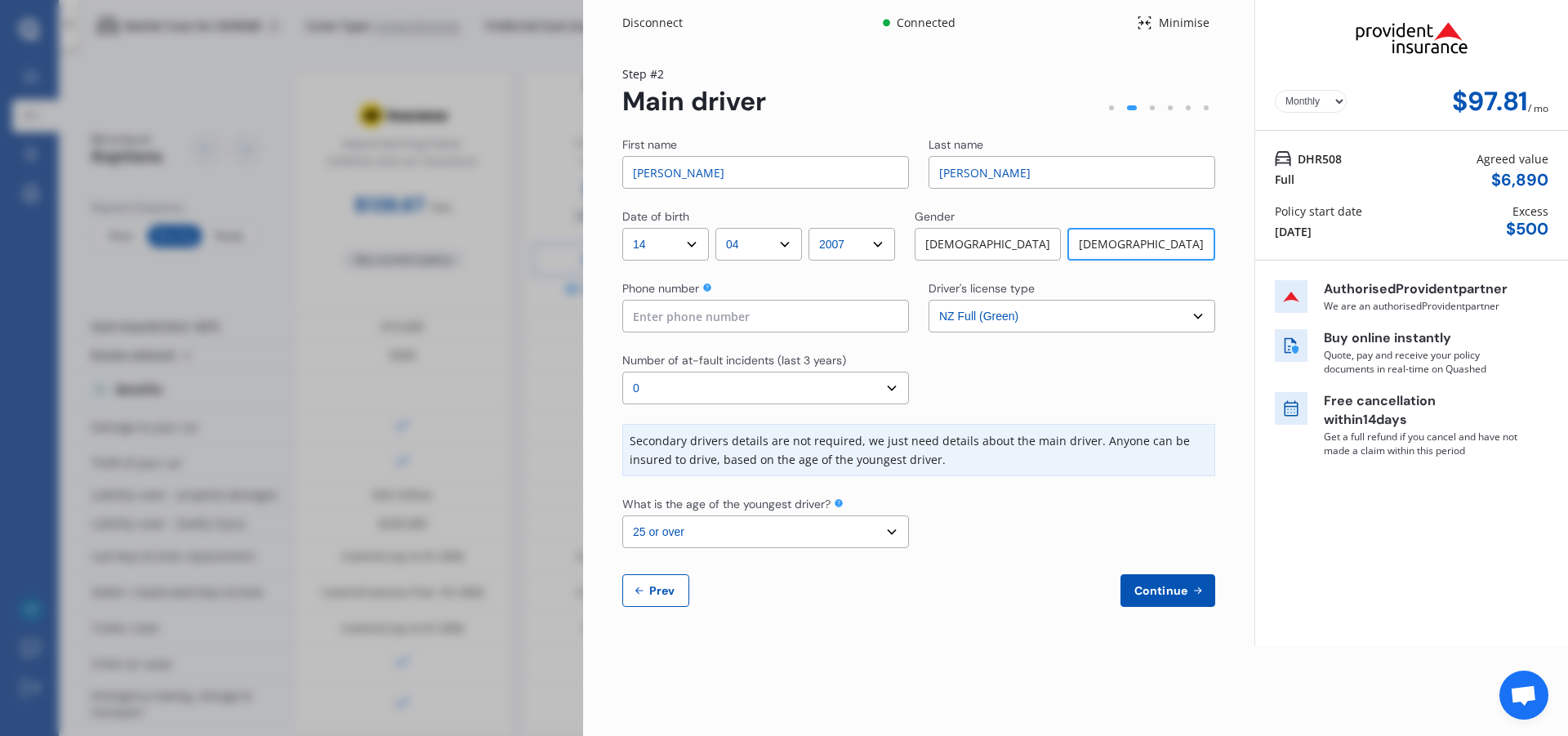
click at [1199, 318] on select "Select driver's license type NZ Full (Green) NZ Supervised (Green) NZ Restricte…" at bounding box center [1072, 316] width 286 height 33
select select "UK_FULL"
click at [929, 300] on select "Select driver's license type NZ Full (Green) NZ Supervised (Green) NZ Restricte…" at bounding box center [1072, 316] width 286 height 33
click at [864, 544] on select "Select the age of the youngest driver. 16 17 18 19 20 21 22 23 24 25 or over" at bounding box center [765, 532] width 286 height 33
select select "18"
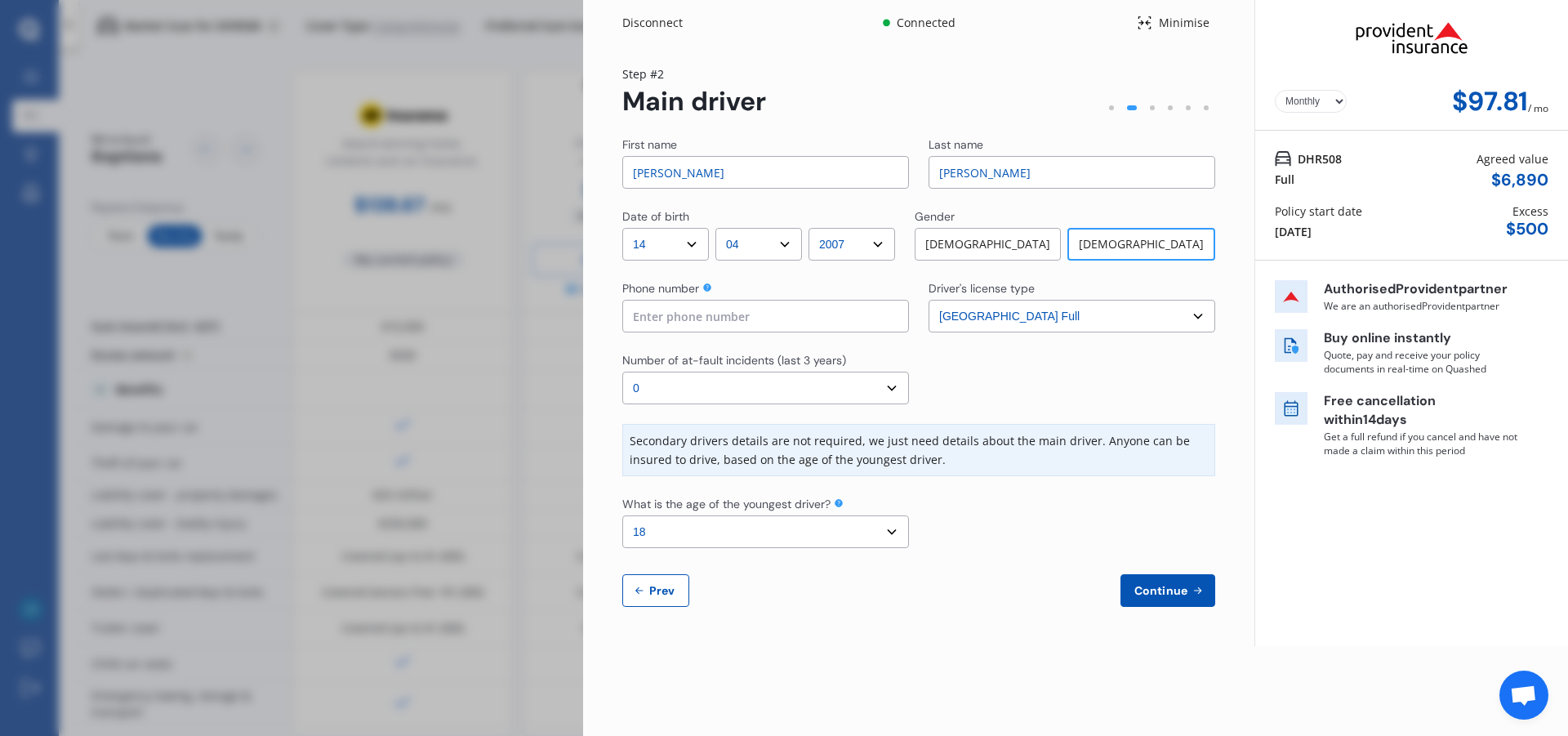
click at [622, 515] on select "Select the age of the youngest driver. 16 17 18 19 20 21 22 23 24 25 or over" at bounding box center [765, 532] width 286 height 33
click at [891, 381] on select "Select number of at-fault incidents (last 3 years) 0 1 2 3 4 5 or more" at bounding box center [765, 388] width 286 height 33
click at [622, 371] on select "Select number of at-fault incidents (last 3 years) 0 1 2 3 4 5 or more" at bounding box center [765, 388] width 286 height 33
click at [786, 324] on input at bounding box center [765, 316] width 286 height 33
type input "0225275461"
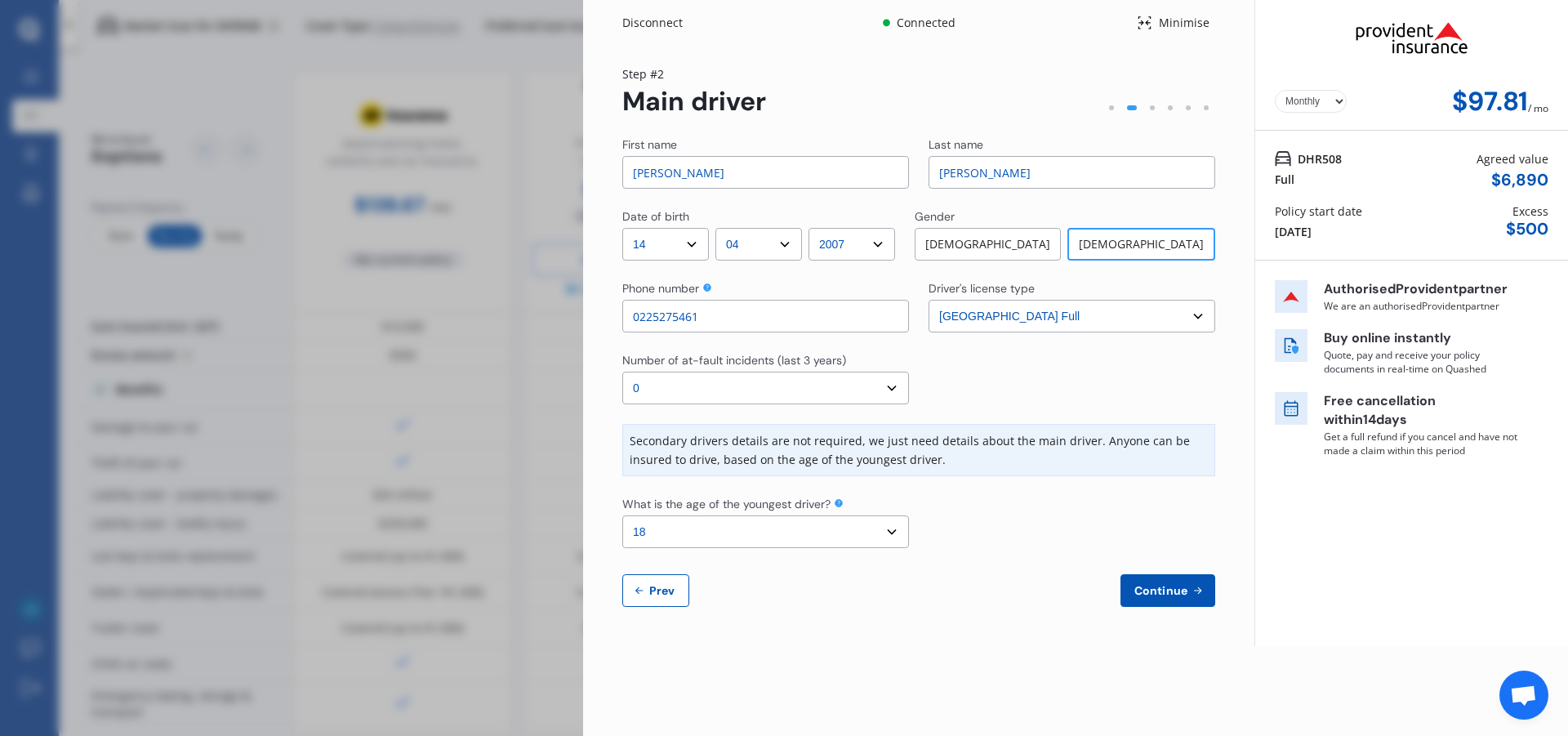
click at [1159, 590] on span "Continue" at bounding box center [1160, 590] width 59 height 13
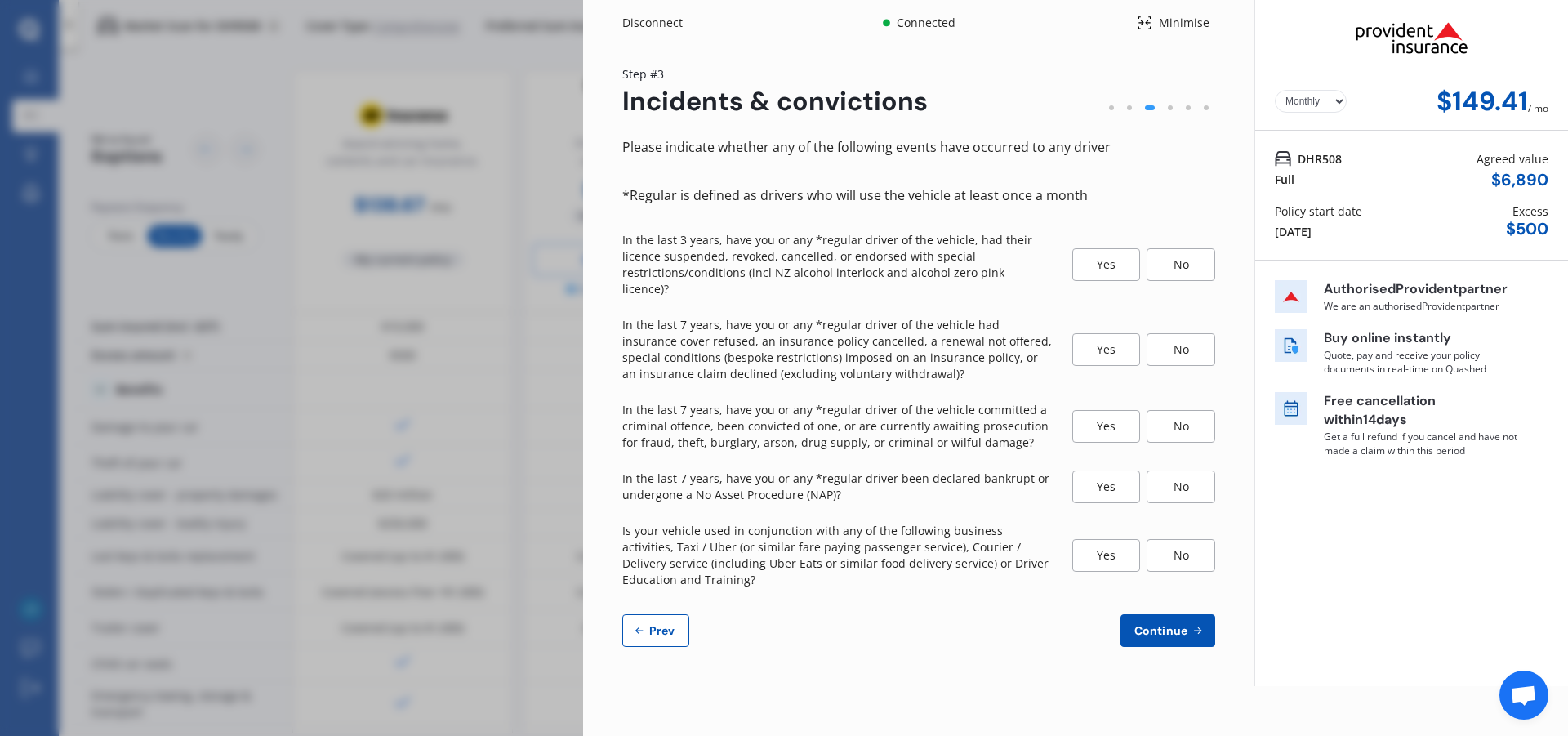
click at [1189, 253] on div "No" at bounding box center [1180, 264] width 68 height 33
click at [1192, 339] on div "No" at bounding box center [1180, 349] width 68 height 33
click at [1200, 410] on div "No" at bounding box center [1180, 427] width 68 height 33
click at [1180, 475] on div "No" at bounding box center [1180, 487] width 68 height 33
click at [1173, 540] on div "No" at bounding box center [1180, 555] width 68 height 33
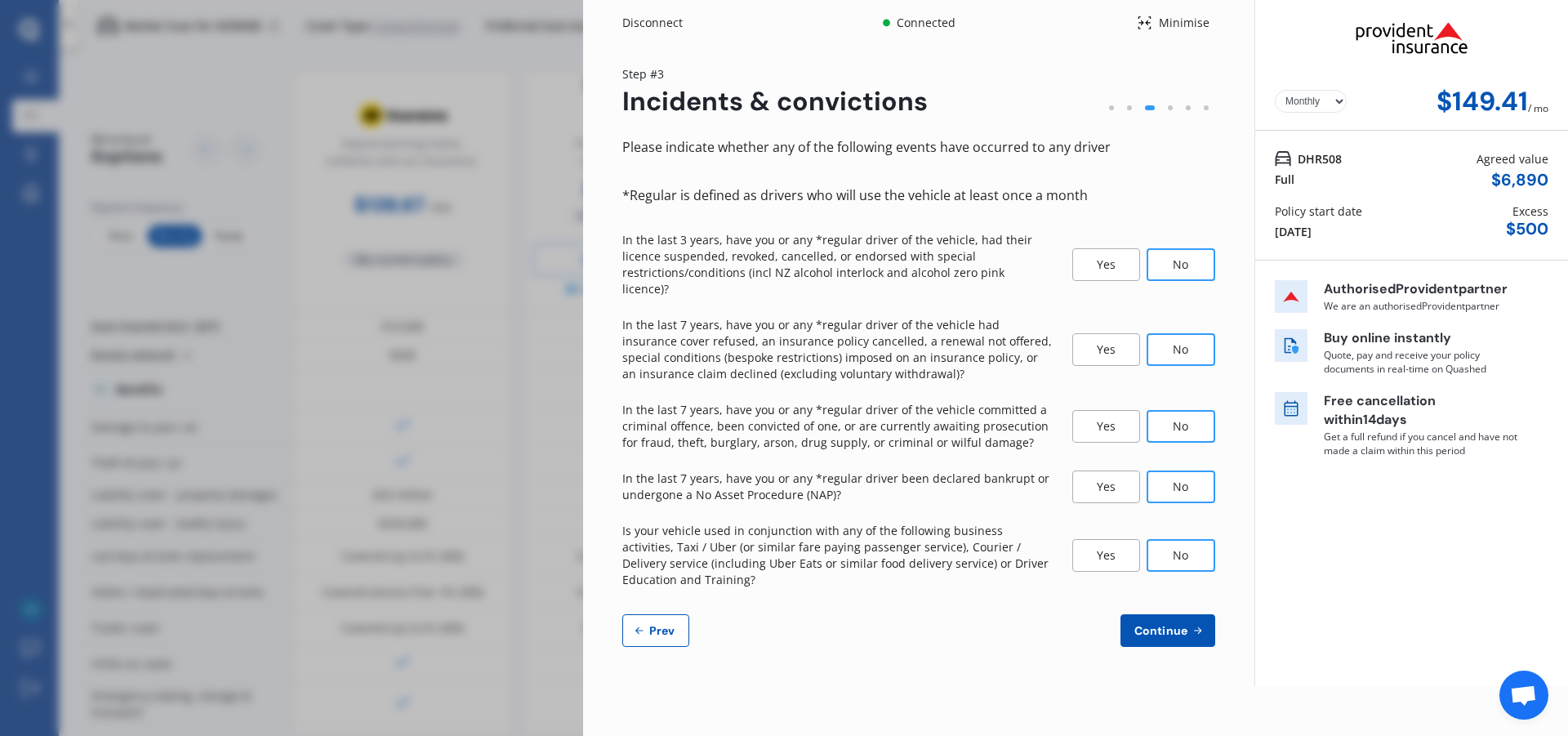
click at [1197, 624] on icon at bounding box center [1198, 630] width 14 height 13
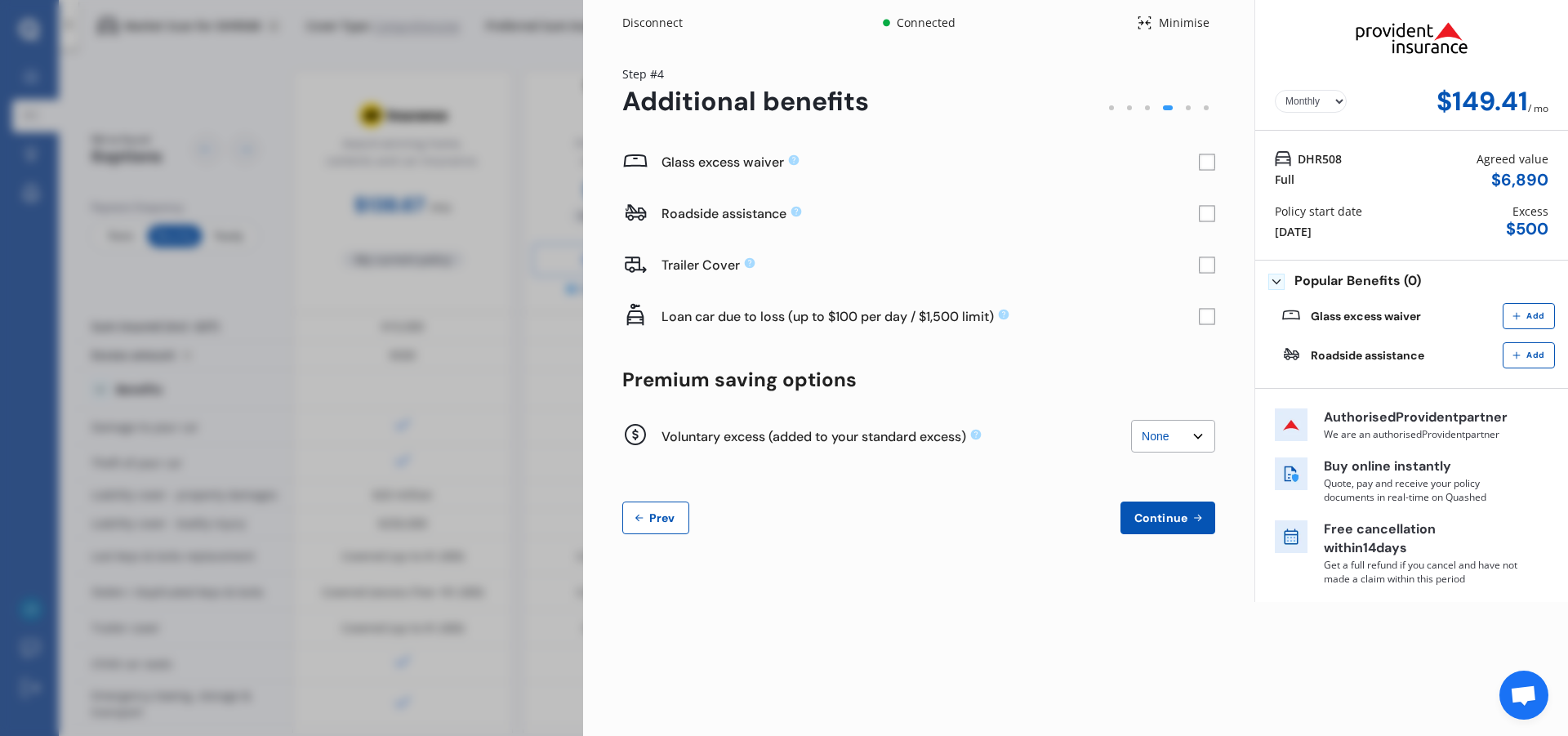
click at [1175, 512] on span "Continue" at bounding box center [1160, 518] width 59 height 13
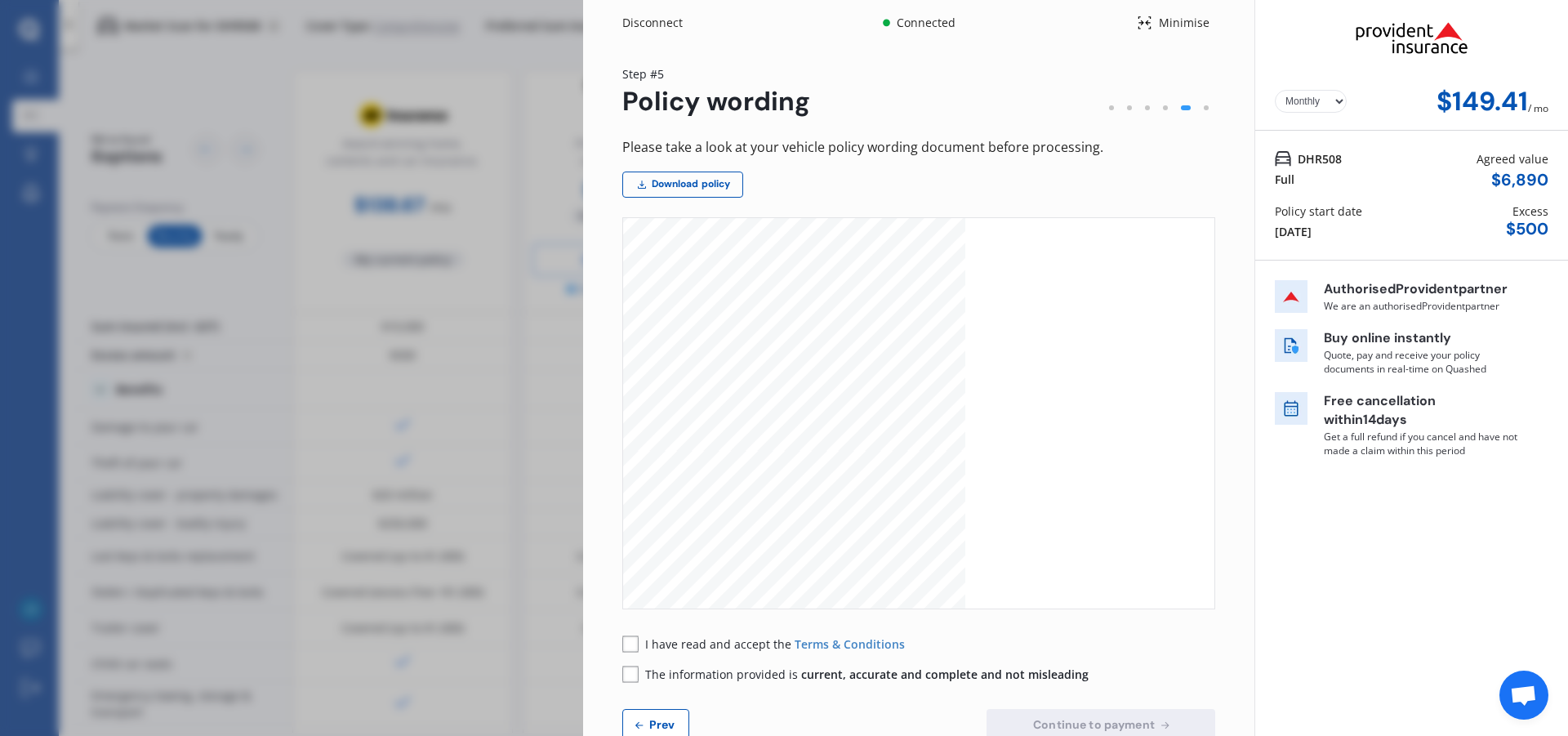
scroll to position [2205, 0]
click at [647, 19] on div "Disconnect" at bounding box center [661, 23] width 78 height 16
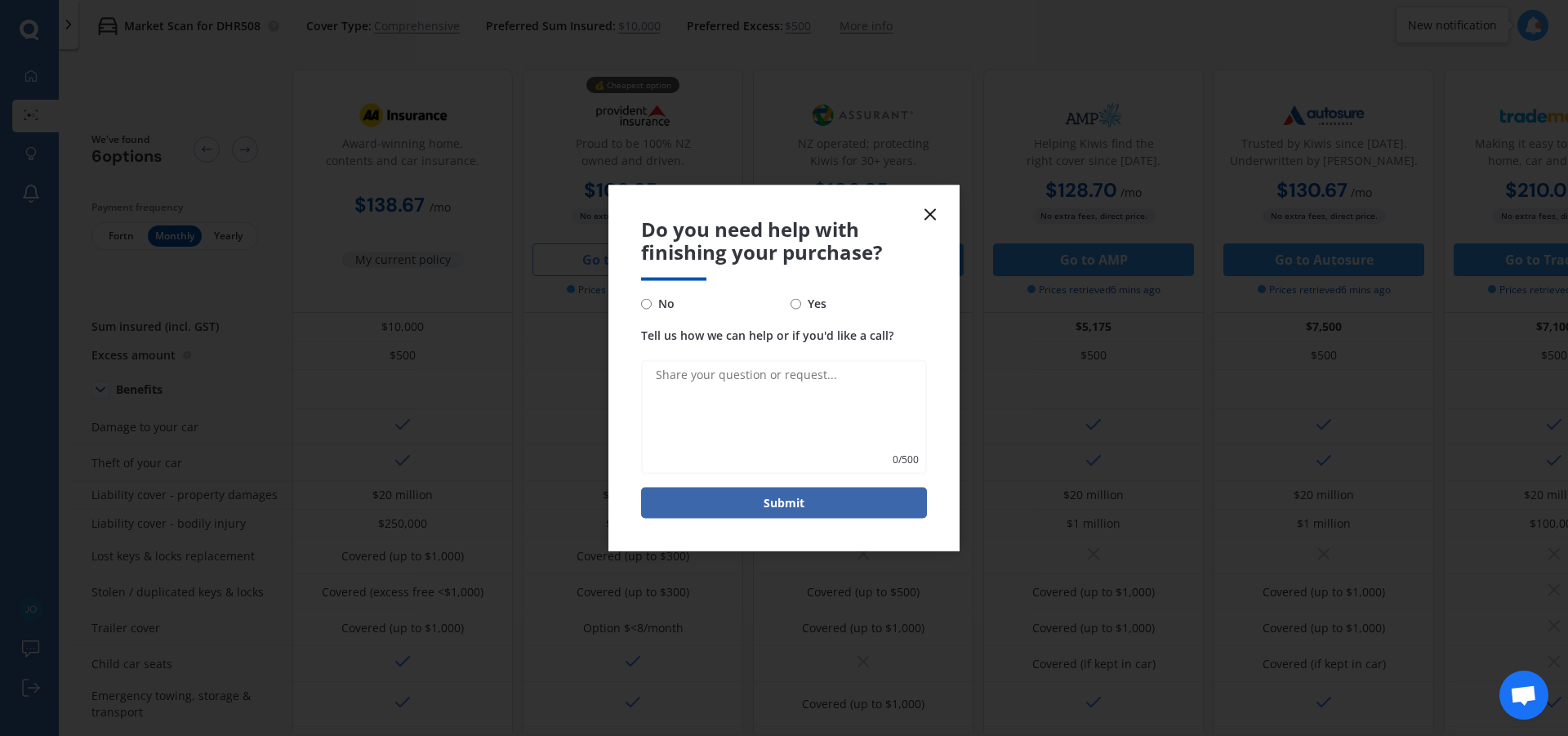
click at [929, 207] on icon at bounding box center [929, 213] width 19 height 19
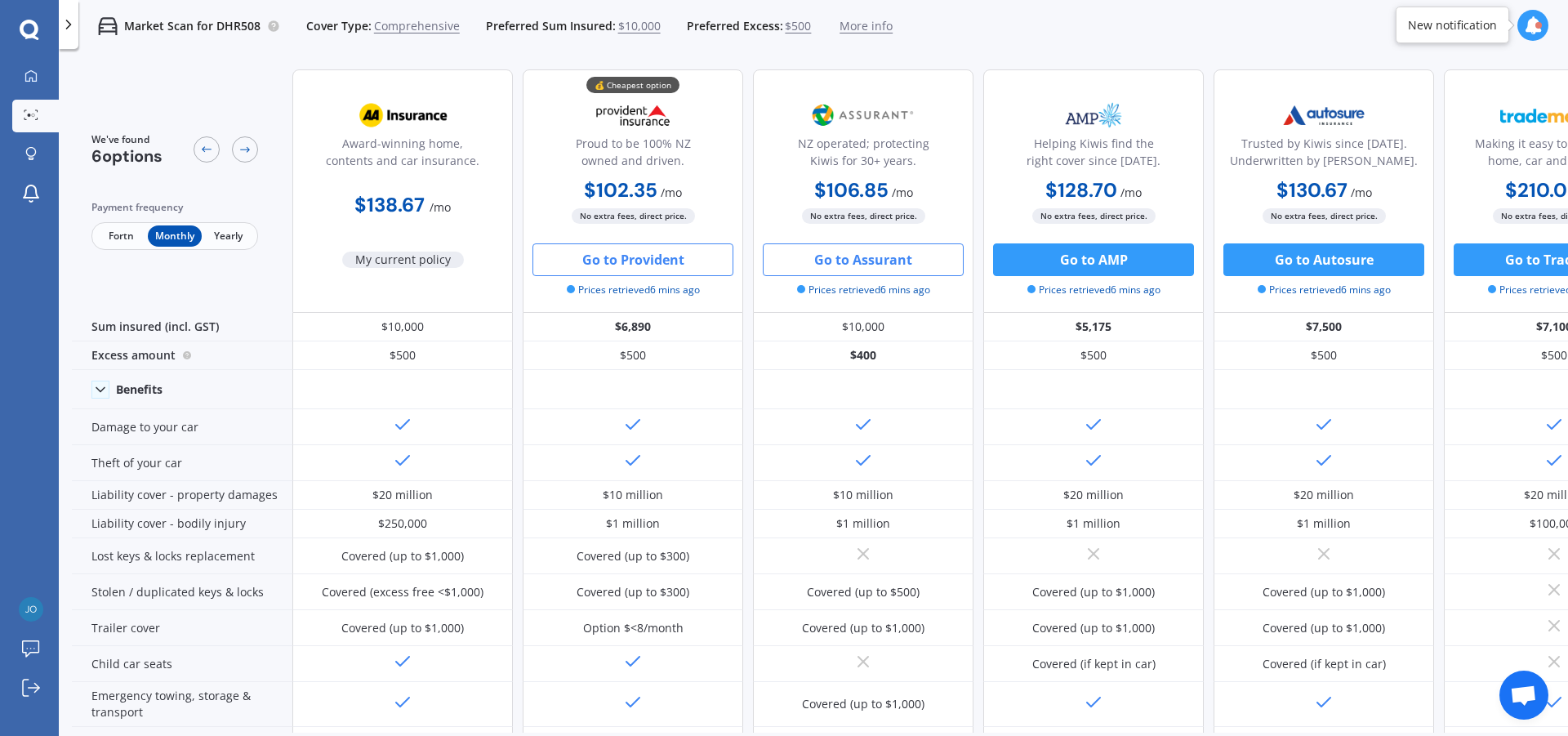
click at [919, 261] on button "Go to Assurant" at bounding box center [863, 260] width 201 height 33
select select "Monthly"
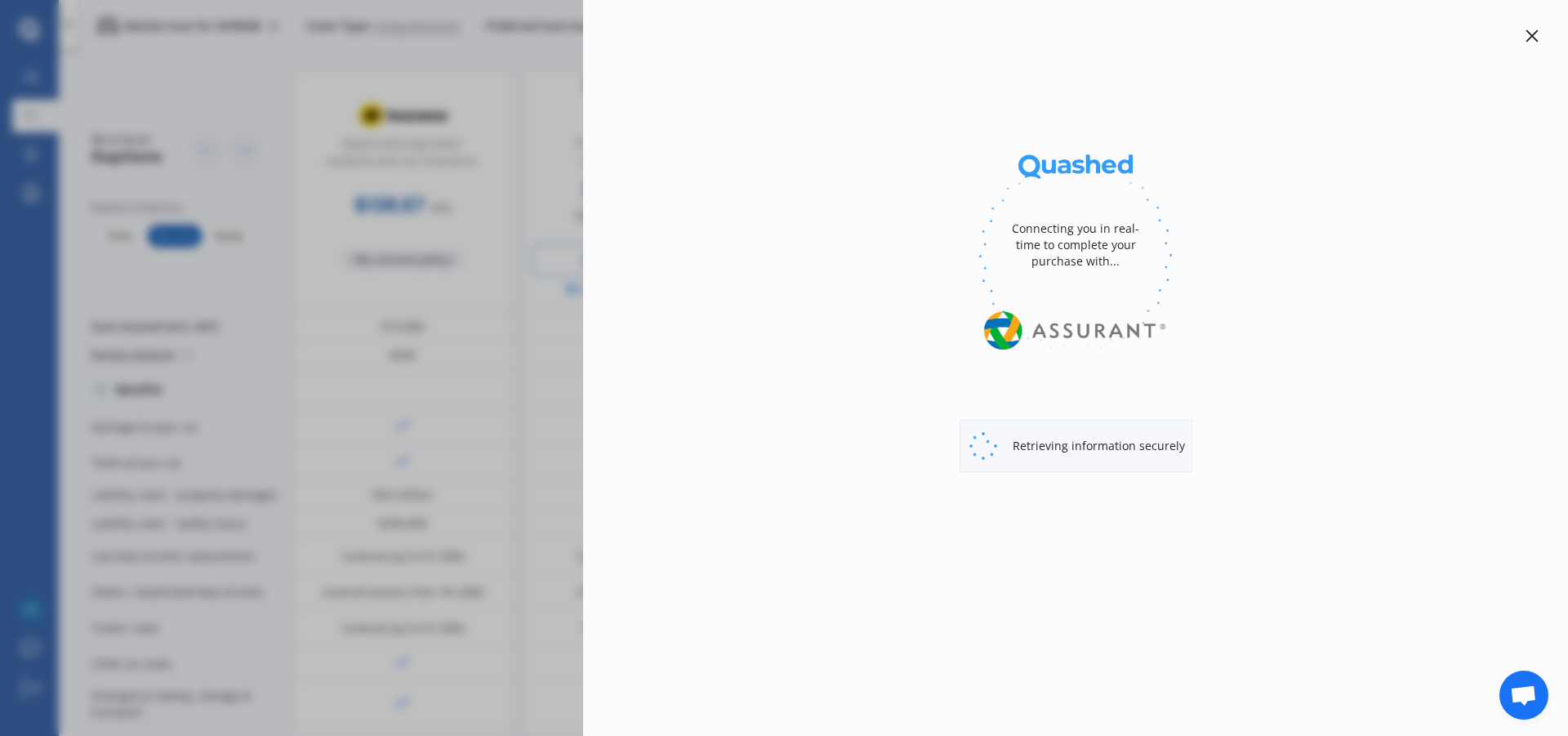
select select "full"
select select "0"
select select "Hawkes Bay"
select select "SUBARU"
select select "LEGACY"
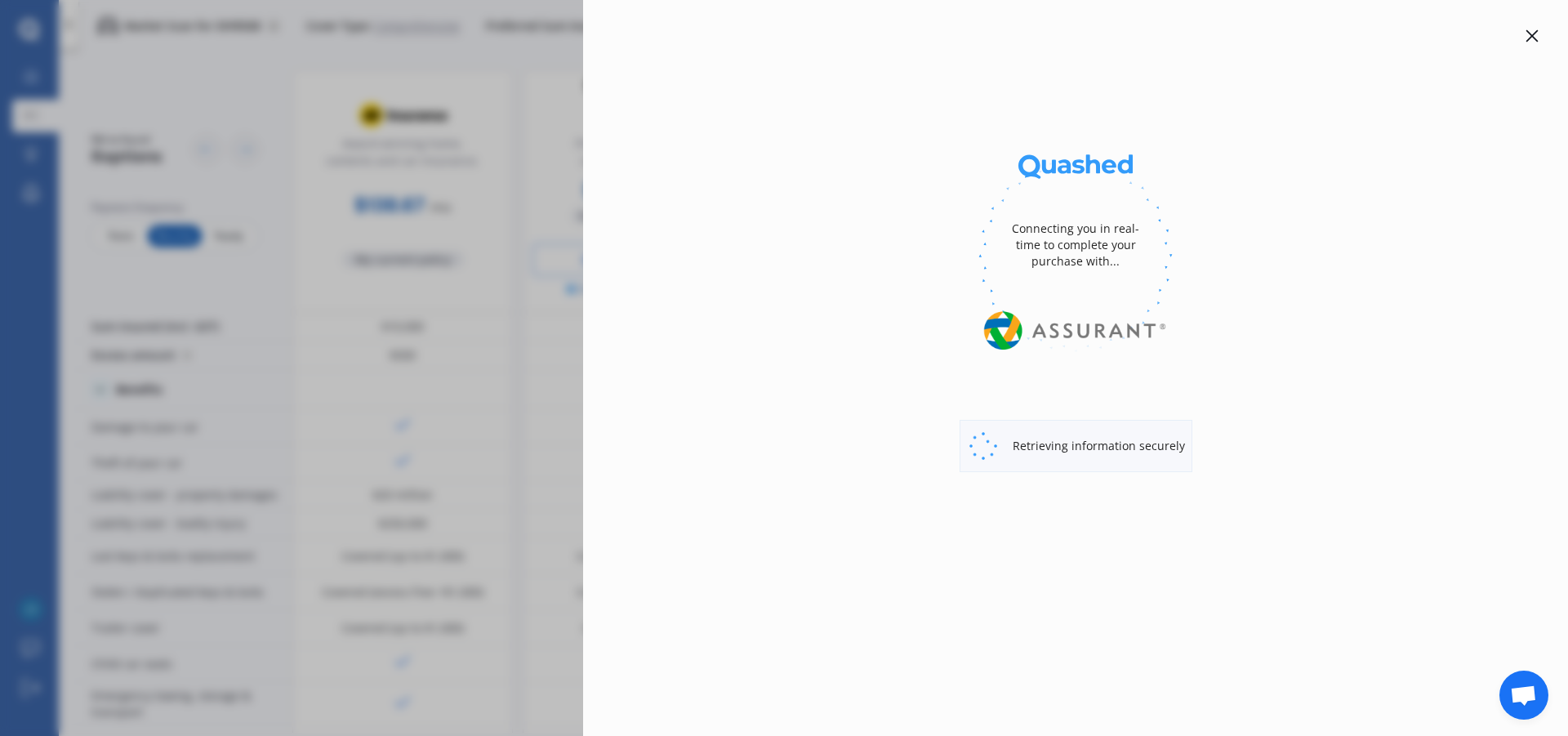
select select "2.5I"
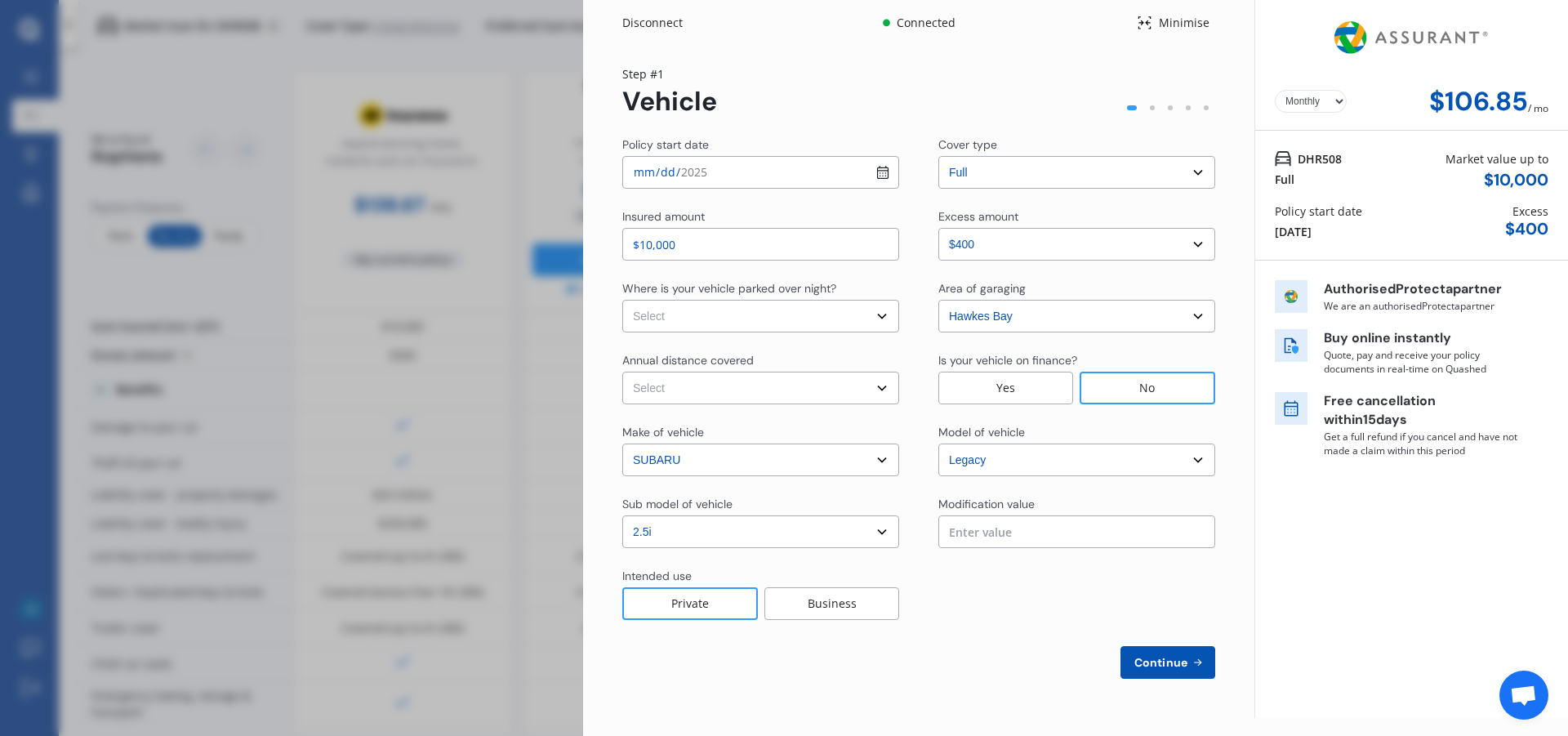
click at [862, 239] on input "$10,000" at bounding box center [761, 244] width 277 height 33
click at [883, 318] on select "Select In a garage On own property On street or road" at bounding box center [761, 316] width 277 height 33
select select "On own property"
click at [622, 300] on select "Select In a garage On own property On street or road" at bounding box center [761, 316] width 277 height 33
click at [866, 395] on select "Select Low (less than 15,000km per year) Average (15,000-30,000km per year) Hig…" at bounding box center [761, 388] width 277 height 33
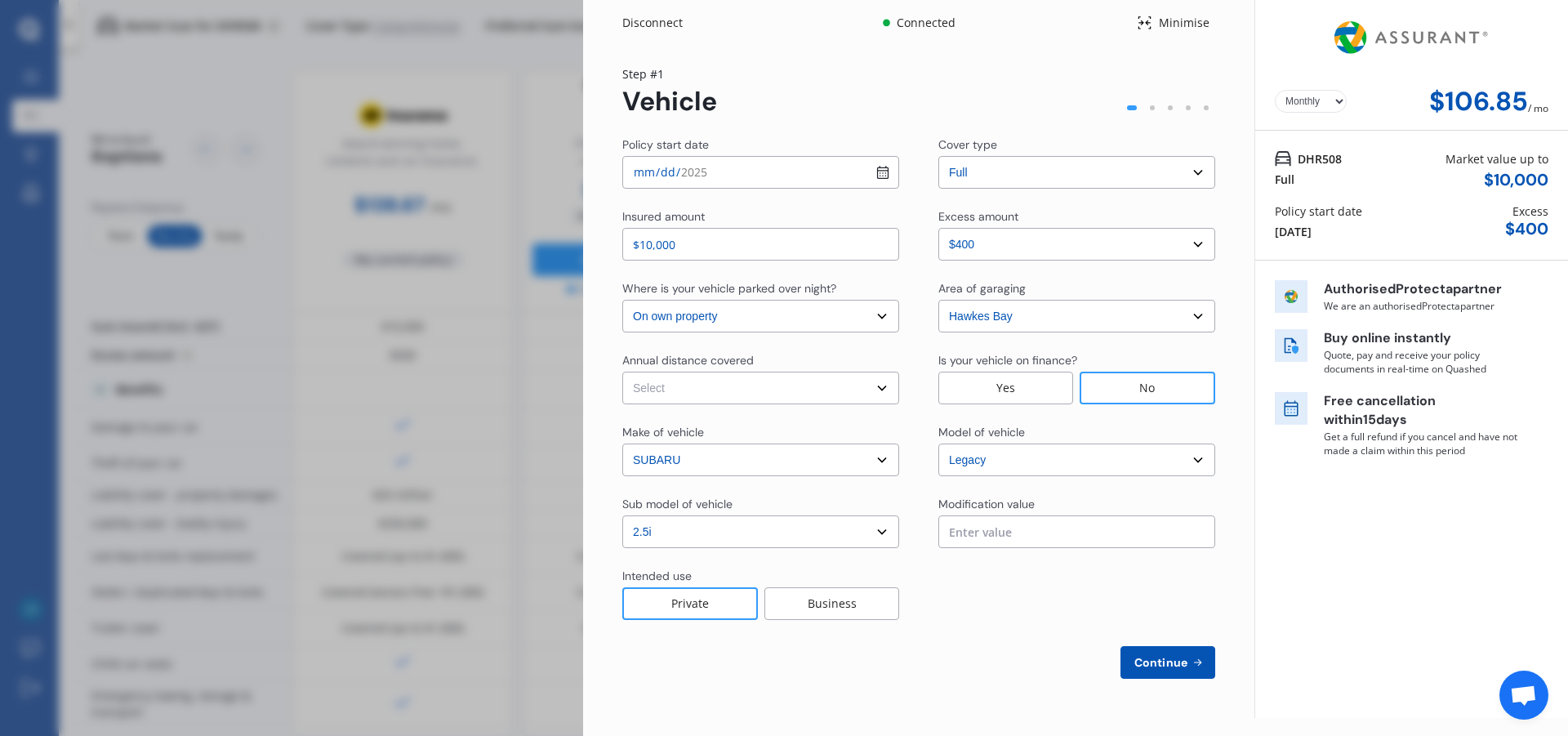
select select "15000"
click at [622, 371] on select "Select Low (less than 15,000km per year) Average (15,000-30,000km per year) Hig…" at bounding box center [761, 388] width 277 height 33
click at [1179, 653] on button "Continue" at bounding box center [1168, 662] width 95 height 33
select select "Miss"
select select "14"
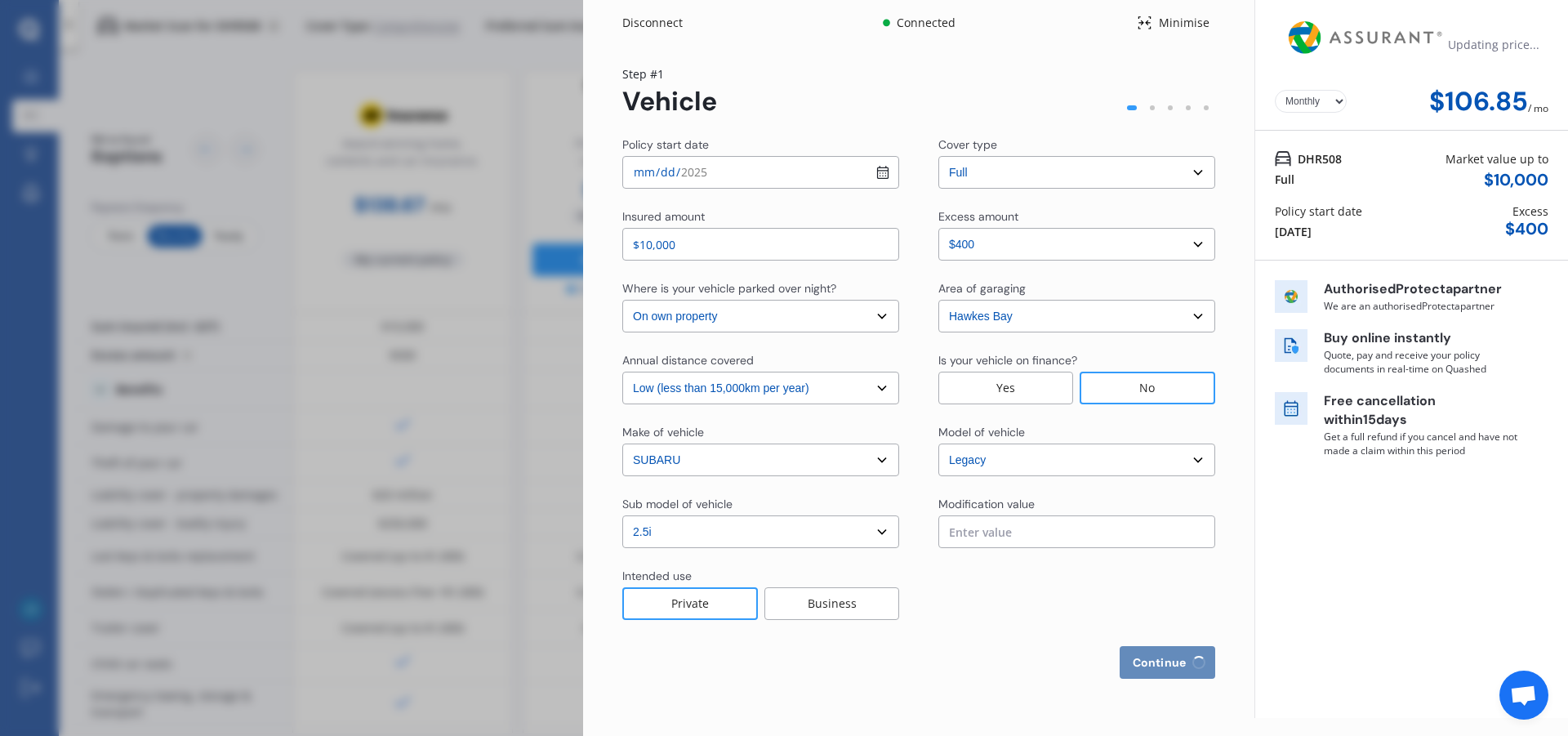
select select "04"
select select "2007"
select select "full"
select select "less than 1 year"
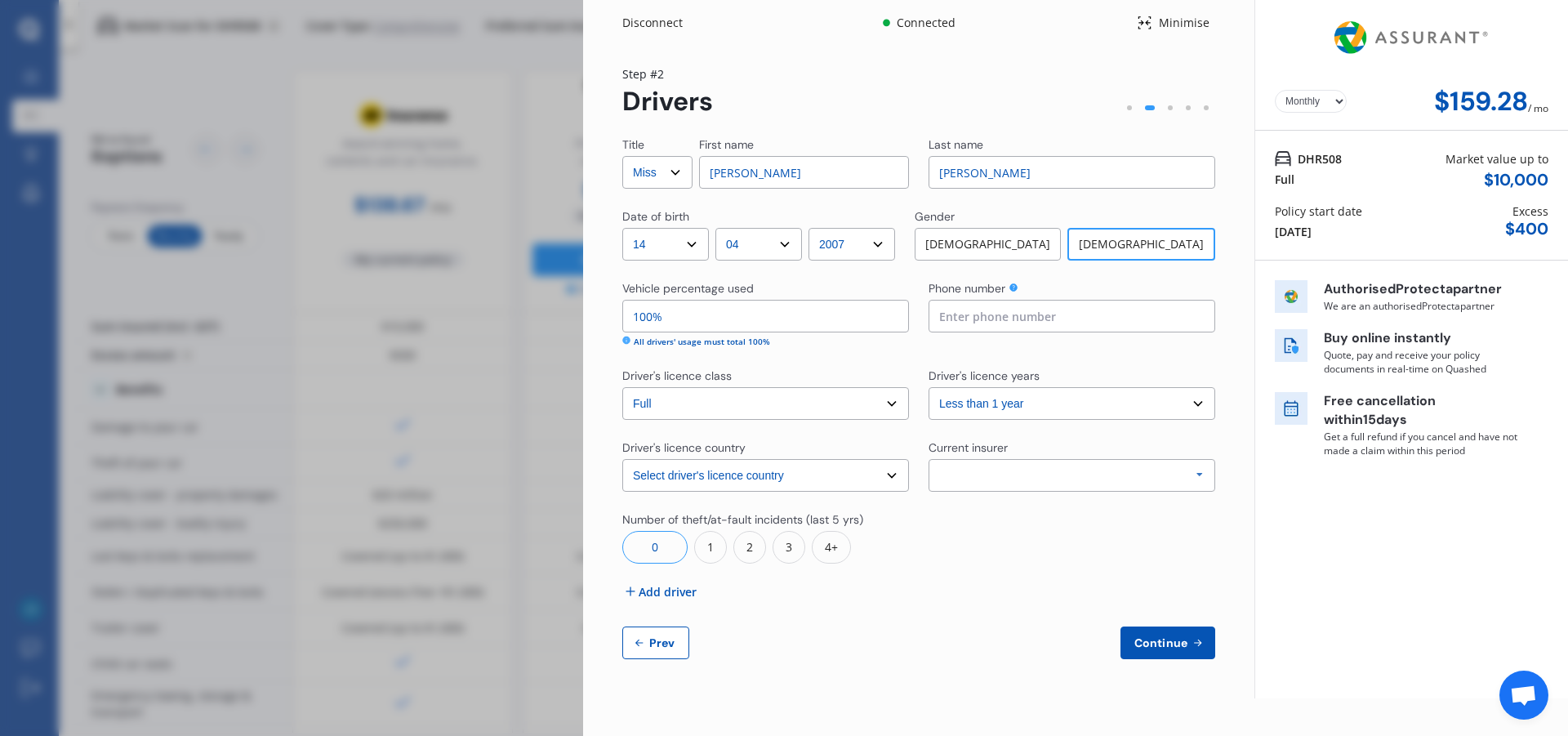
drag, startPoint x: 904, startPoint y: 465, endPoint x: 895, endPoint y: 474, distance: 12.7
click at [904, 465] on select "Select driver's licence country New Zealand Australia Canada Japan Singapore So…" at bounding box center [765, 475] width 286 height 33
click at [891, 475] on select "Select driver's licence country New Zealand Australia Canada Japan Singapore So…" at bounding box center [765, 475] width 286 height 33
click at [890, 475] on select "Select driver's licence country New Zealand Australia Canada Japan Singapore So…" at bounding box center [765, 475] width 286 height 33
select select "UK"
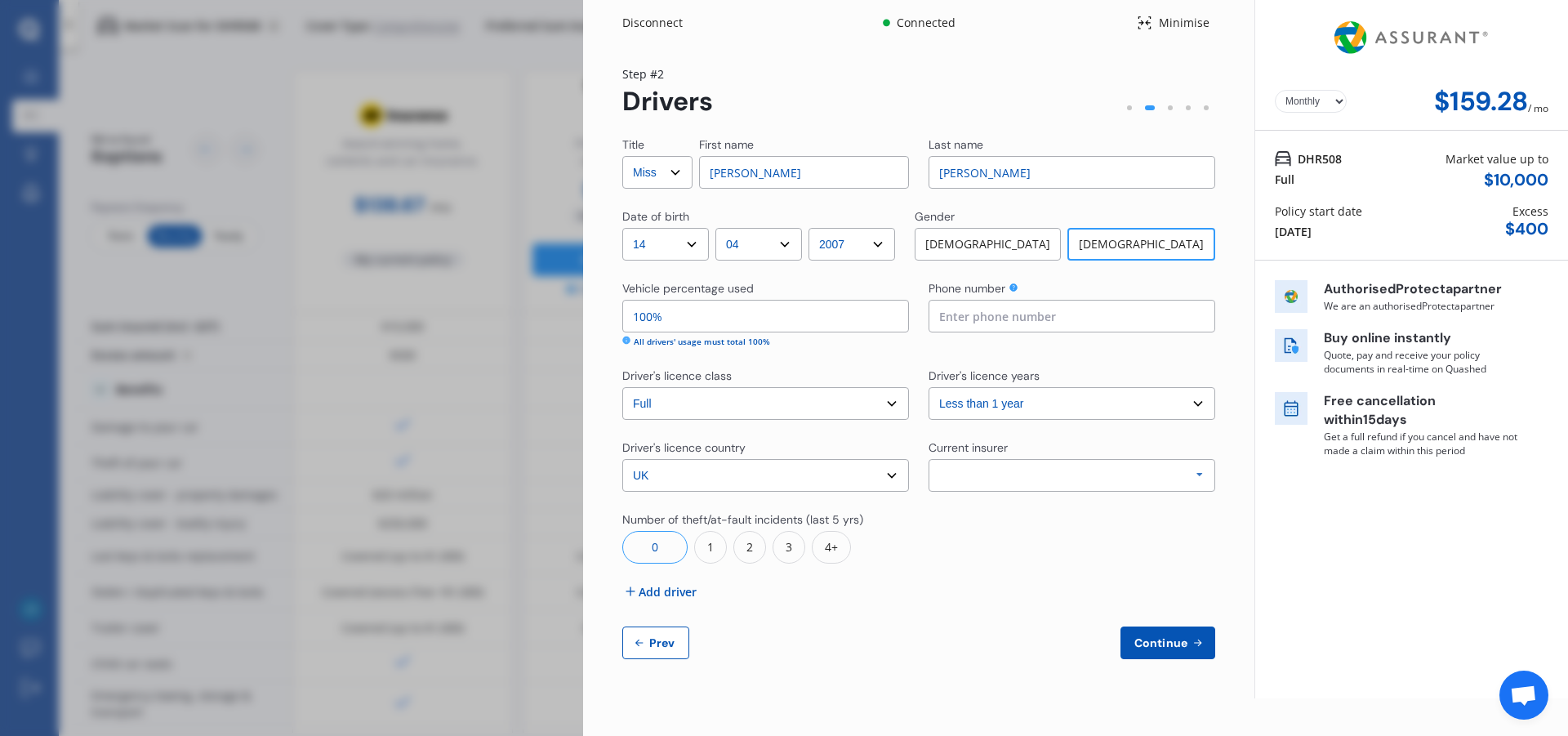
click at [622, 459] on select "Select driver's licence country New Zealand Australia Canada Japan Singapore So…" at bounding box center [765, 475] width 286 height 33
click at [1168, 634] on button "Continue" at bounding box center [1168, 643] width 95 height 33
click at [1157, 322] on input at bounding box center [1072, 316] width 286 height 33
type input "0225275461"
click at [1162, 652] on button "Continue" at bounding box center [1168, 643] width 95 height 33
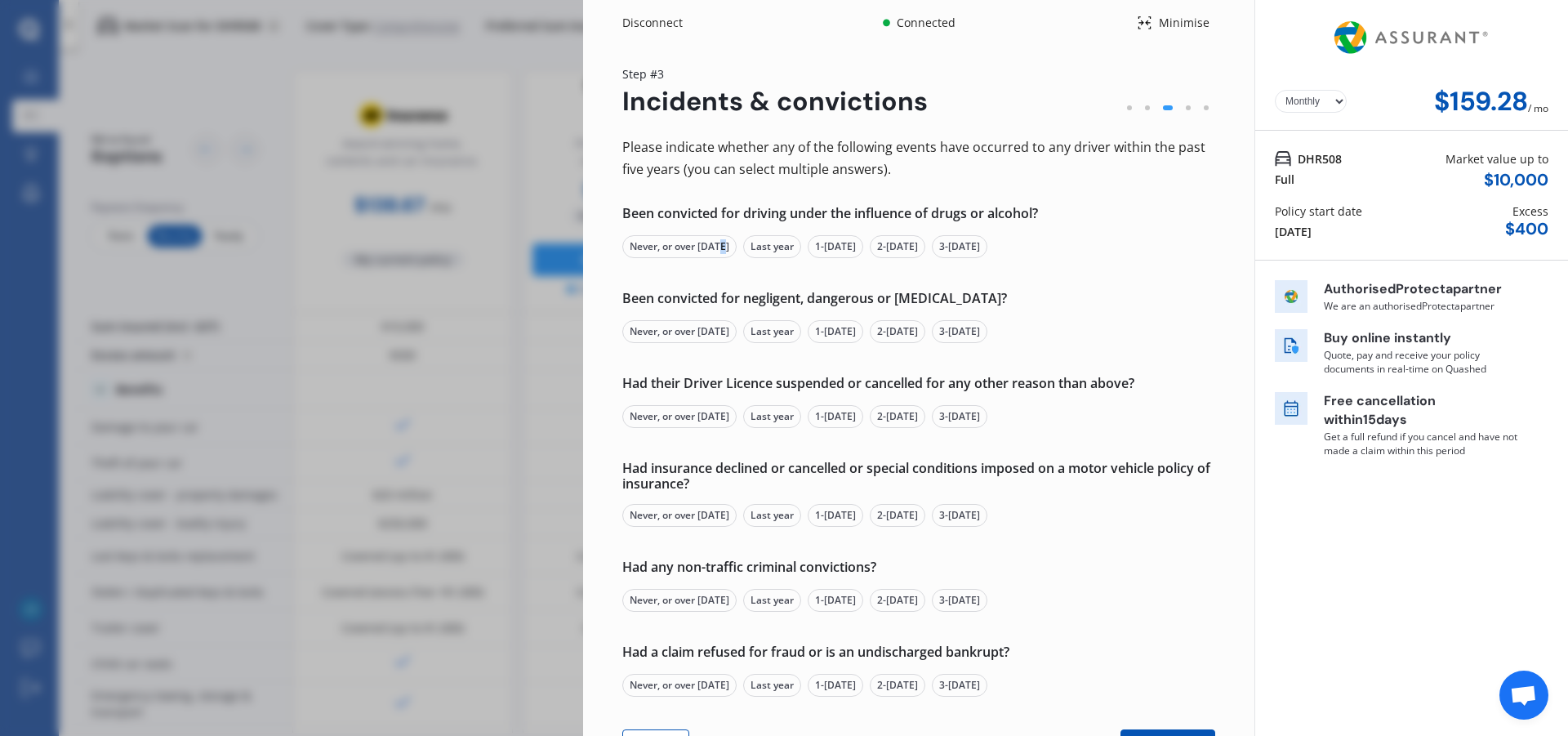
click at [721, 246] on div "Never, or over 5 yrs ago" at bounding box center [679, 246] width 114 height 23
click at [675, 241] on div "Never, or over 5 yrs ago" at bounding box center [679, 246] width 114 height 23
click at [709, 327] on div "Never, or over 5 yrs ago" at bounding box center [679, 331] width 114 height 23
click at [695, 420] on div "Never, or over 5 yrs ago" at bounding box center [679, 416] width 114 height 23
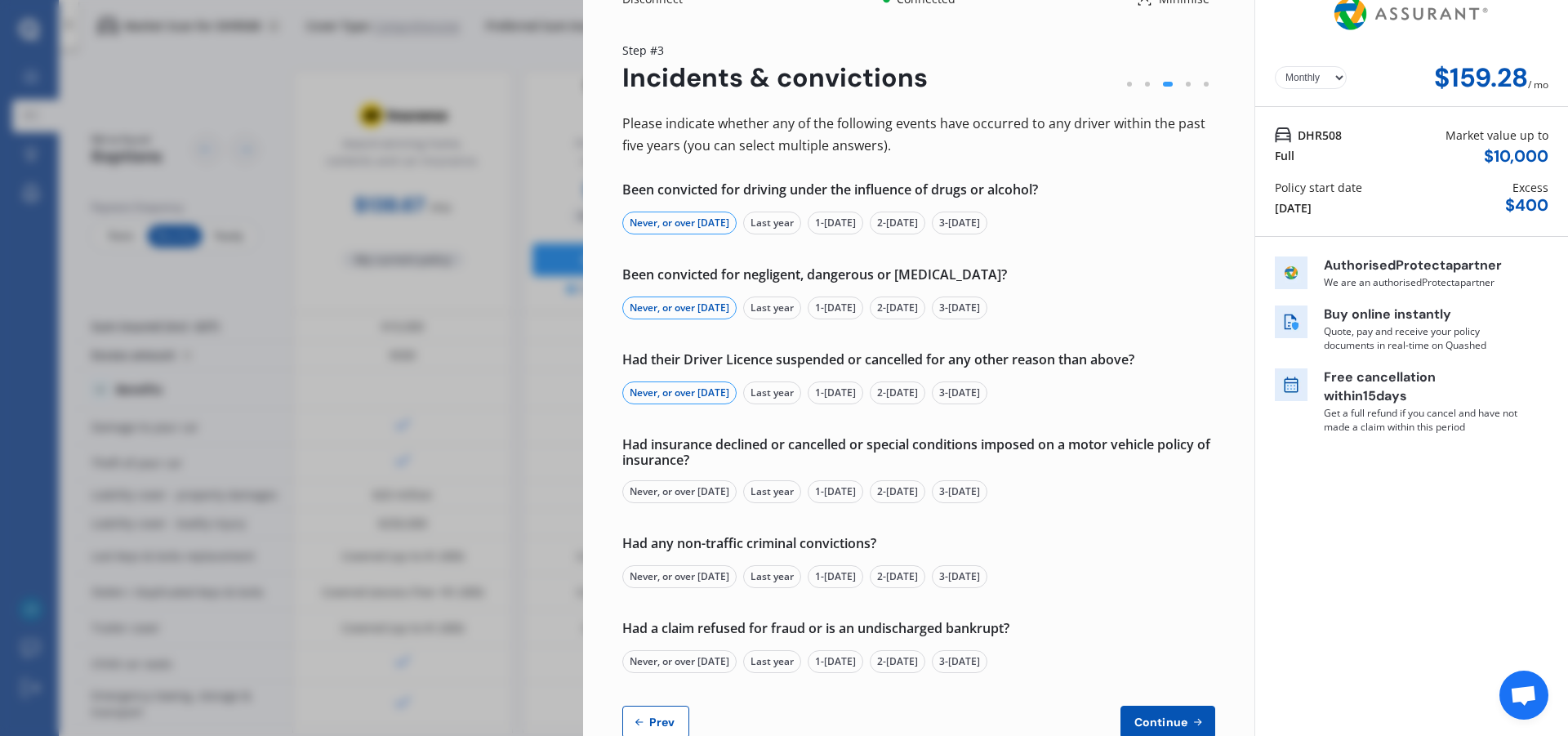
scroll to position [66, 0]
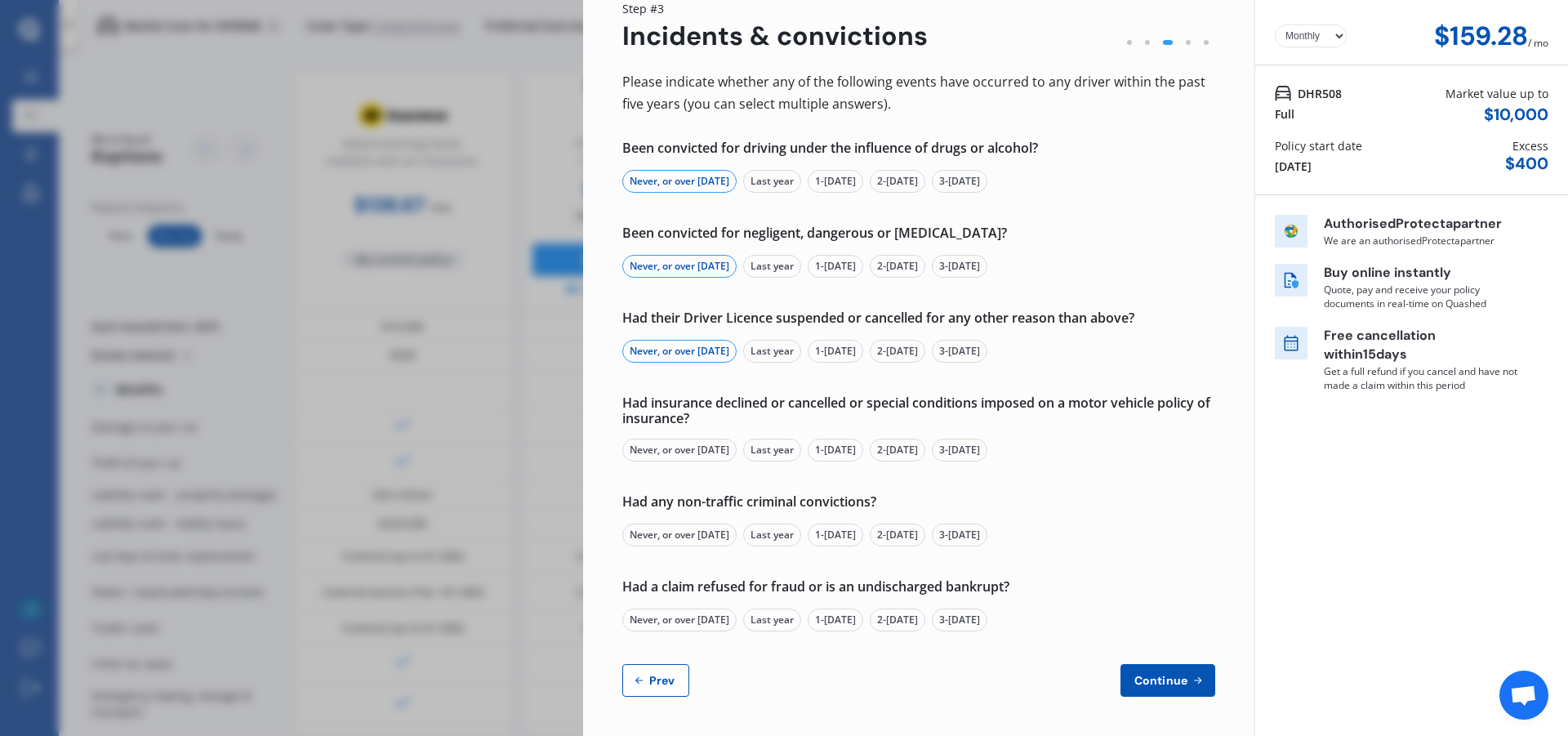
click at [688, 443] on div "Never, or over 5 yrs ago" at bounding box center [679, 450] width 114 height 23
click at [679, 531] on div "Never, or over 5 yrs ago" at bounding box center [679, 534] width 114 height 23
click at [714, 621] on div "Never, or over 5 yrs ago" at bounding box center [679, 619] width 114 height 23
click at [1174, 672] on button "Continue" at bounding box center [1168, 680] width 95 height 33
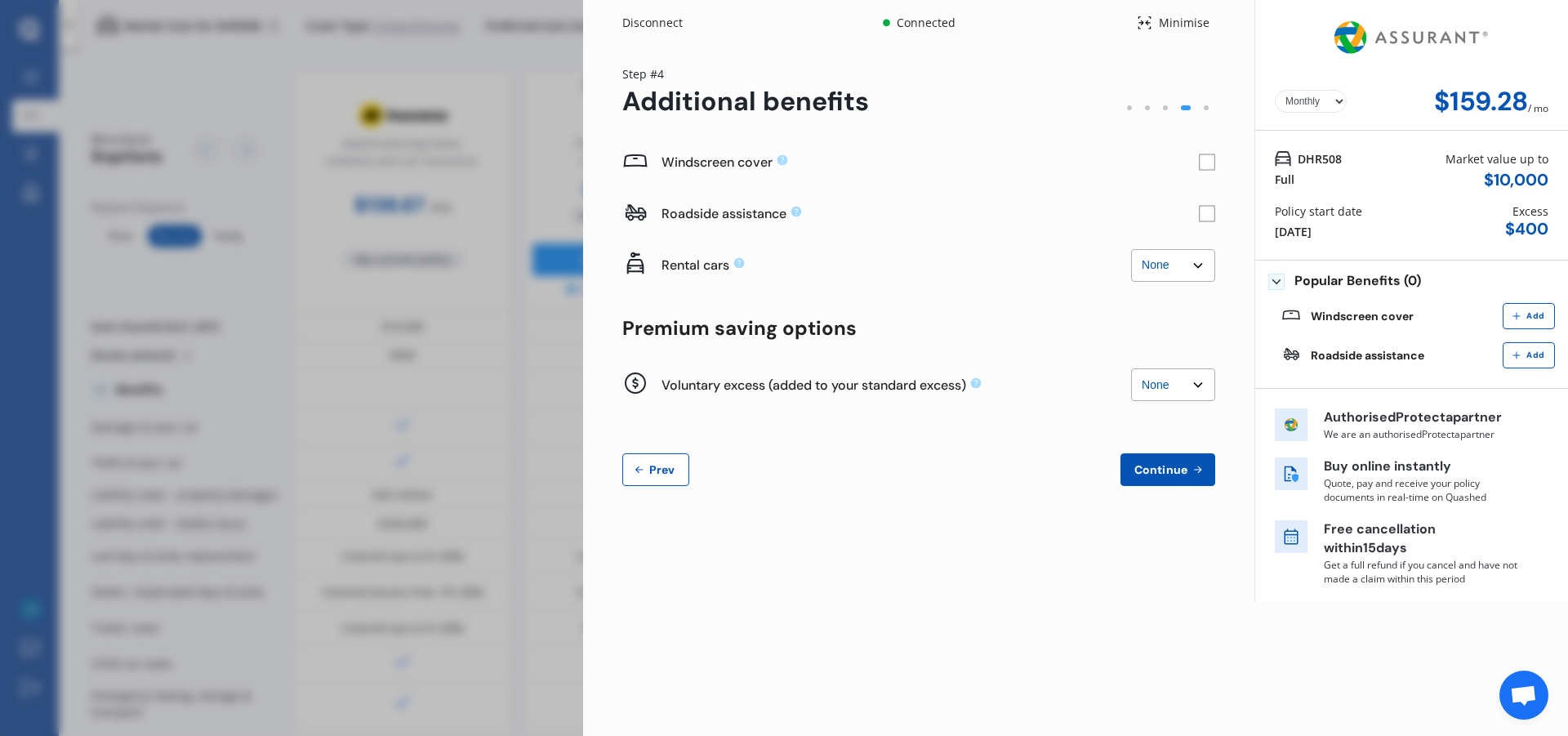
click at [1184, 474] on span "Continue" at bounding box center [1160, 470] width 59 height 13
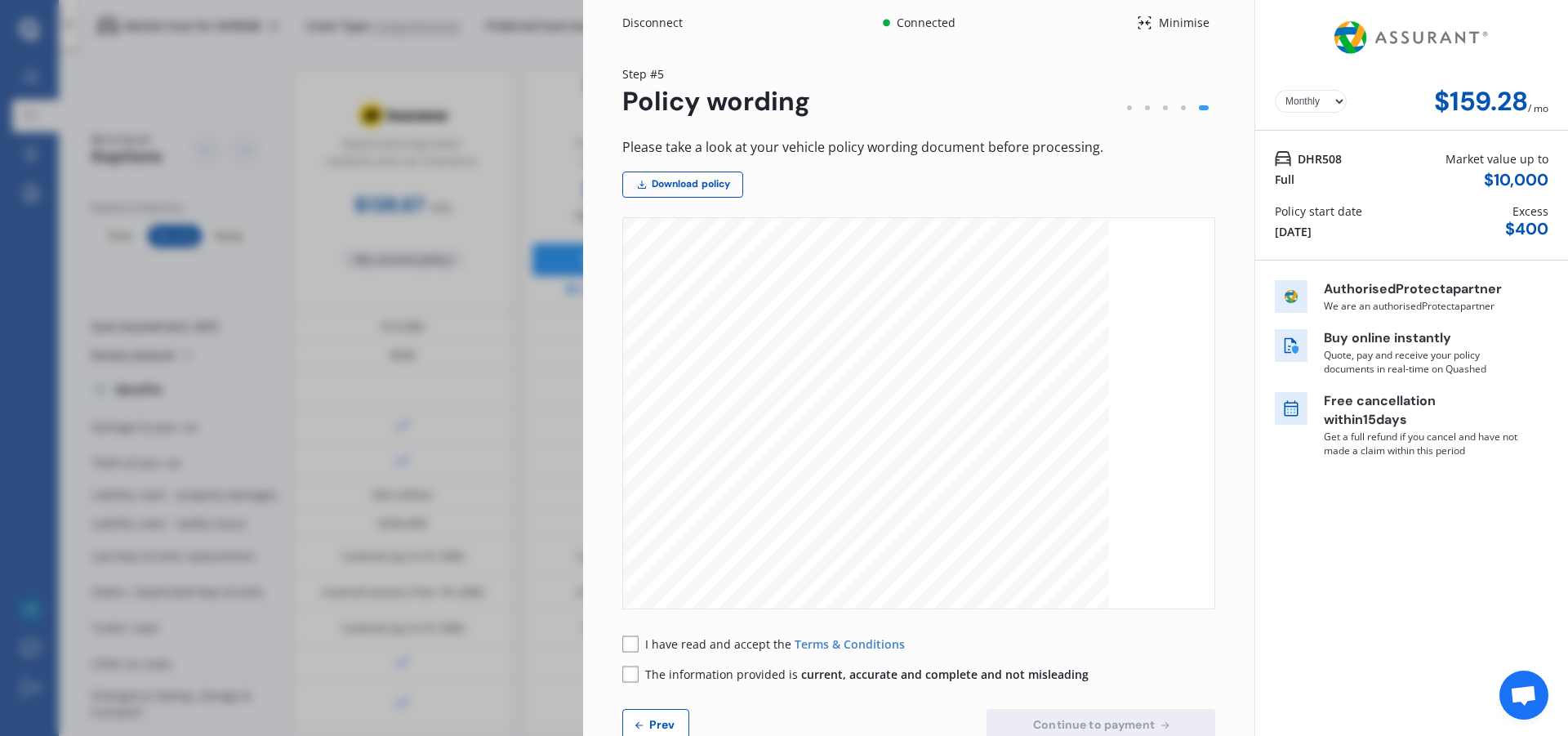
click at [669, 29] on div "Disconnect" at bounding box center [661, 23] width 78 height 16
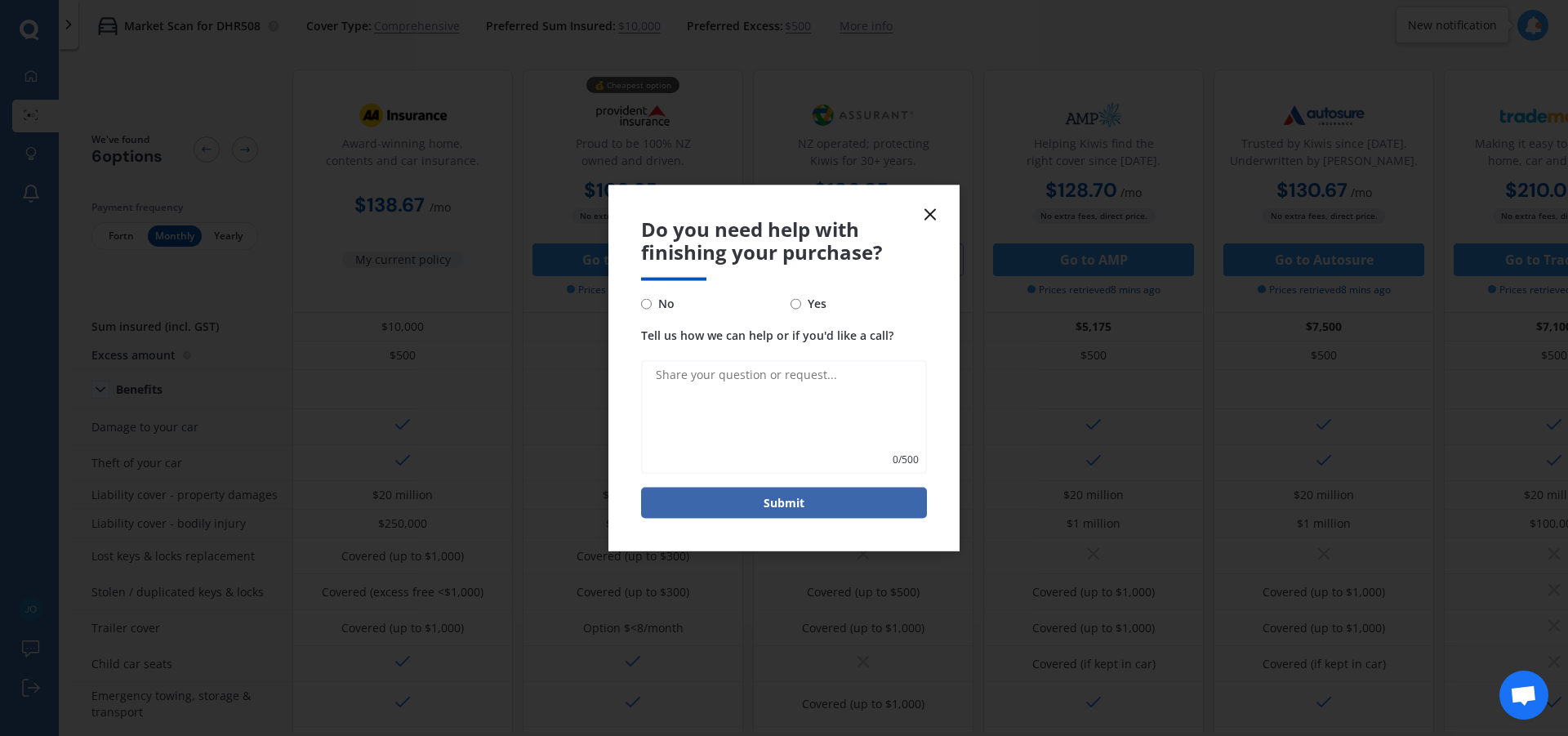
click at [922, 225] on span "Do you need help with finishing your purchase?" at bounding box center [784, 241] width 286 height 47
click at [927, 217] on line at bounding box center [930, 213] width 10 height 10
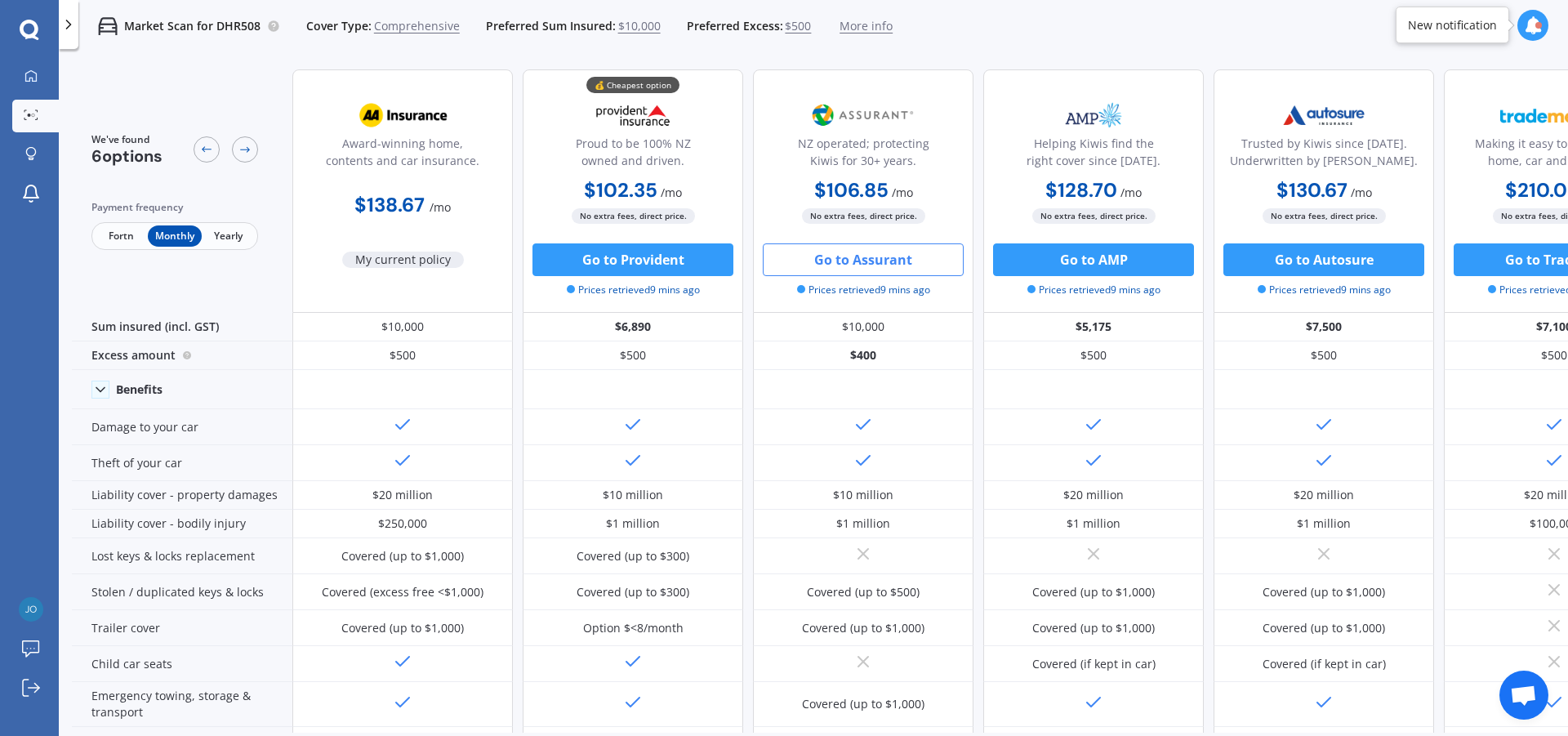
click at [232, 26] on p "Market Scan for DHR508" at bounding box center [192, 26] width 137 height 16
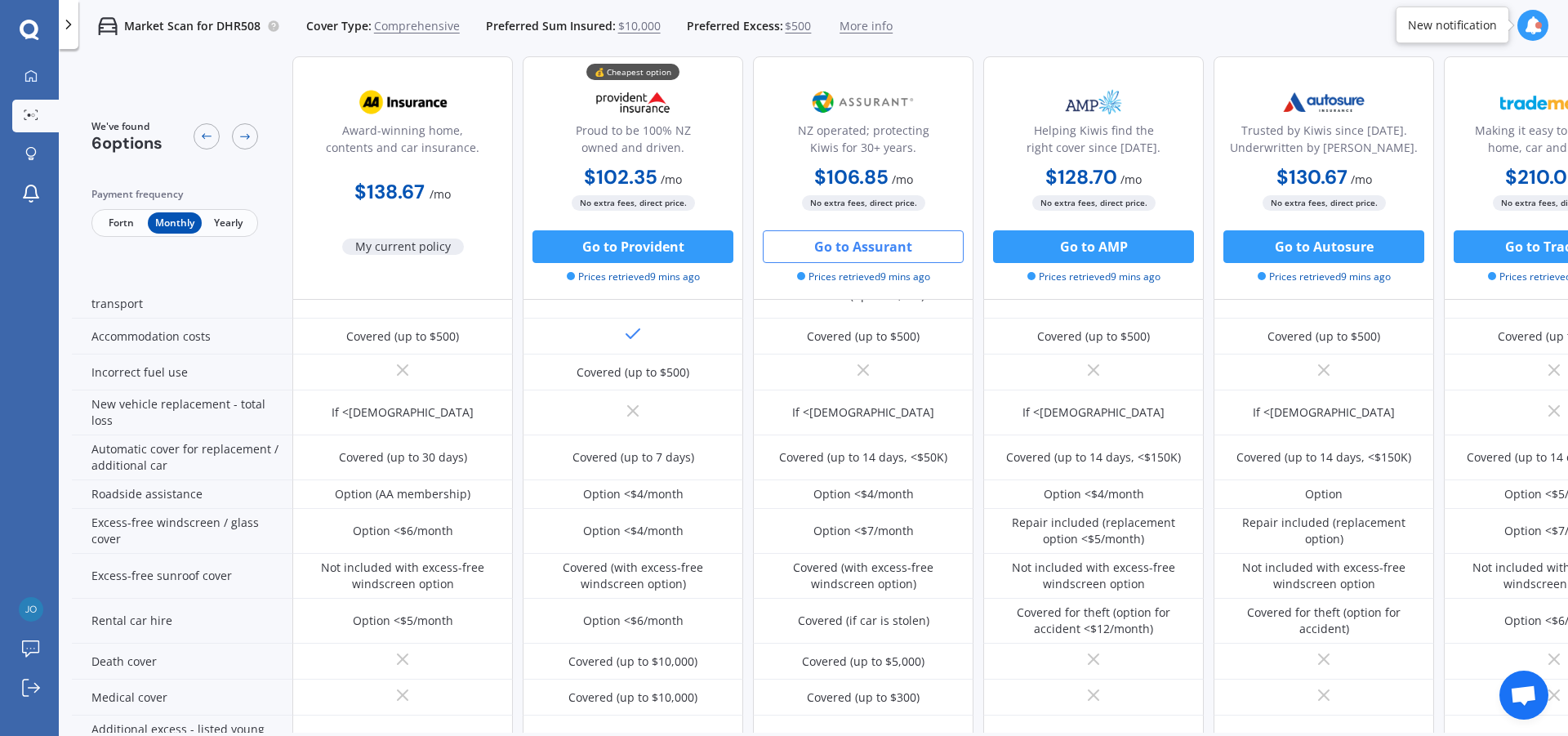
scroll to position [687, 0]
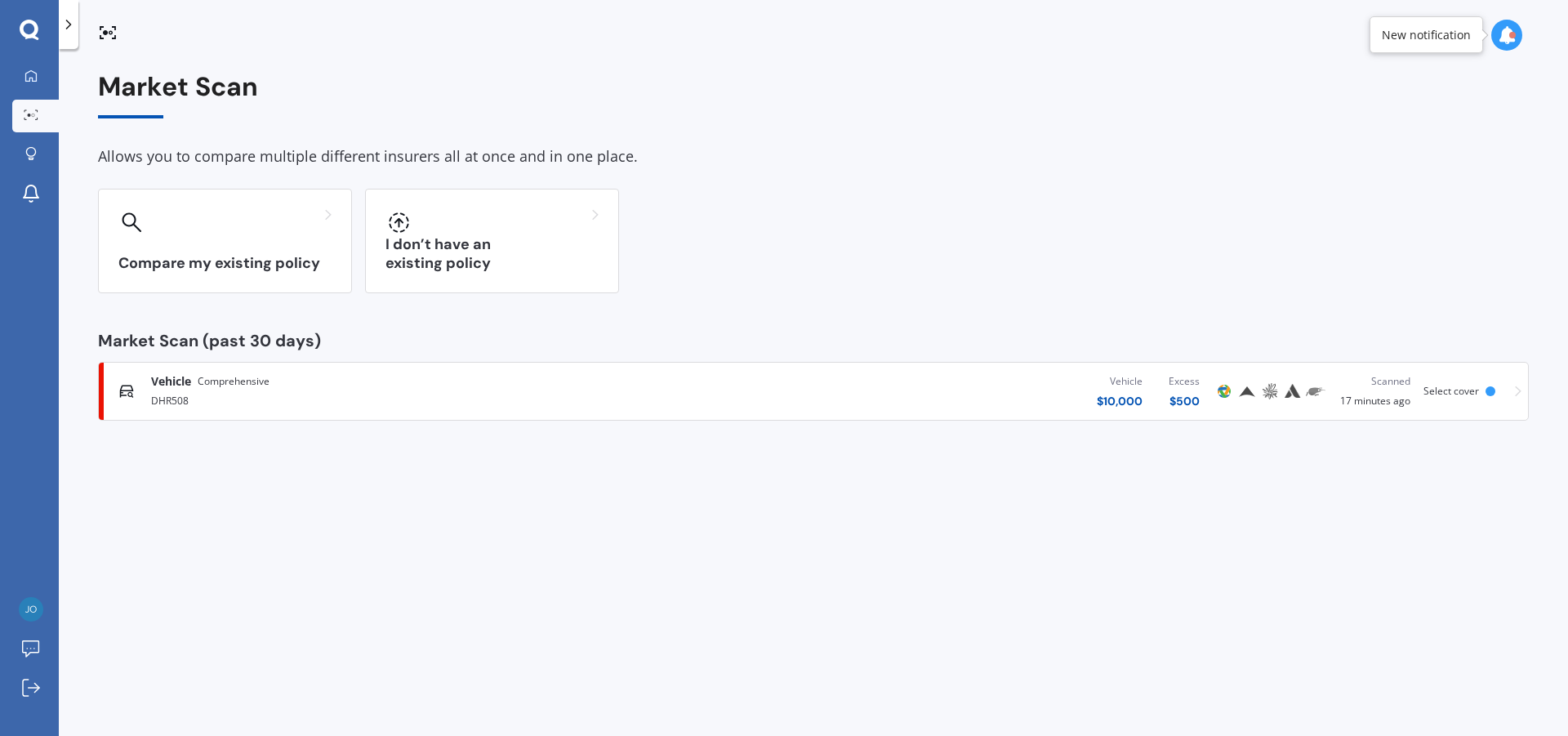
click at [270, 389] on span "Comprehensive" at bounding box center [234, 381] width 72 height 16
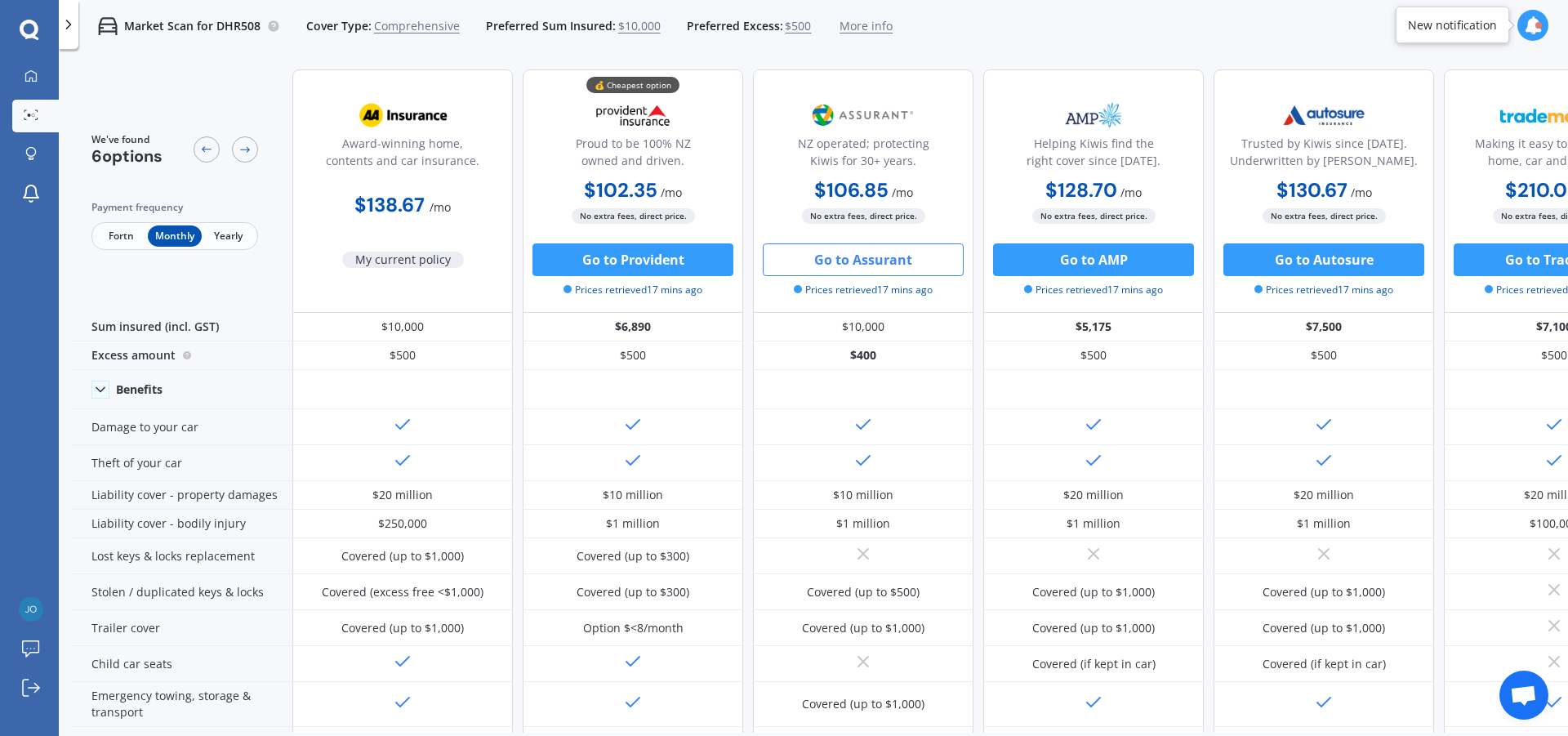
click at [157, 31] on p "Market Scan for DHR508" at bounding box center [192, 26] width 137 height 16
drag, startPoint x: 157, startPoint y: 29, endPoint x: 221, endPoint y: 3, distance: 69.1
click at [176, 19] on p "Market Scan for DHR508" at bounding box center [192, 26] width 137 height 16
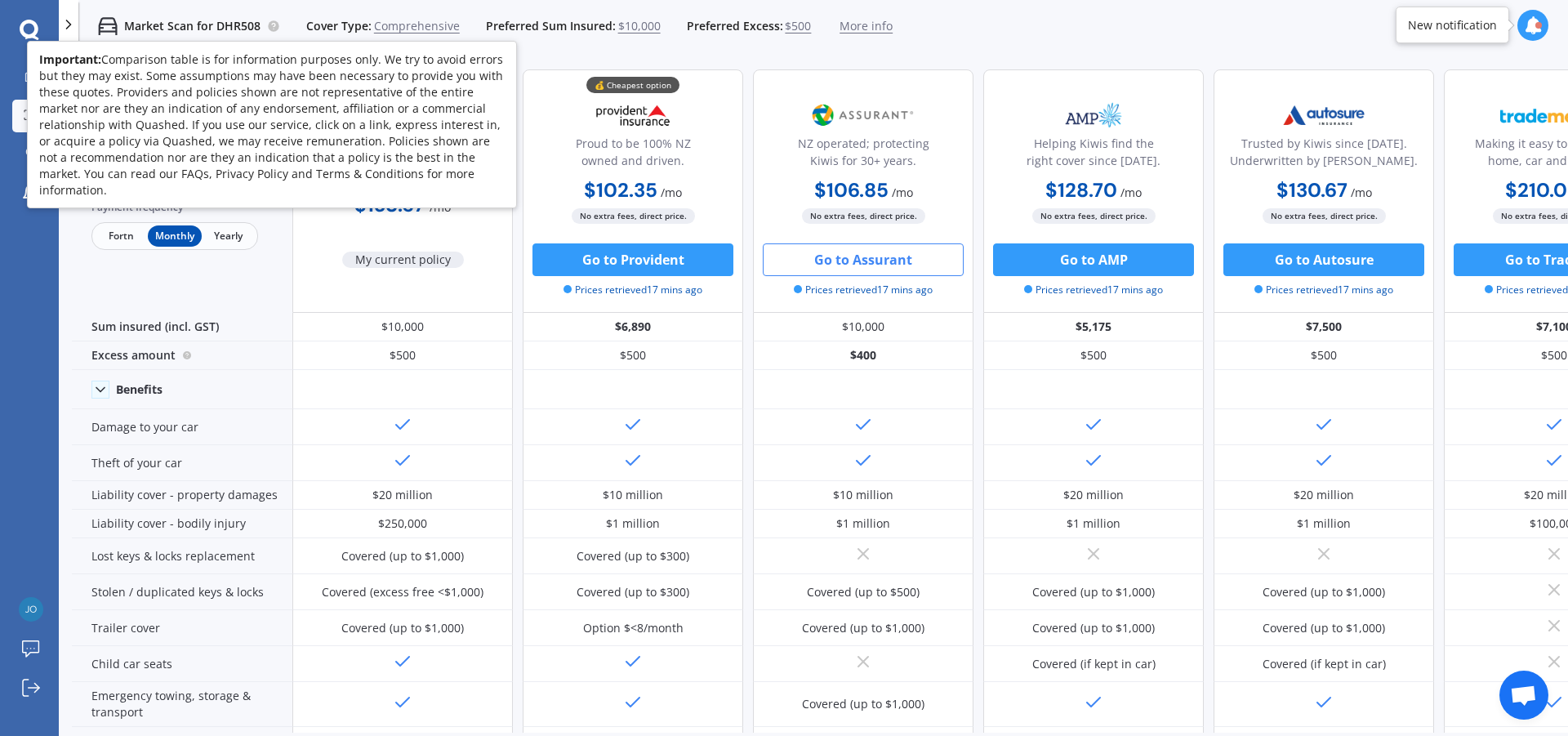
click at [276, 25] on circle at bounding box center [274, 26] width 11 height 11
drag, startPoint x: 276, startPoint y: 25, endPoint x: 265, endPoint y: 31, distance: 12.5
click at [275, 26] on circle at bounding box center [274, 26] width 11 height 11
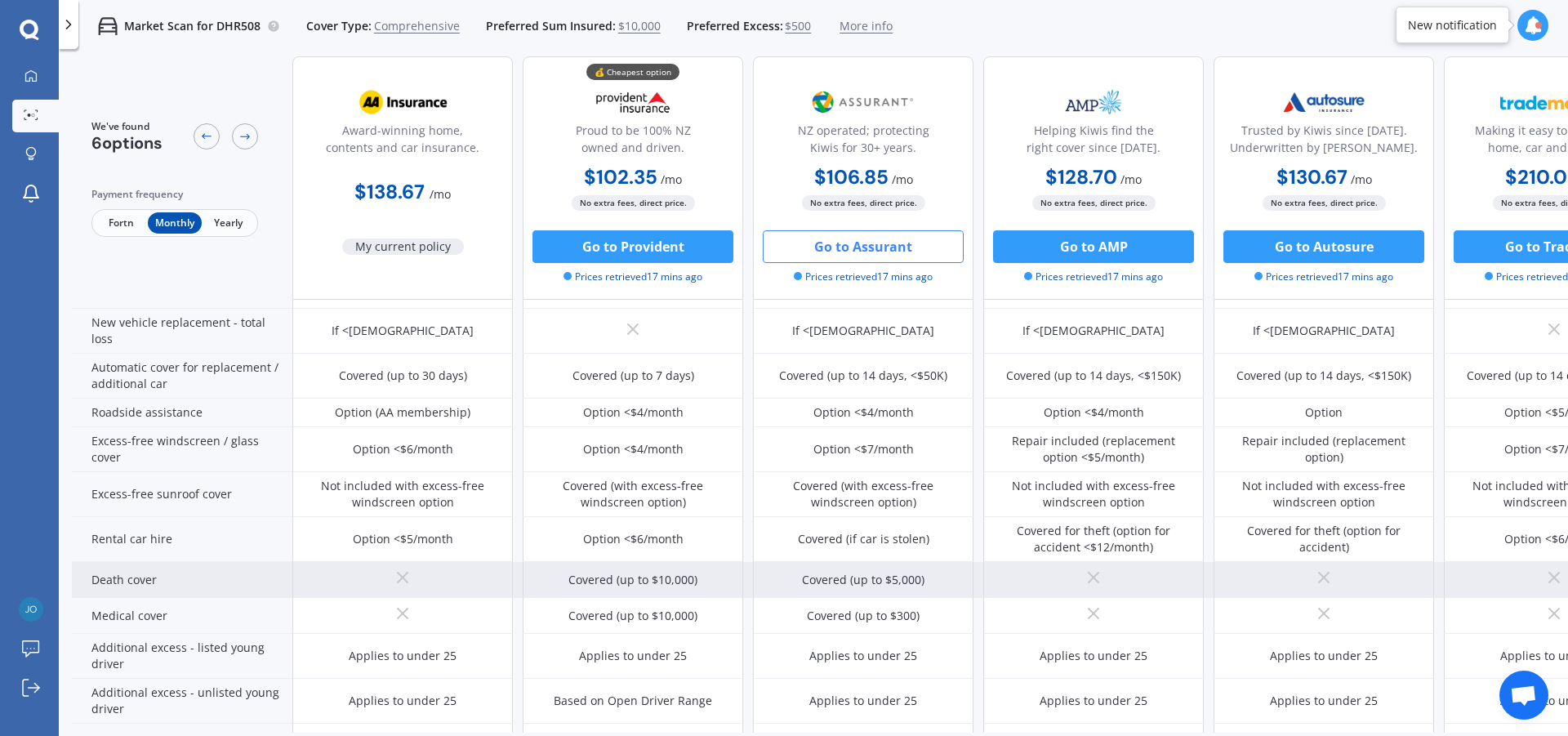
scroll to position [687, 0]
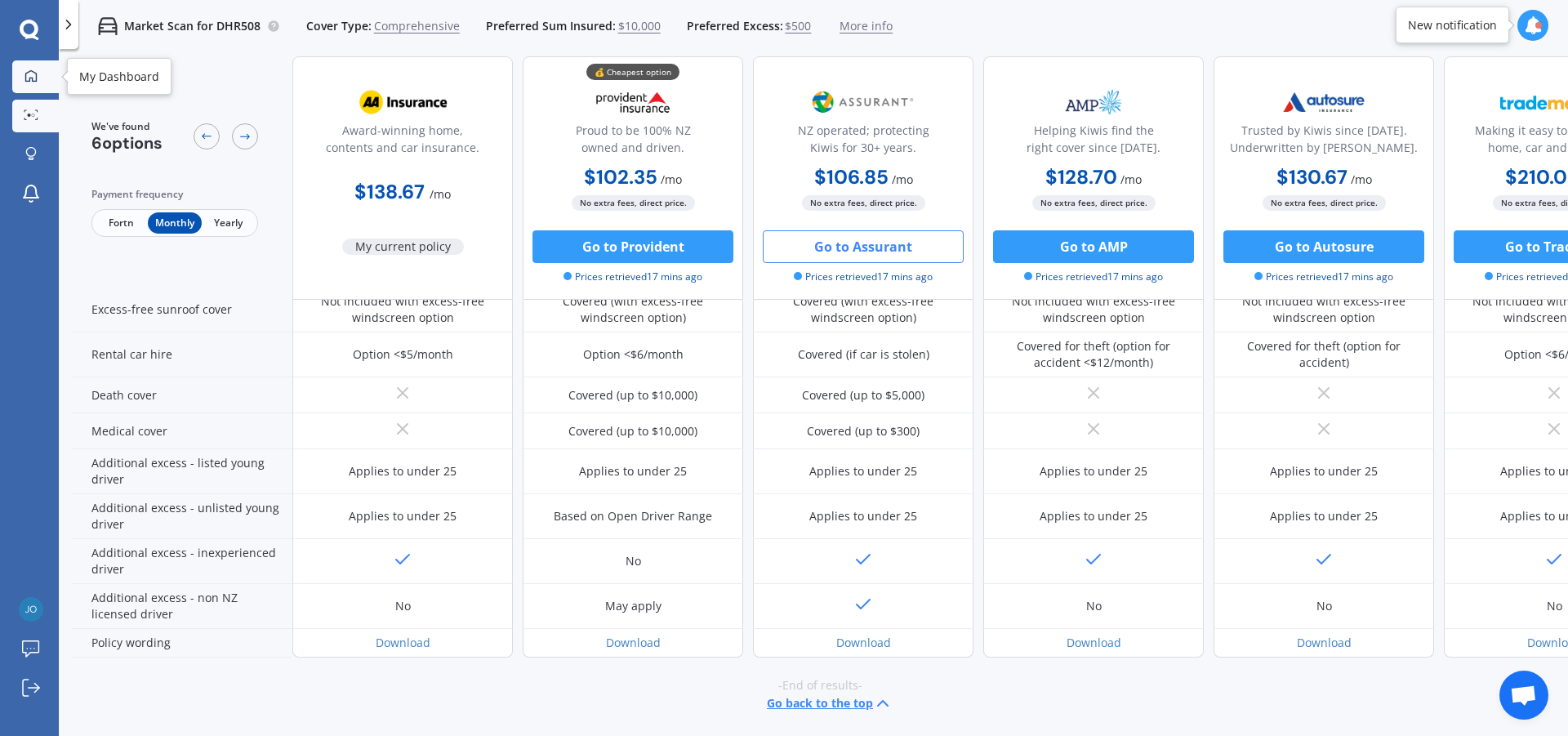
click at [36, 73] on icon at bounding box center [31, 75] width 12 height 12
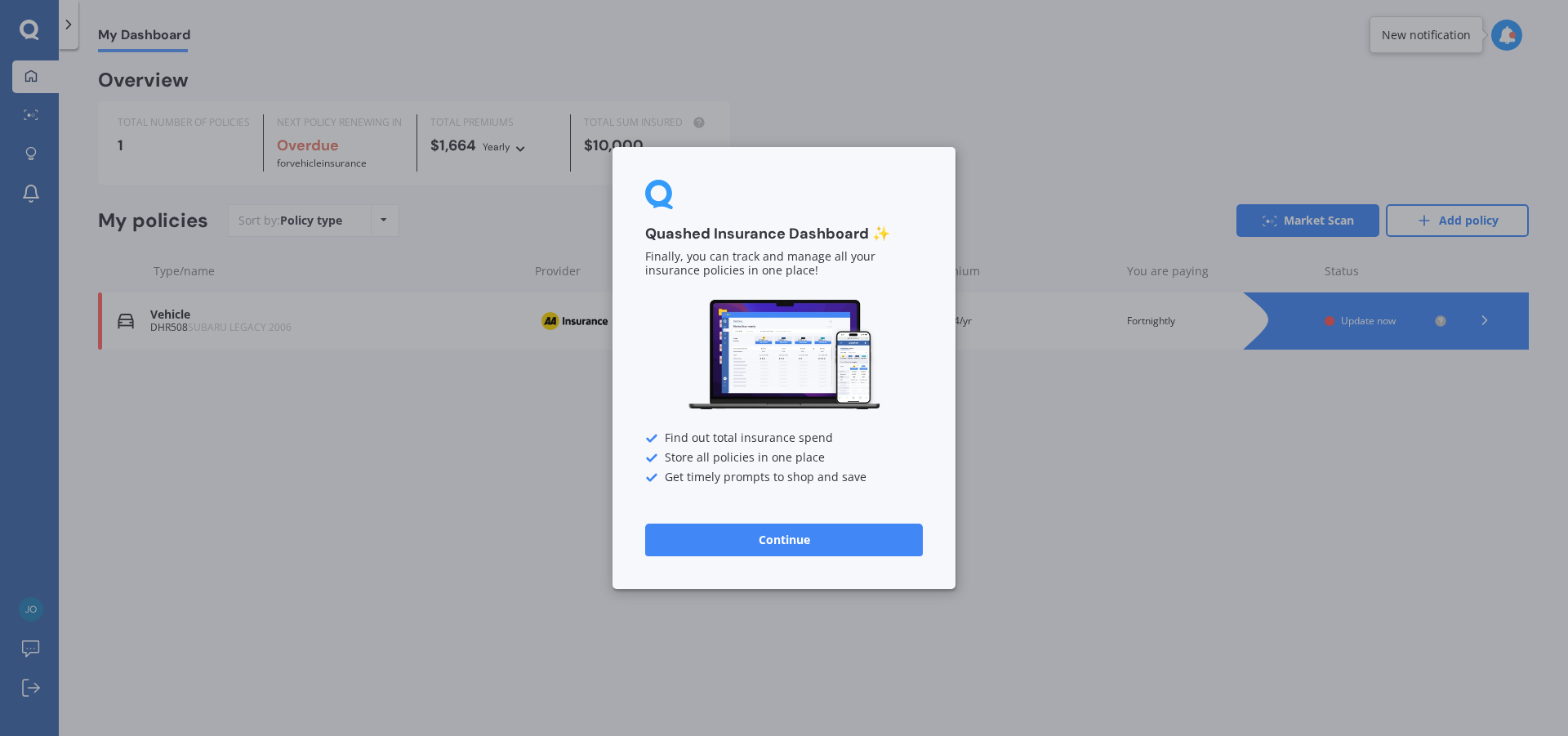
click at [233, 356] on div "Quashed Insurance Dashboard ✨ Finally, you can track and manage all your insura…" at bounding box center [784, 368] width 1568 height 736
drag, startPoint x: 754, startPoint y: 551, endPoint x: 738, endPoint y: 553, distance: 16.1
click at [750, 551] on button "Continue" at bounding box center [784, 540] width 277 height 33
